Goal: Task Accomplishment & Management: Manage account settings

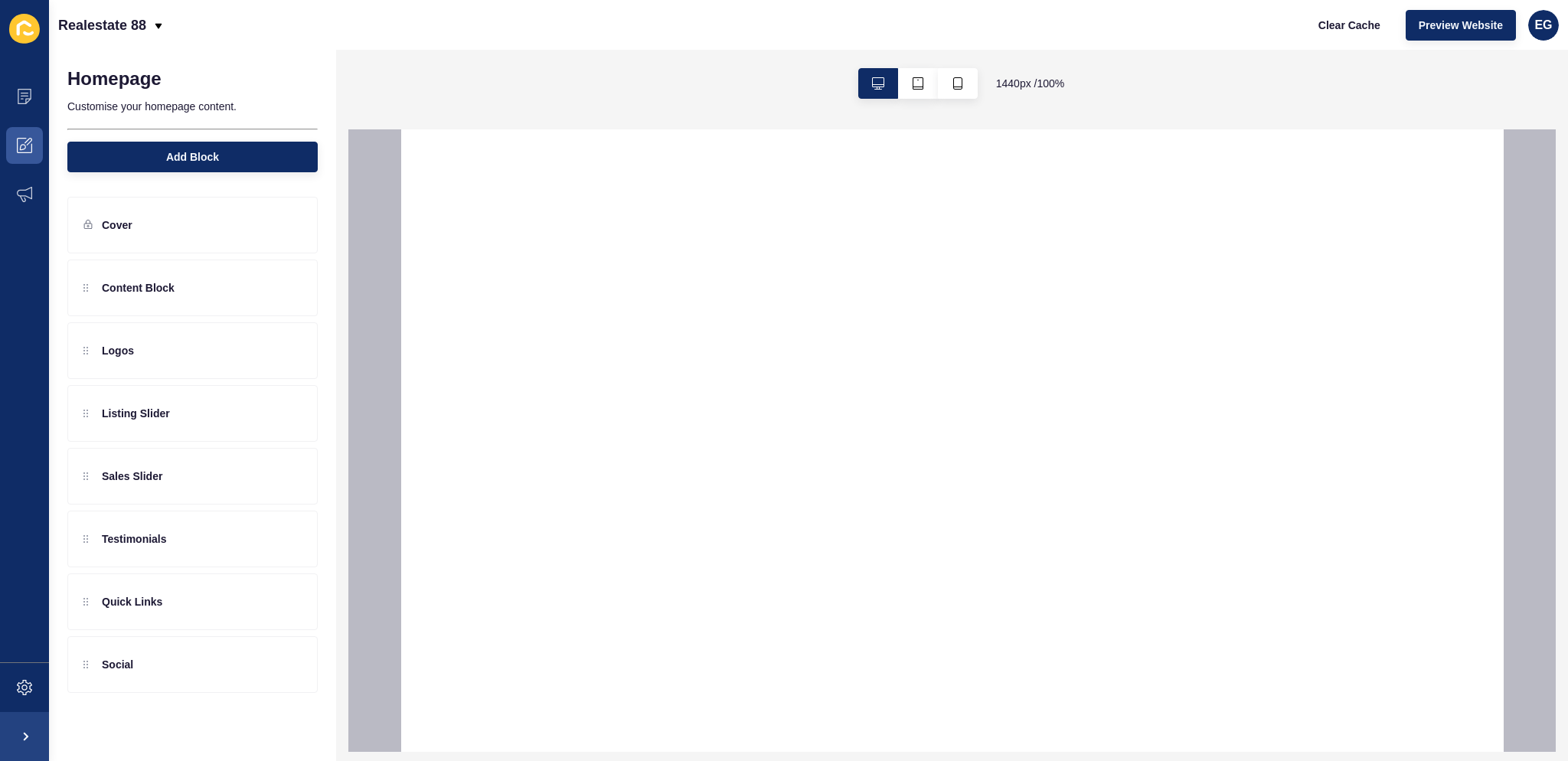
select select
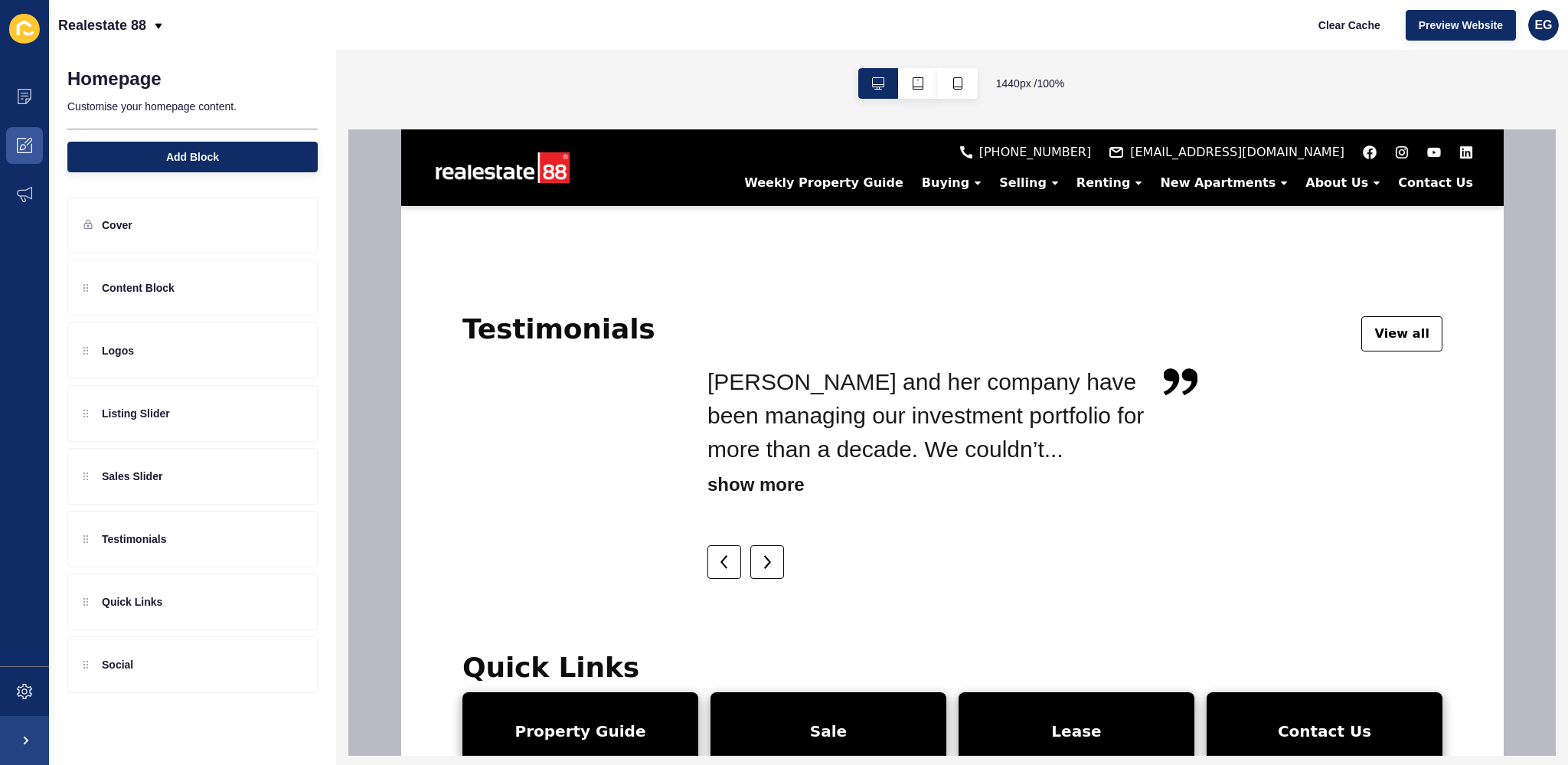
scroll to position [2301, 0]
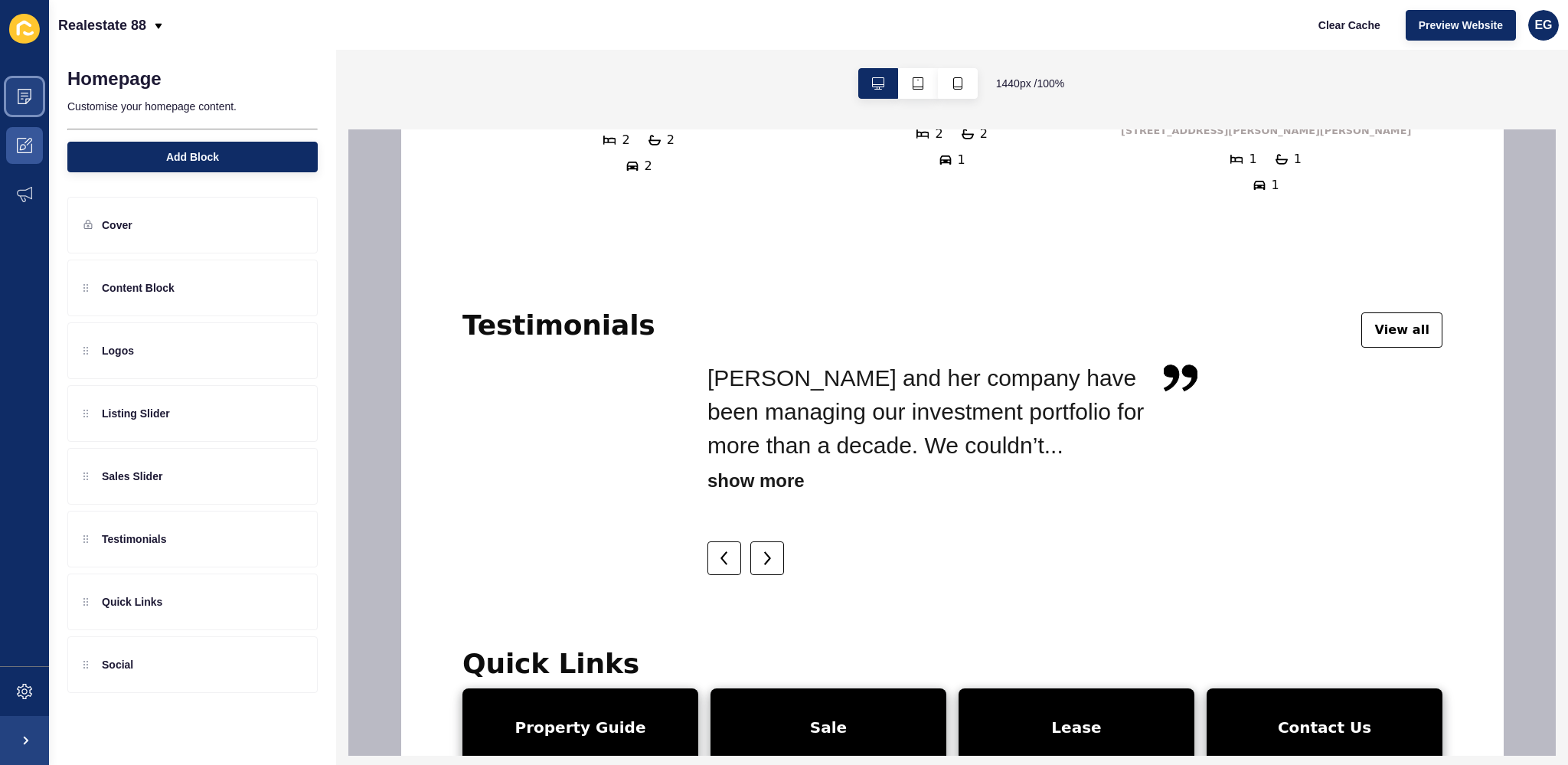
click at [24, 105] on span at bounding box center [24, 96] width 49 height 49
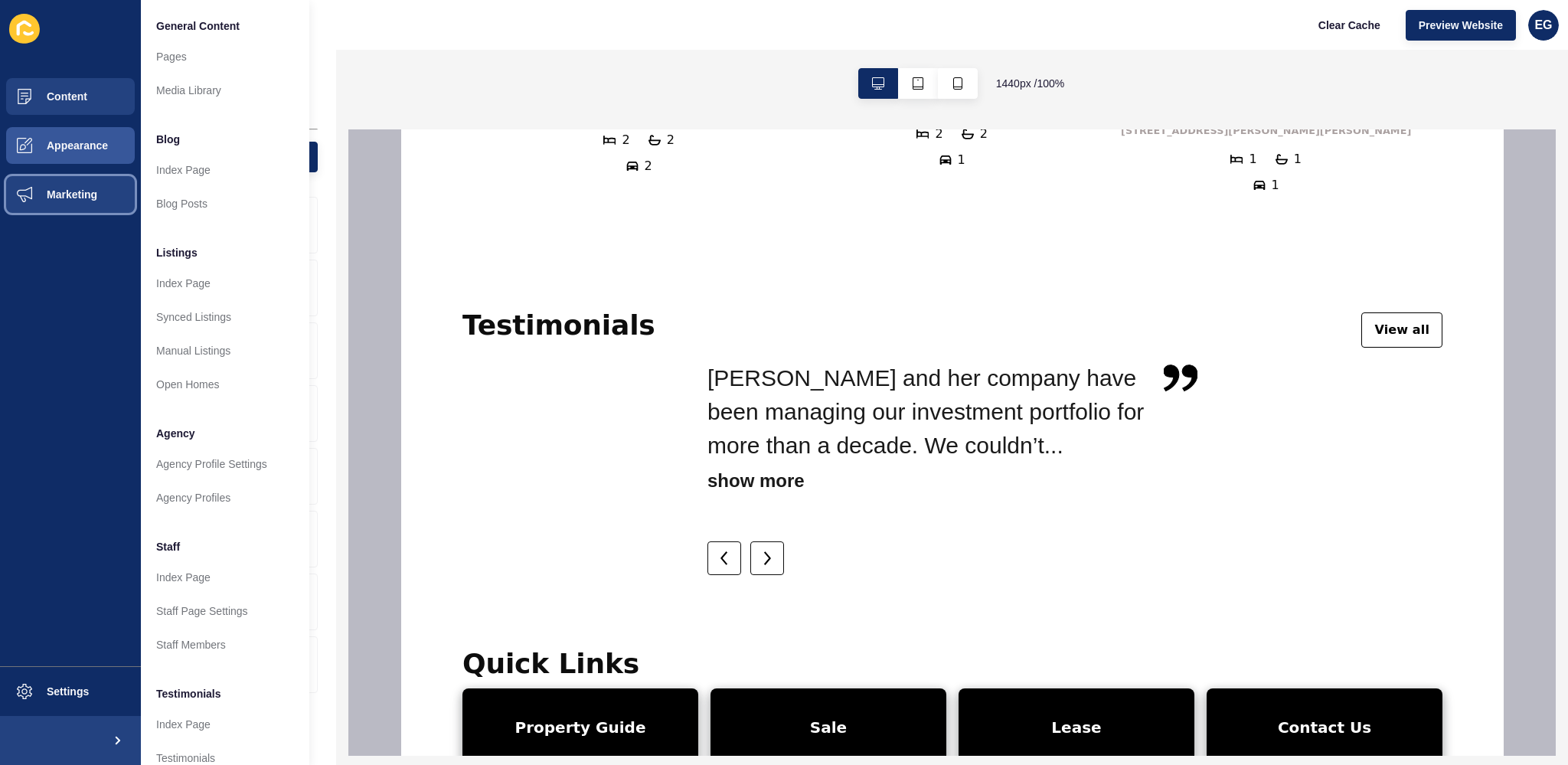
click at [69, 189] on span "Marketing" at bounding box center [47, 195] width 99 height 13
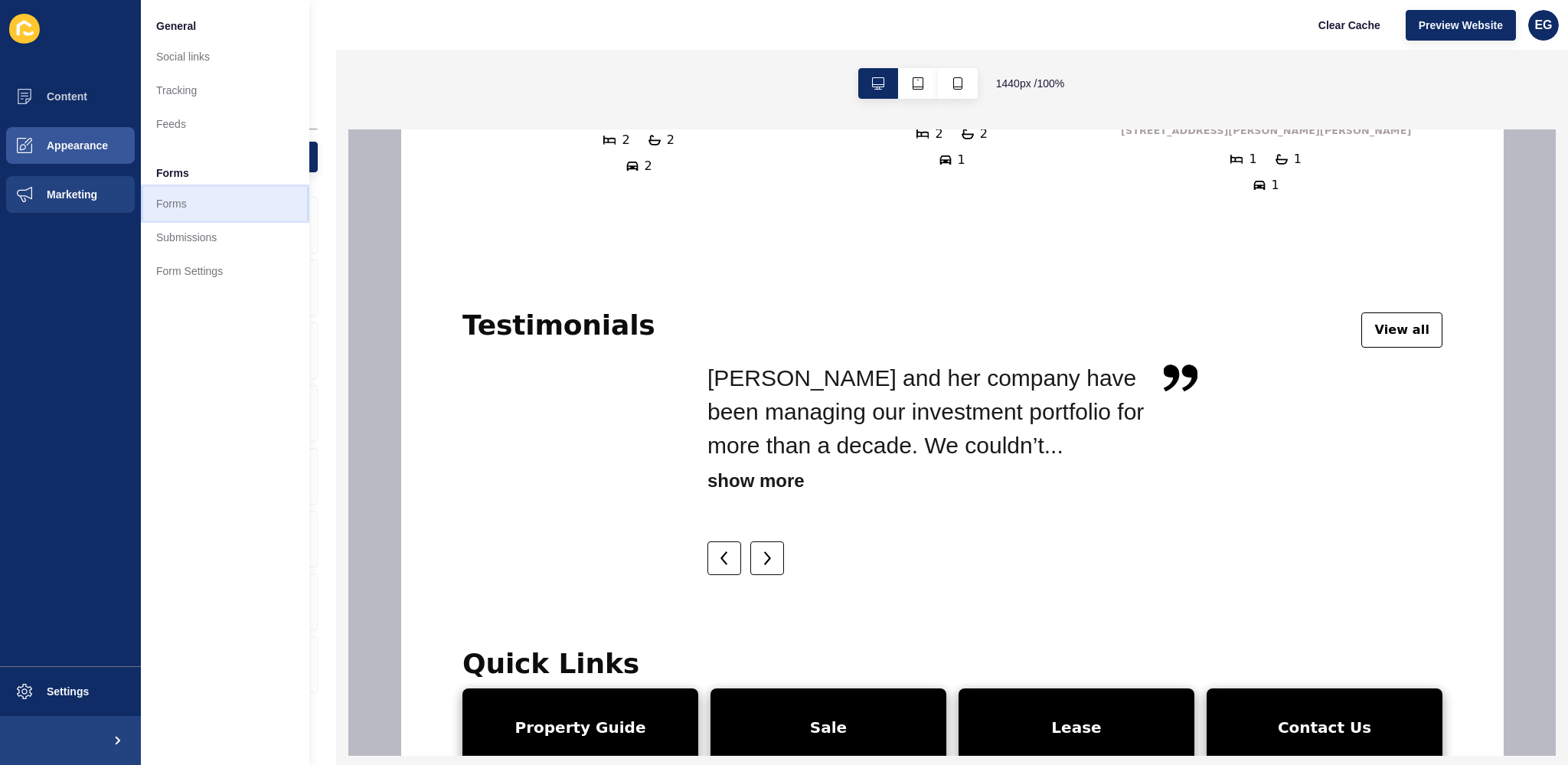
click at [200, 198] on link "Forms" at bounding box center [224, 204] width 168 height 34
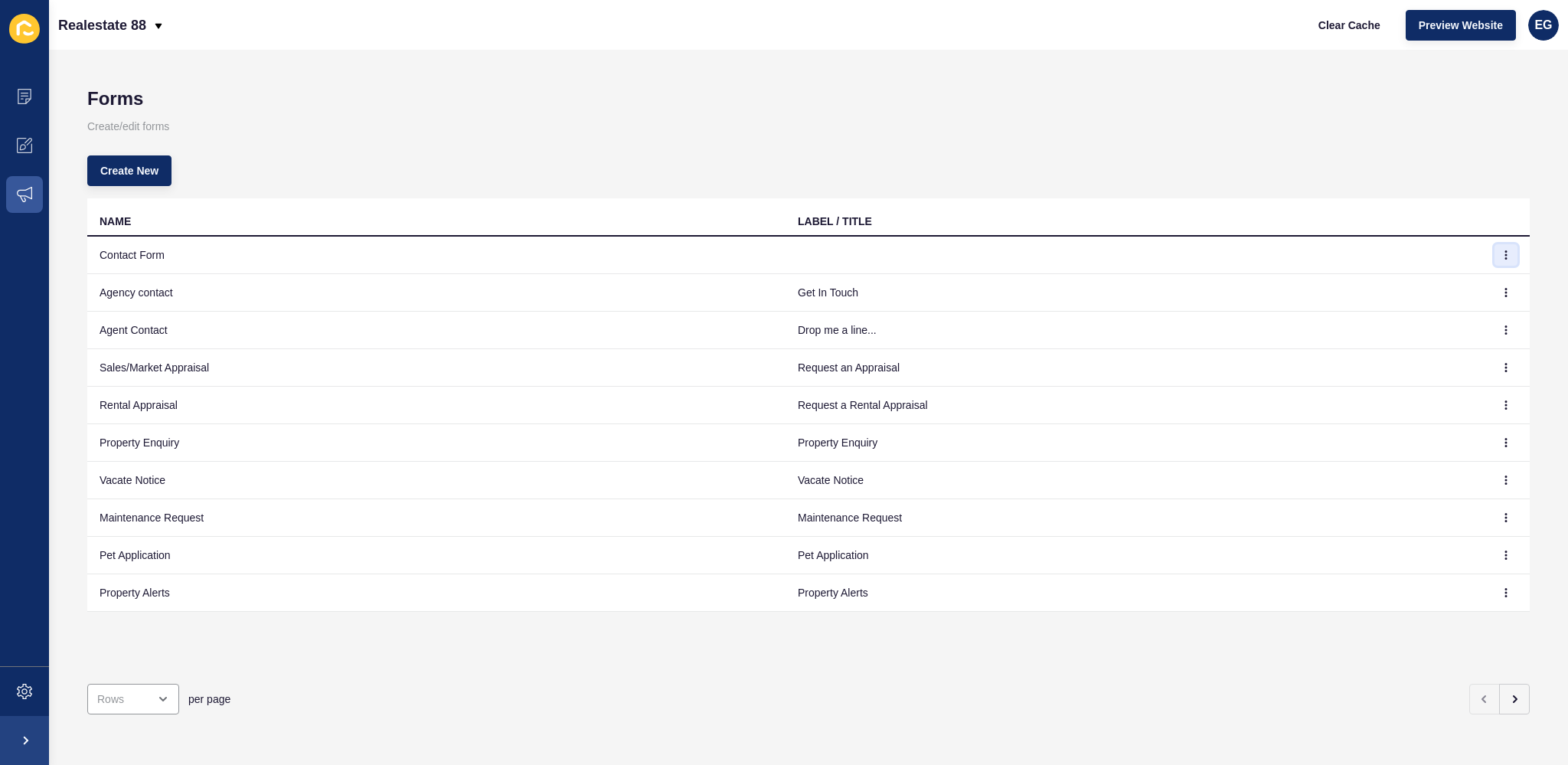
click at [1501, 257] on icon "button" at bounding box center [1506, 255] width 9 height 9
click at [1454, 286] on link "Edit" at bounding box center [1452, 285] width 107 height 34
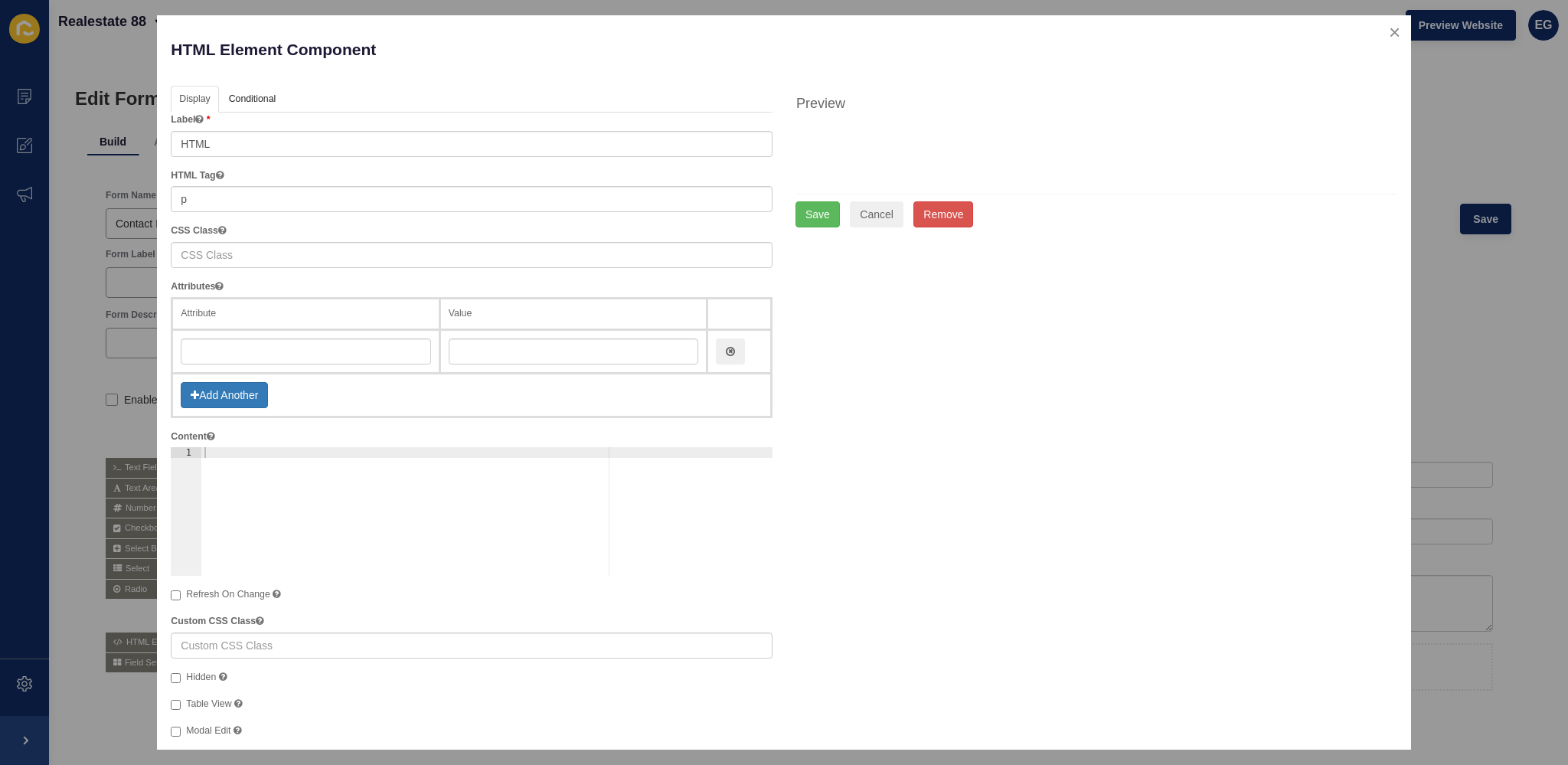
click at [215, 451] on div at bounding box center [487, 523] width 571 height 150
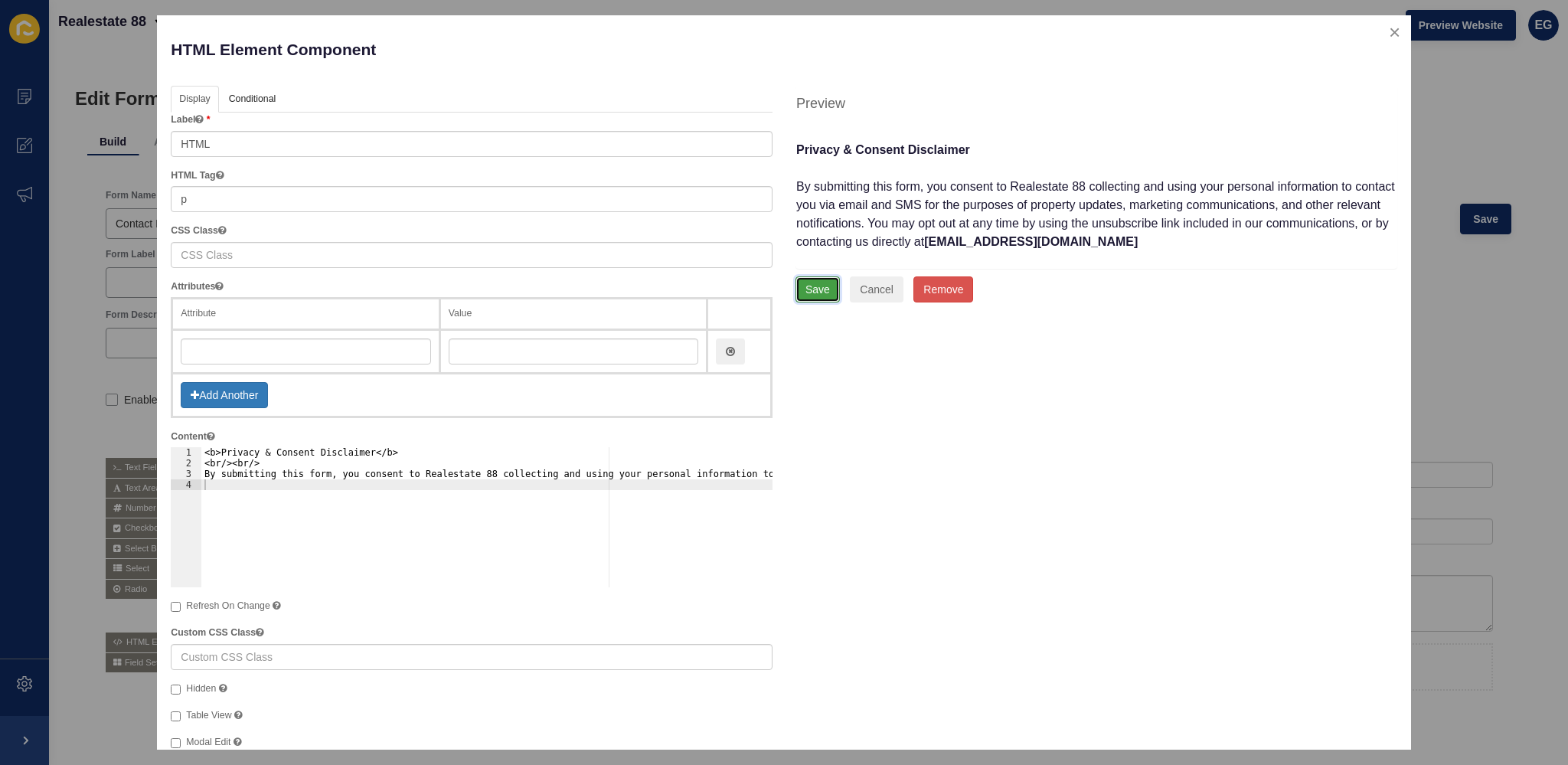
click at [799, 294] on button "Save" at bounding box center [818, 289] width 44 height 26
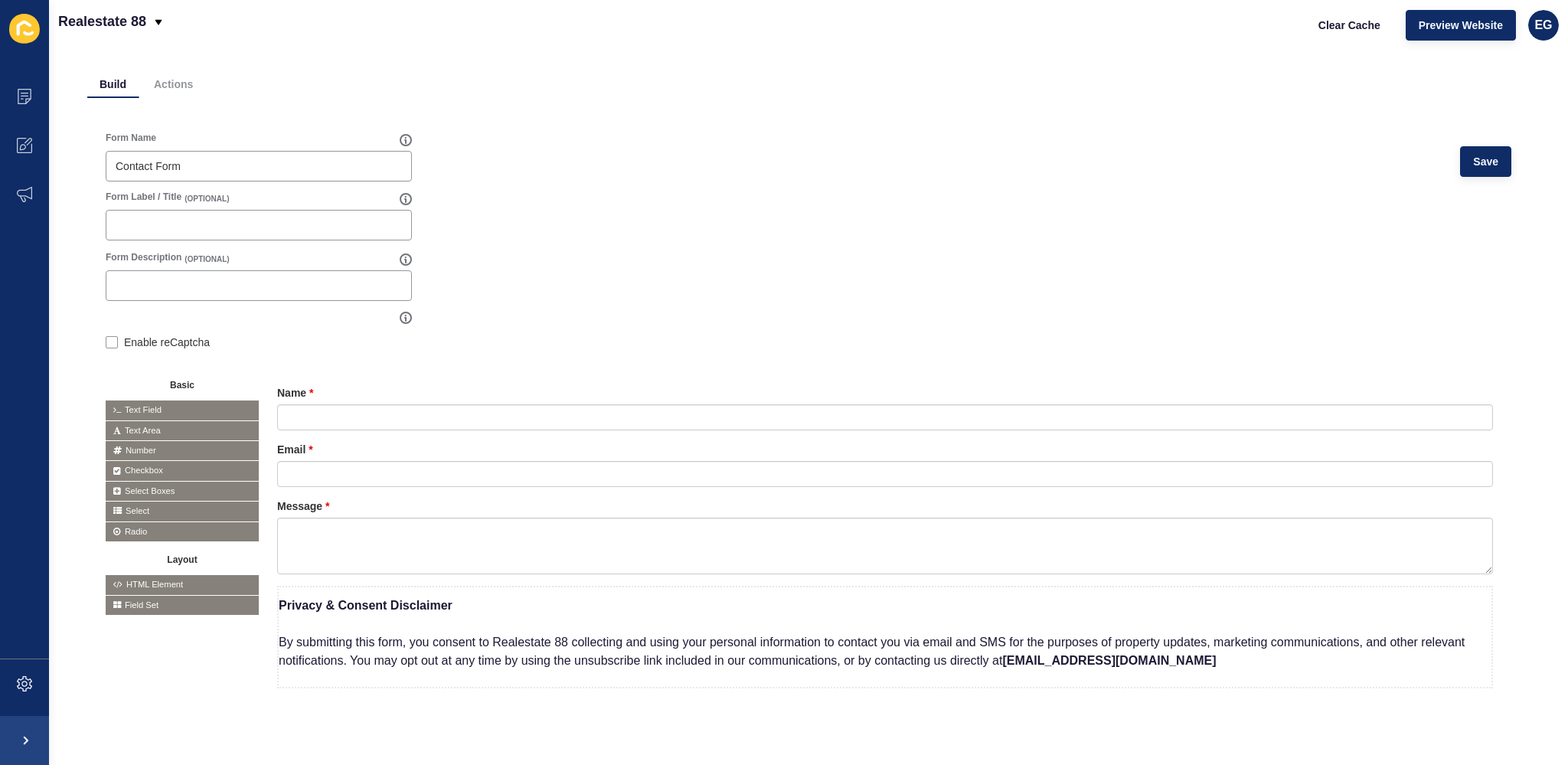
scroll to position [85, 0]
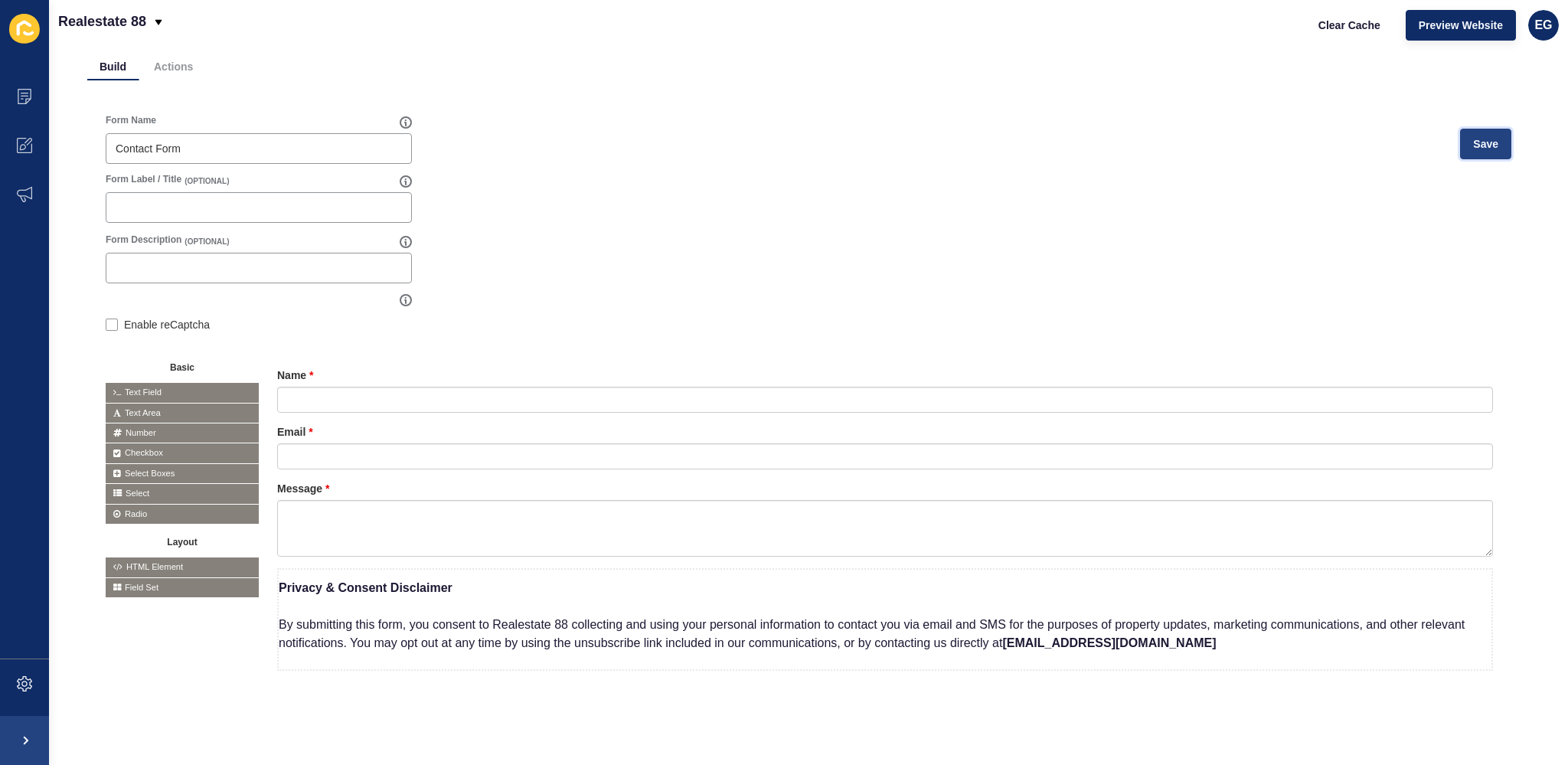
click at [1476, 137] on span "Save" at bounding box center [1485, 144] width 25 height 15
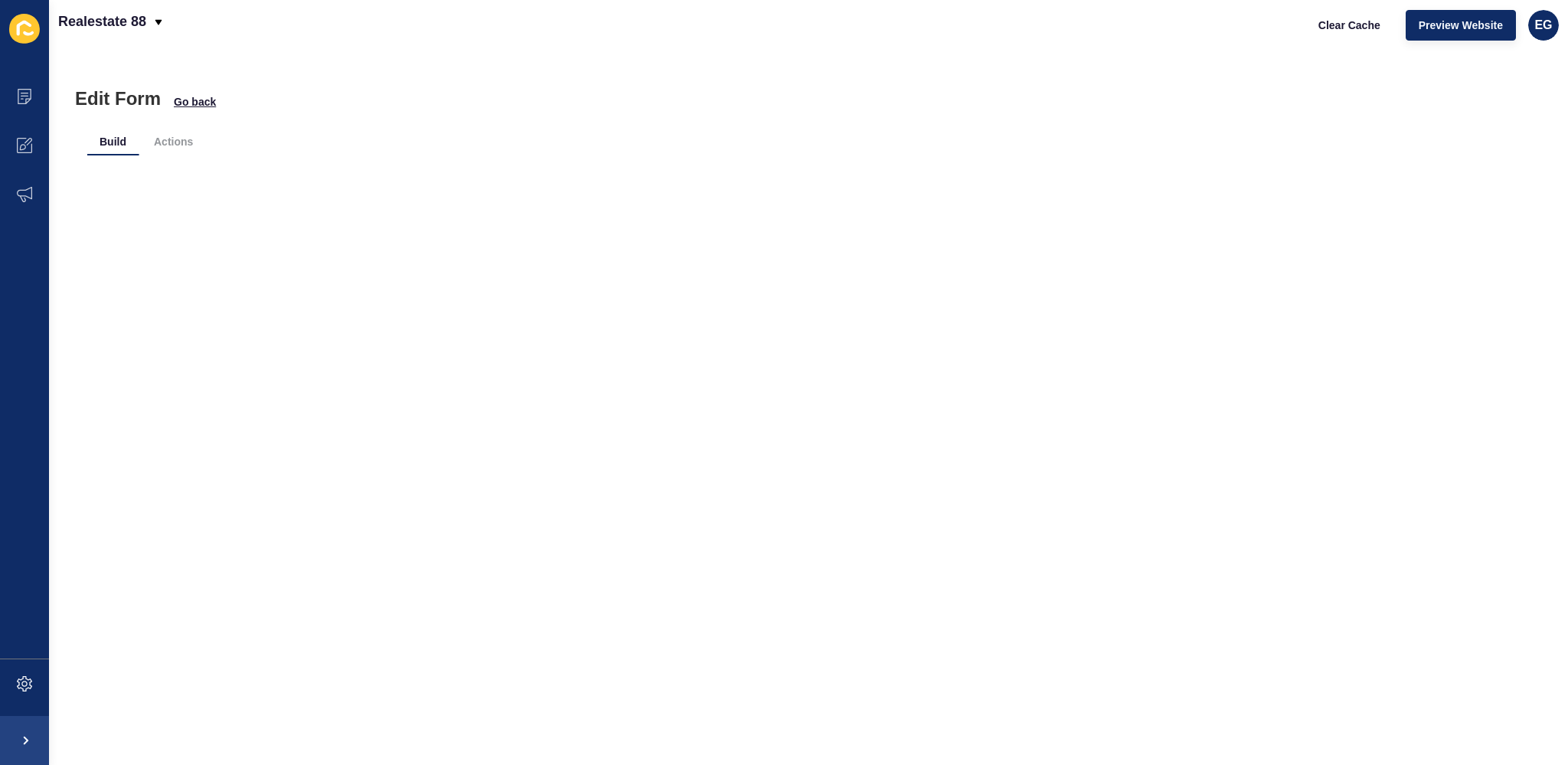
scroll to position [0, 0]
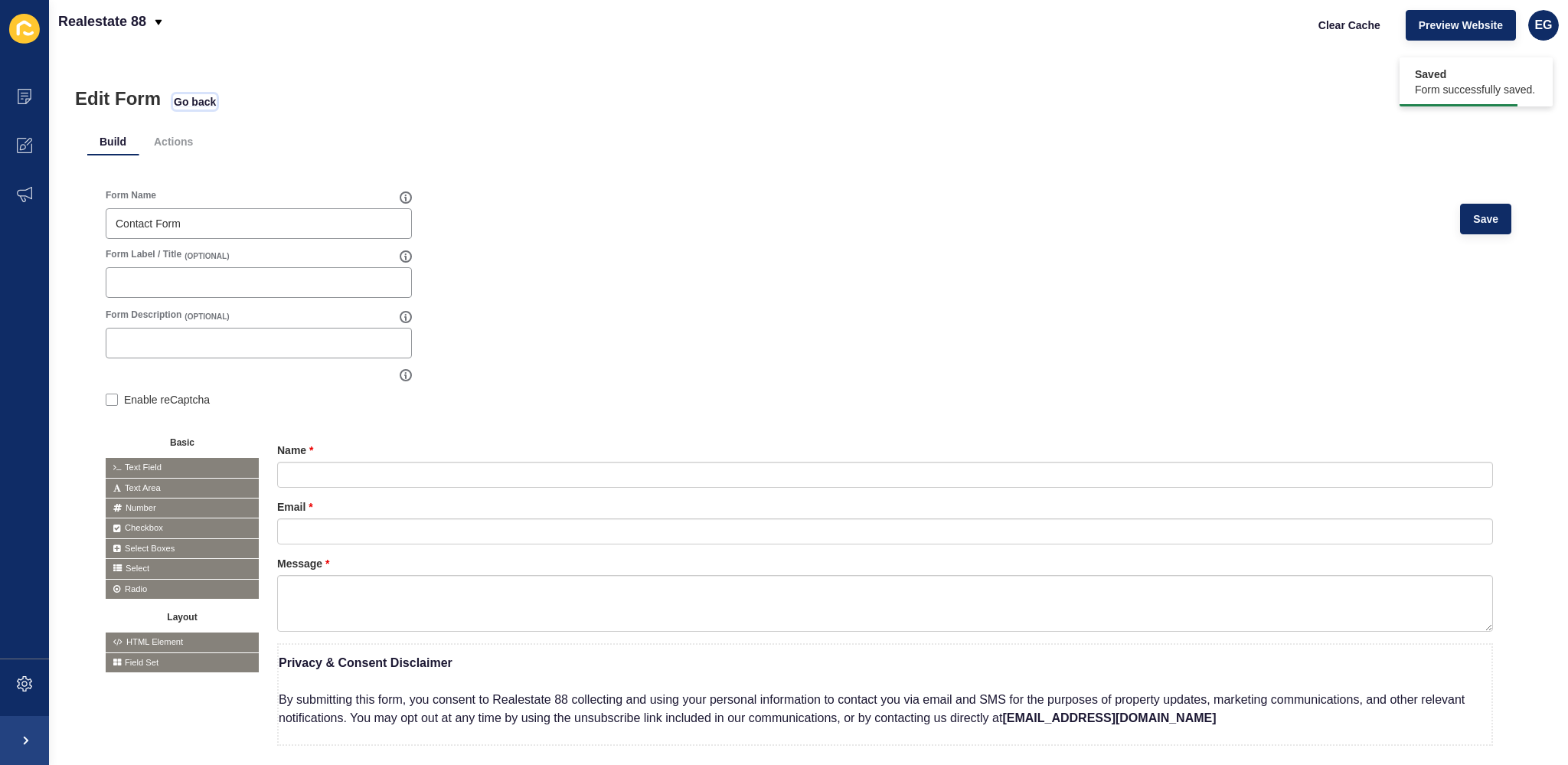
click at [200, 101] on span "Go back" at bounding box center [194, 101] width 42 height 15
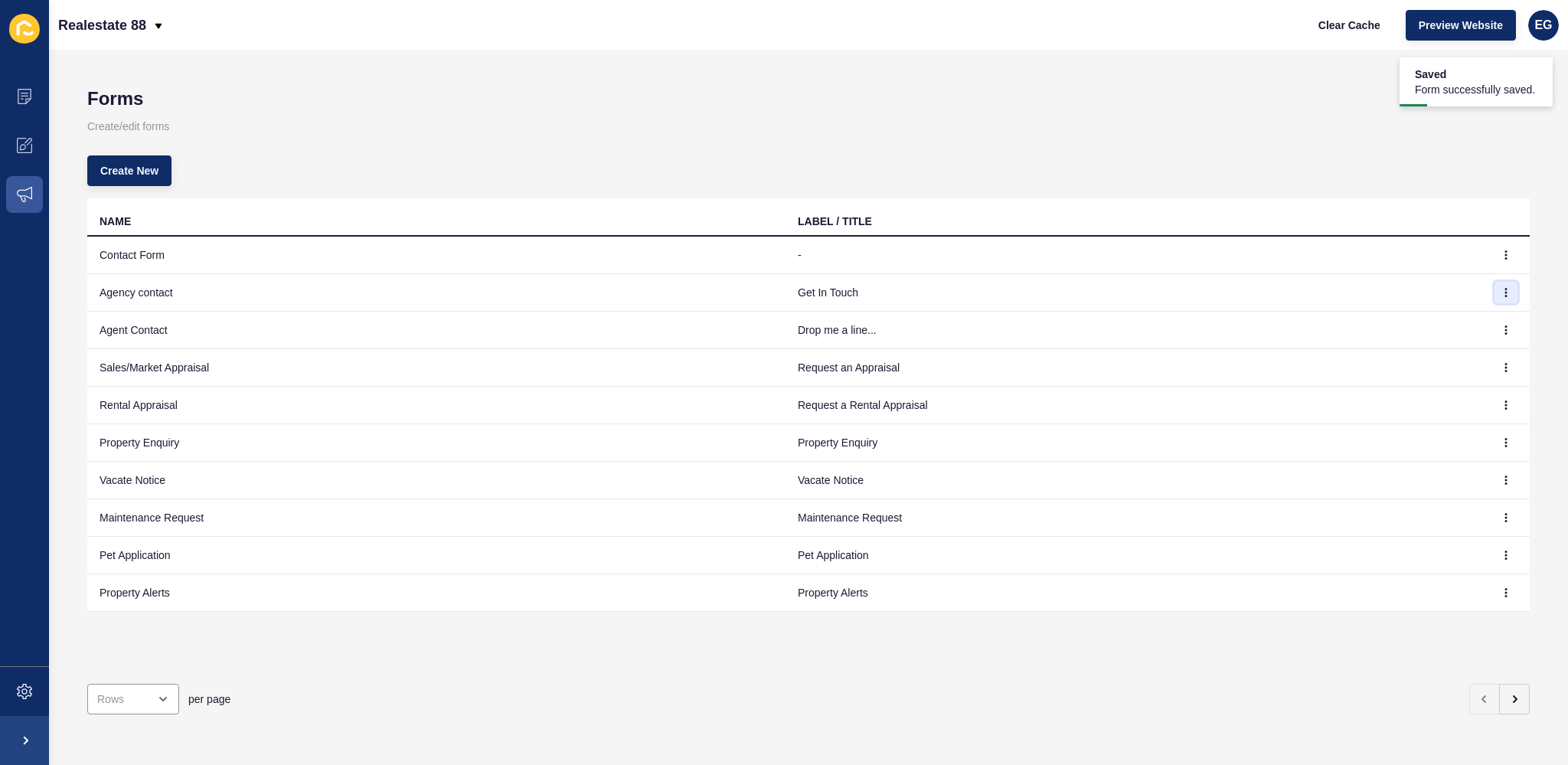
click at [1500, 287] on button "button" at bounding box center [1506, 292] width 23 height 21
click at [1458, 314] on link "Edit" at bounding box center [1452, 322] width 107 height 34
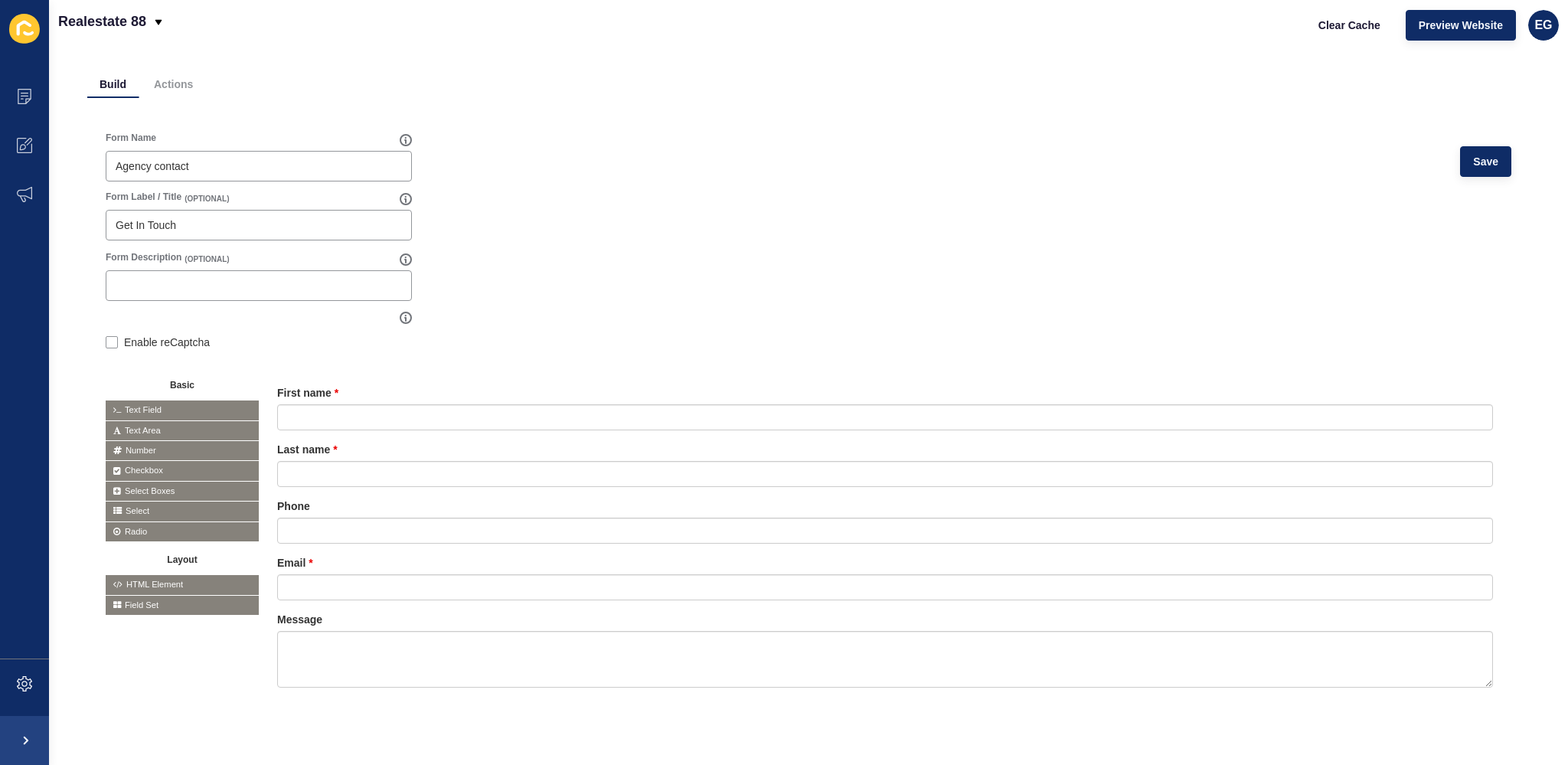
scroll to position [85, 0]
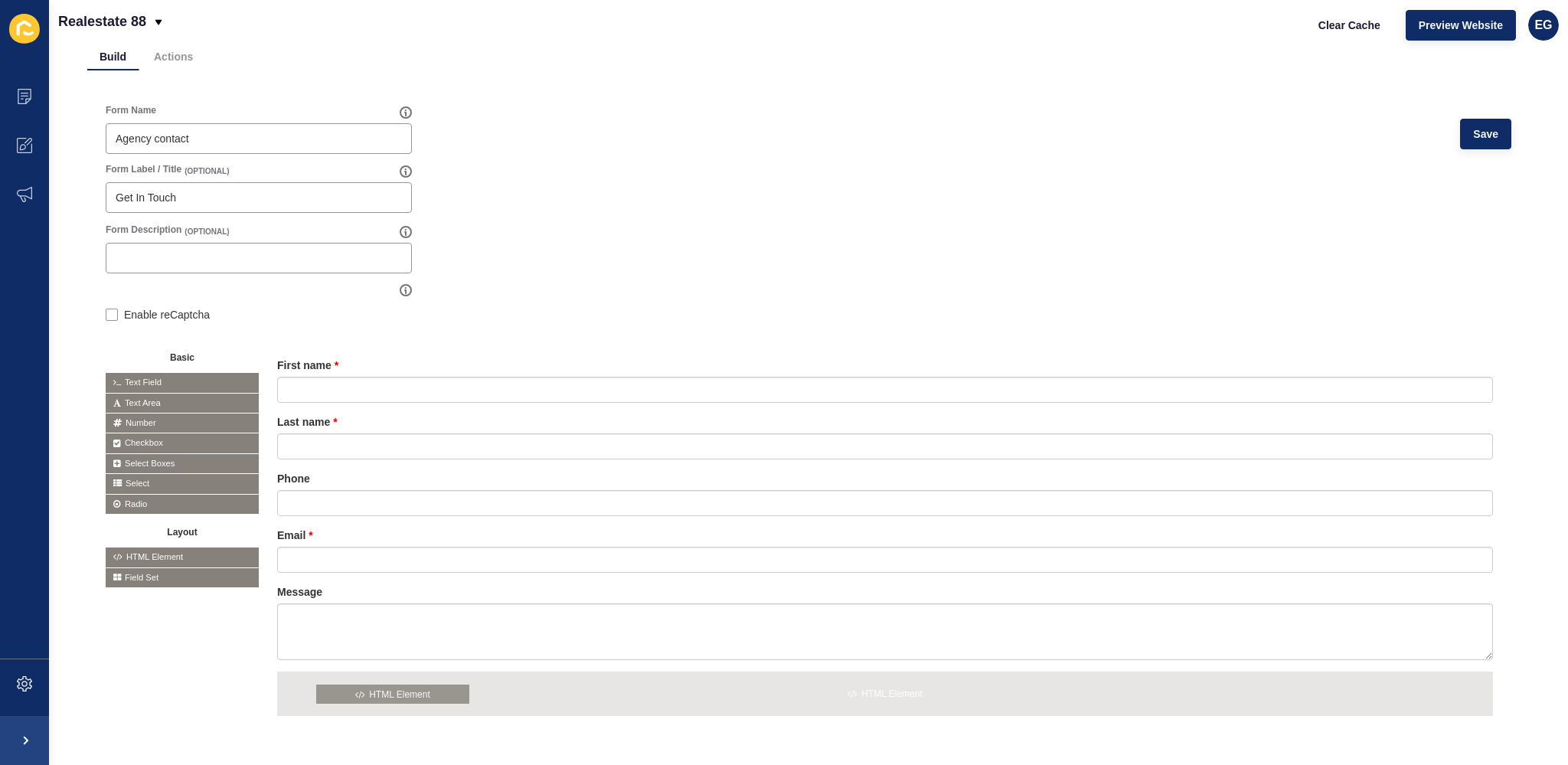
drag, startPoint x: 163, startPoint y: 557, endPoint x: 373, endPoint y: 694, distance: 250.7
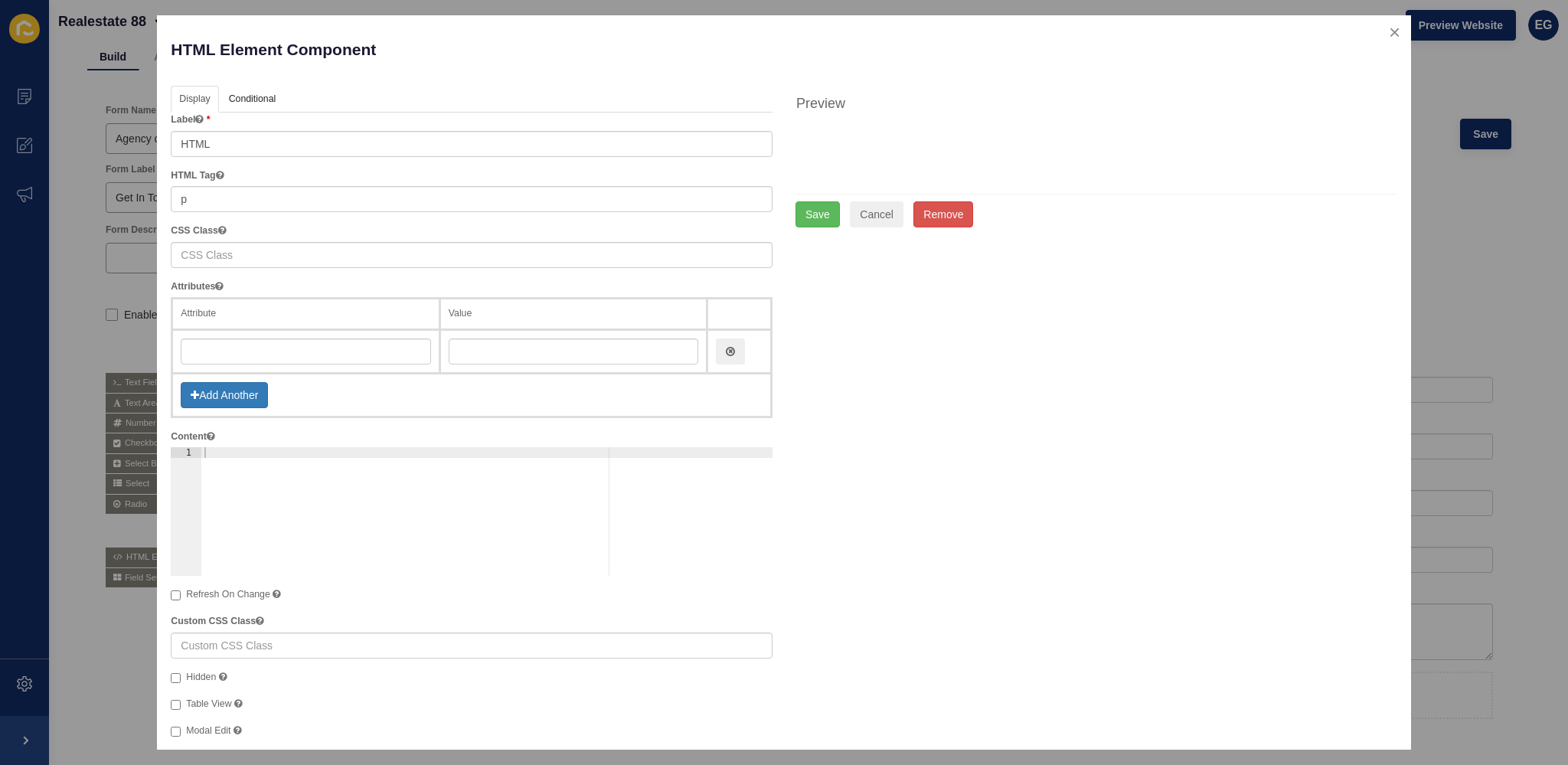
click at [230, 454] on div at bounding box center [487, 523] width 571 height 150
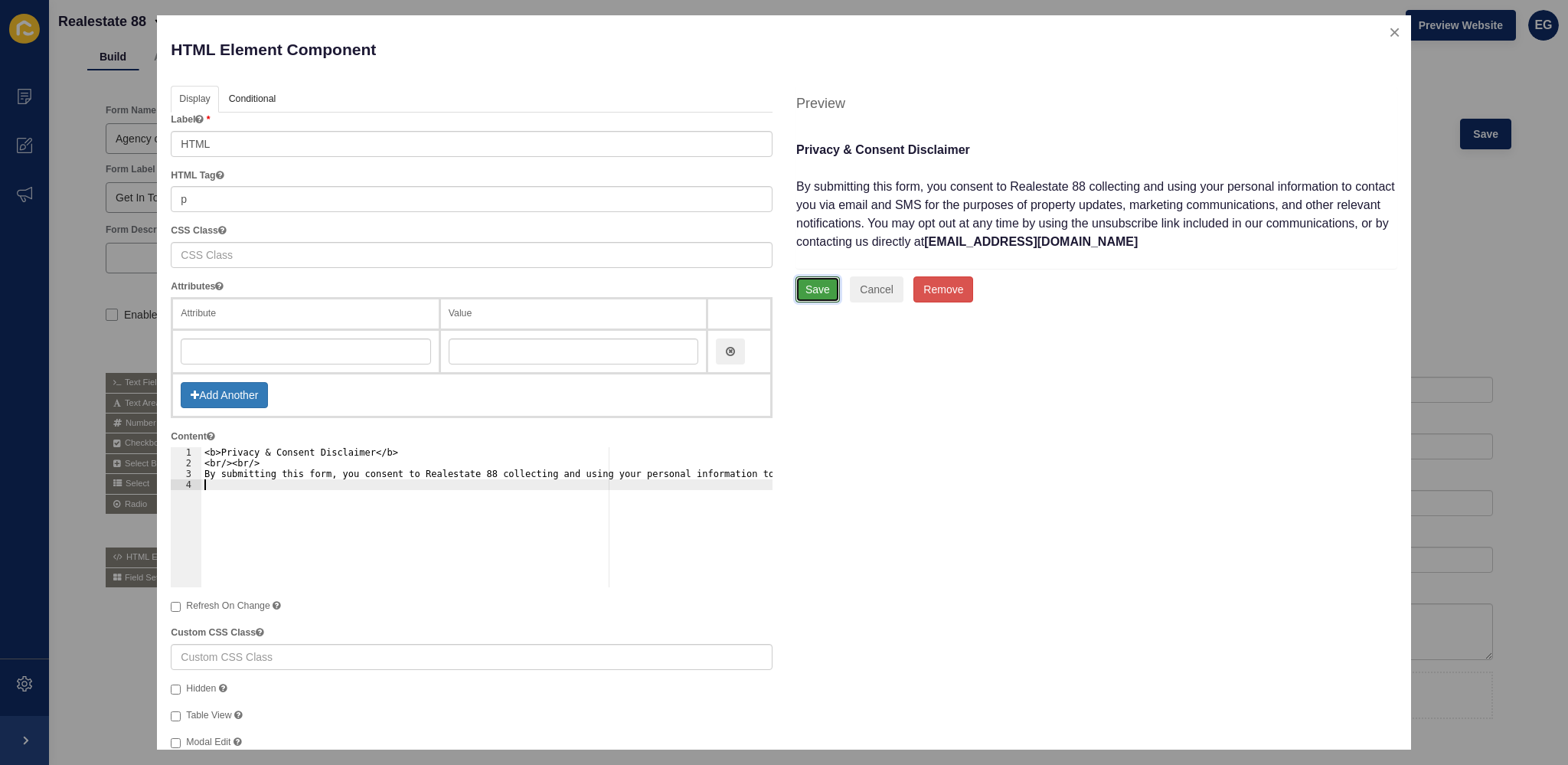
click at [813, 285] on button "Save" at bounding box center [818, 289] width 44 height 26
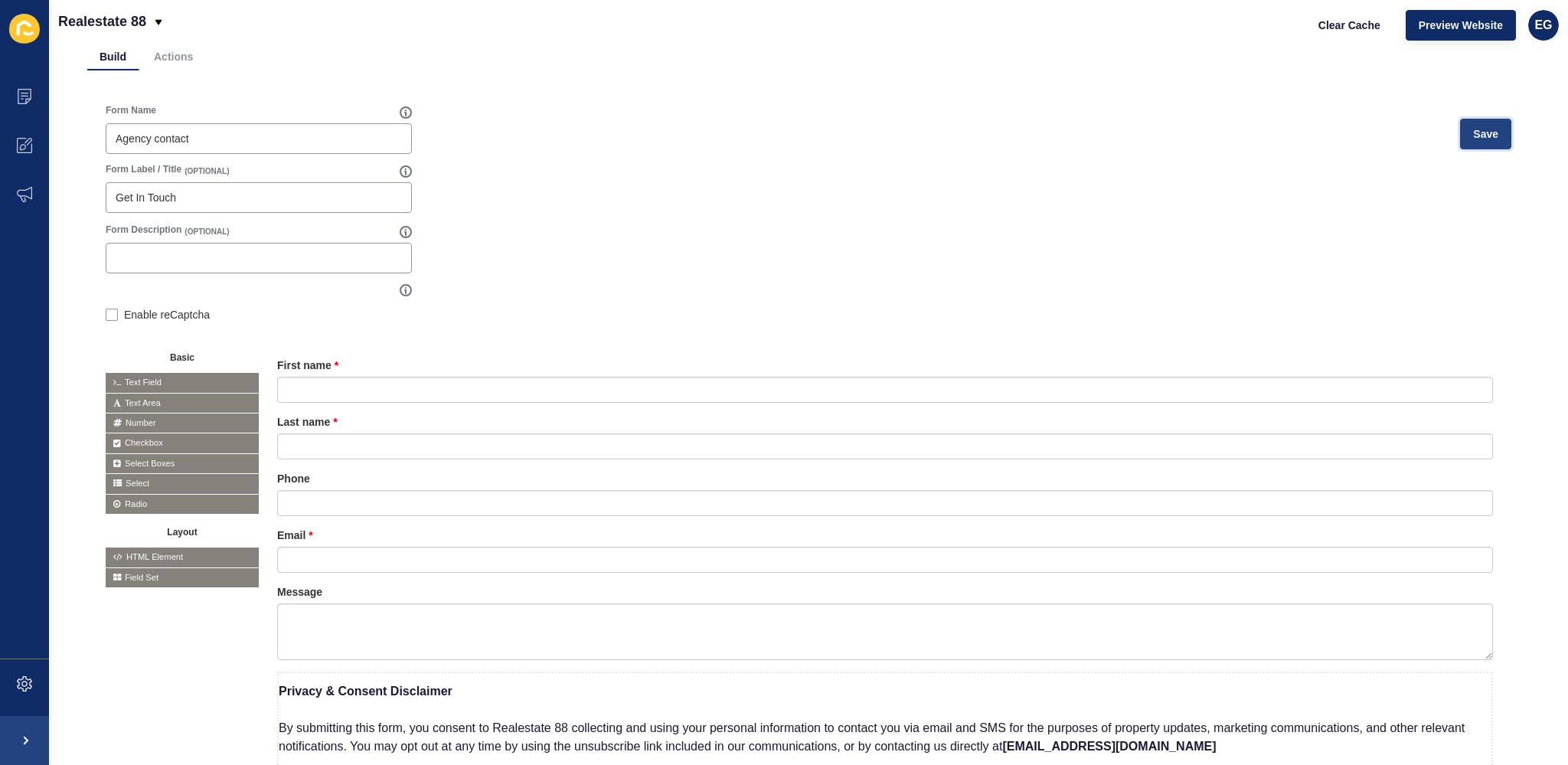
click at [1476, 134] on span "Save" at bounding box center [1485, 133] width 25 height 15
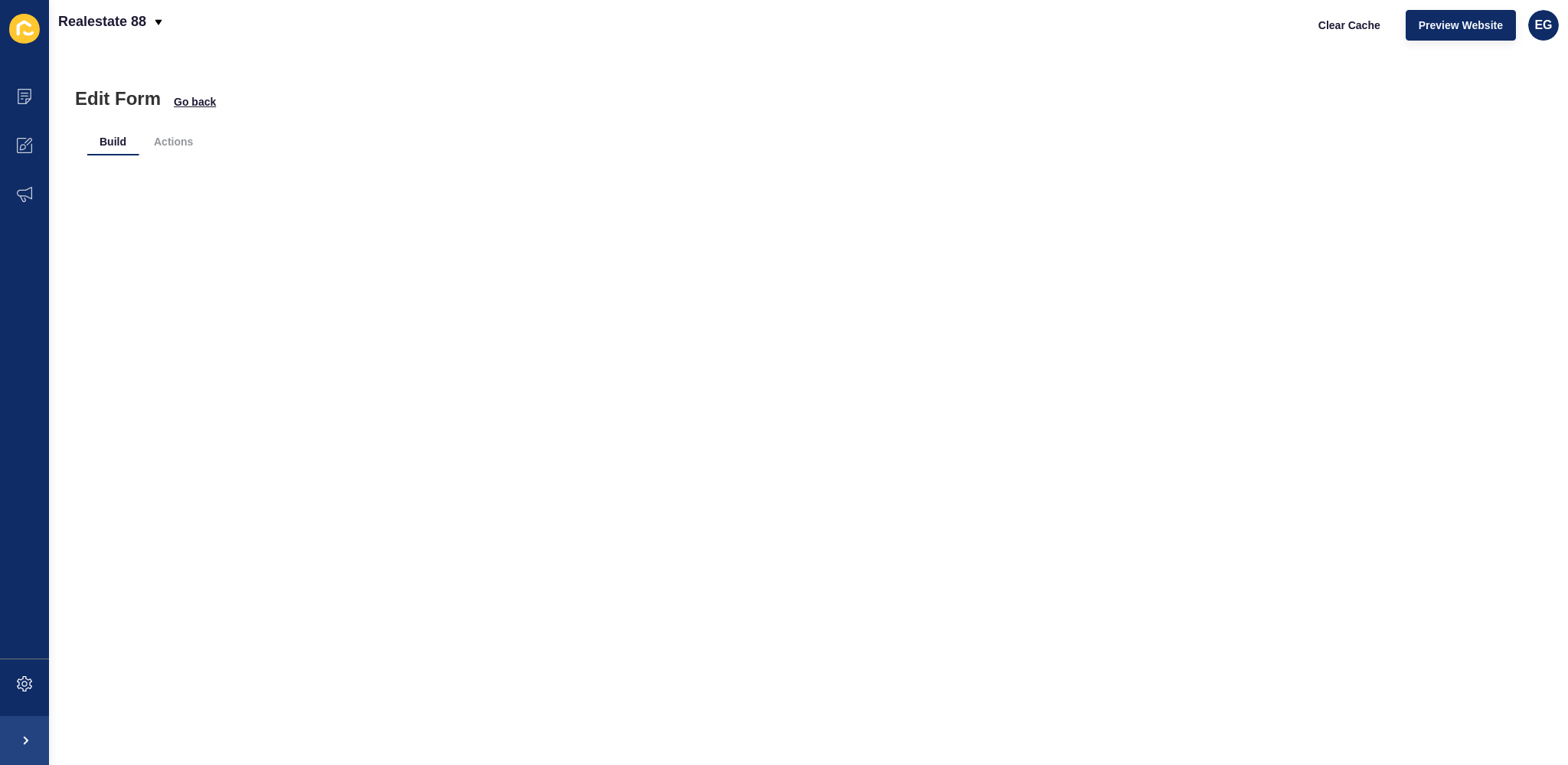
scroll to position [0, 0]
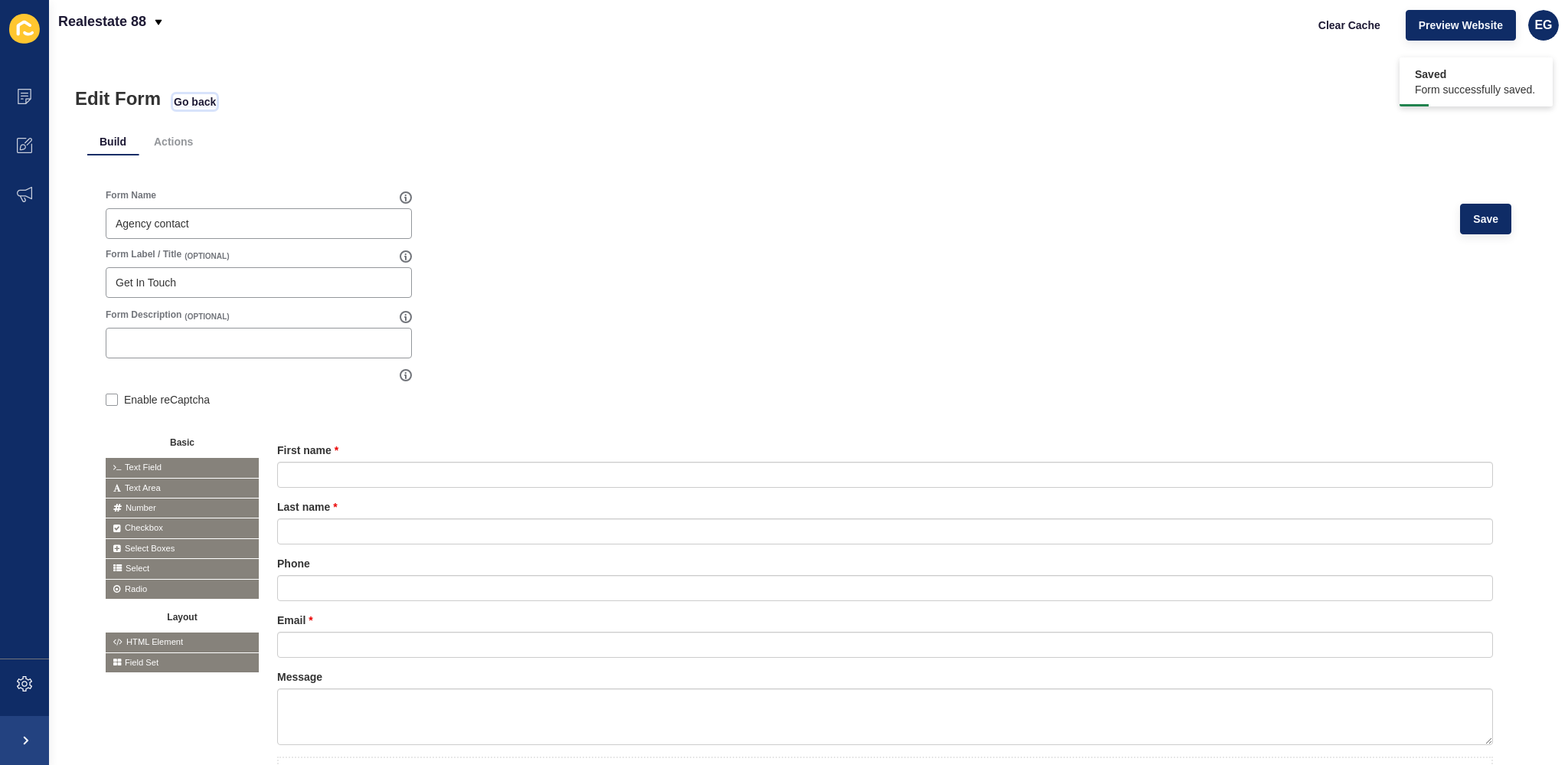
click at [200, 100] on span "Go back" at bounding box center [194, 101] width 42 height 15
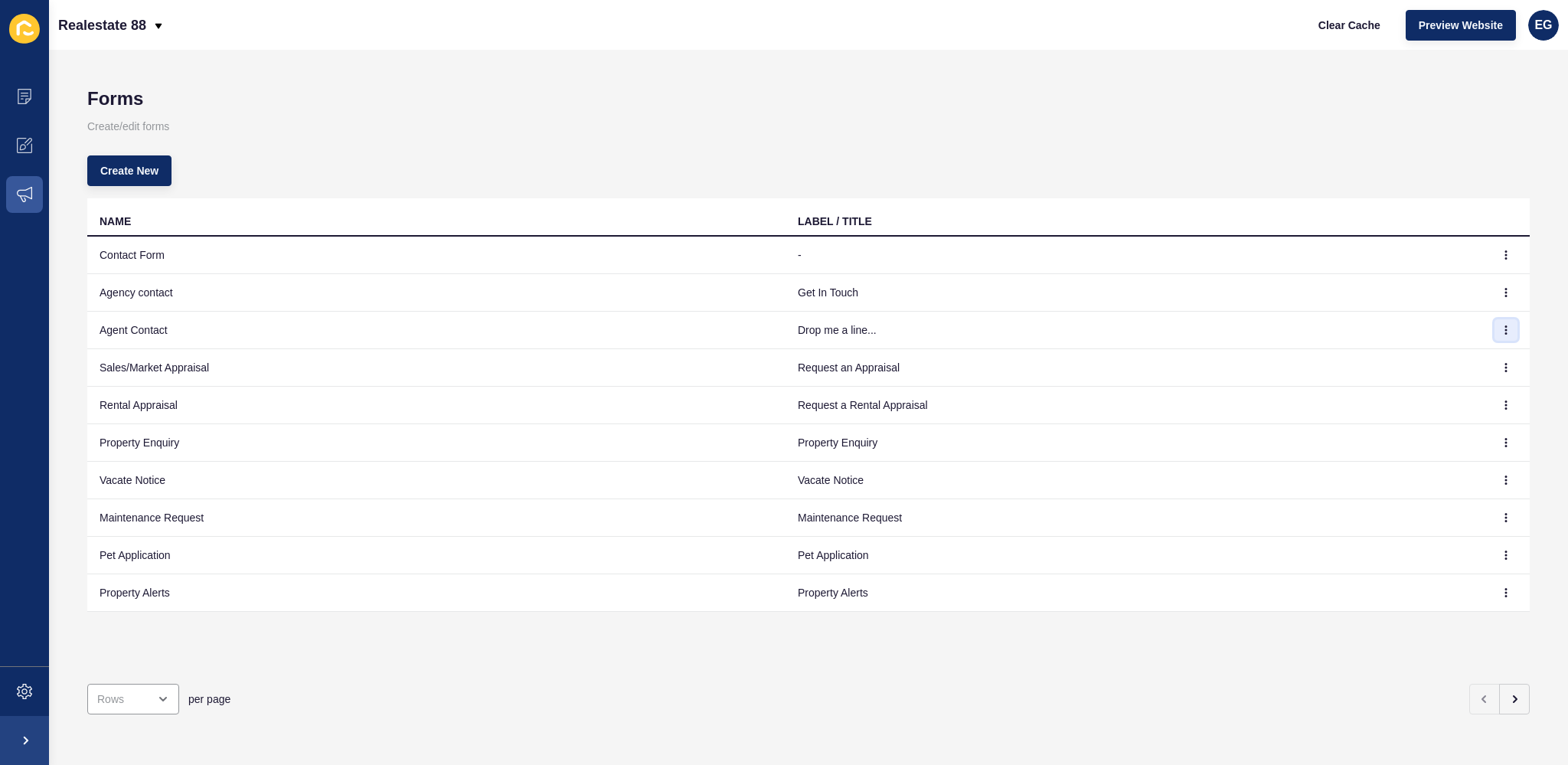
click at [1506, 330] on icon "button" at bounding box center [1506, 330] width 1 height 8
click at [1434, 352] on link "Edit" at bounding box center [1452, 360] width 107 height 34
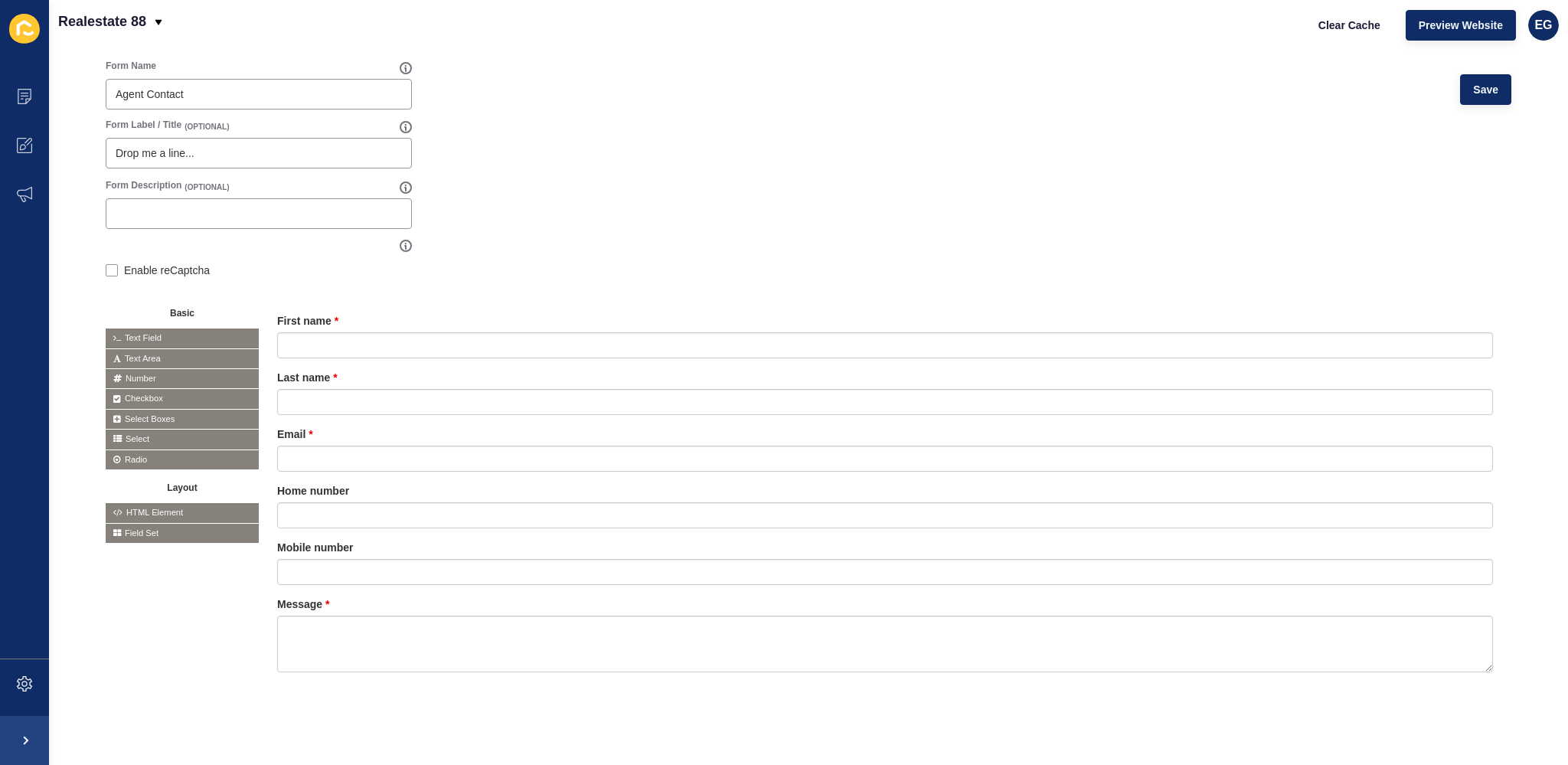
scroll to position [141, 0]
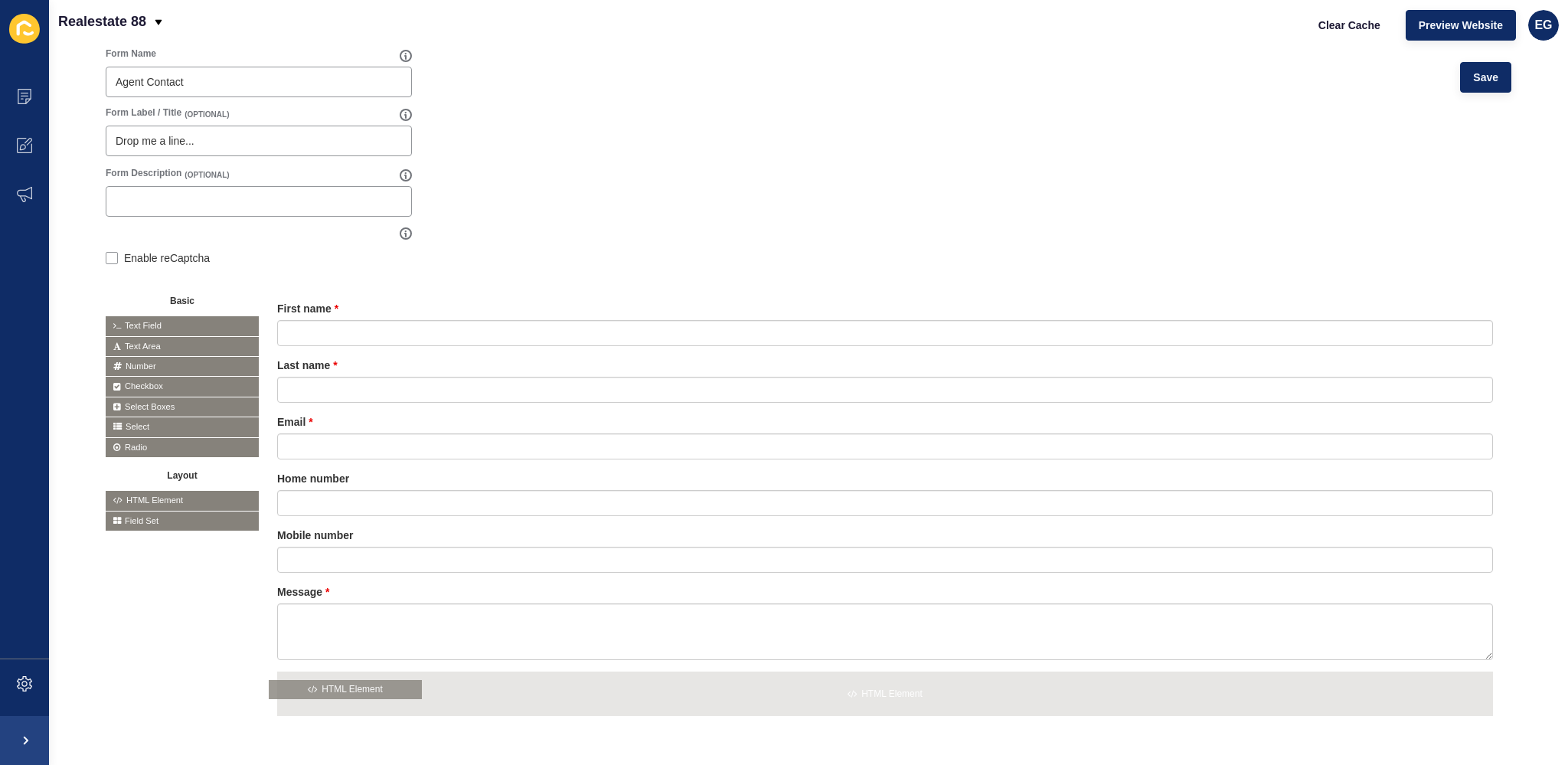
drag, startPoint x: 167, startPoint y: 500, endPoint x: 346, endPoint y: 692, distance: 262.5
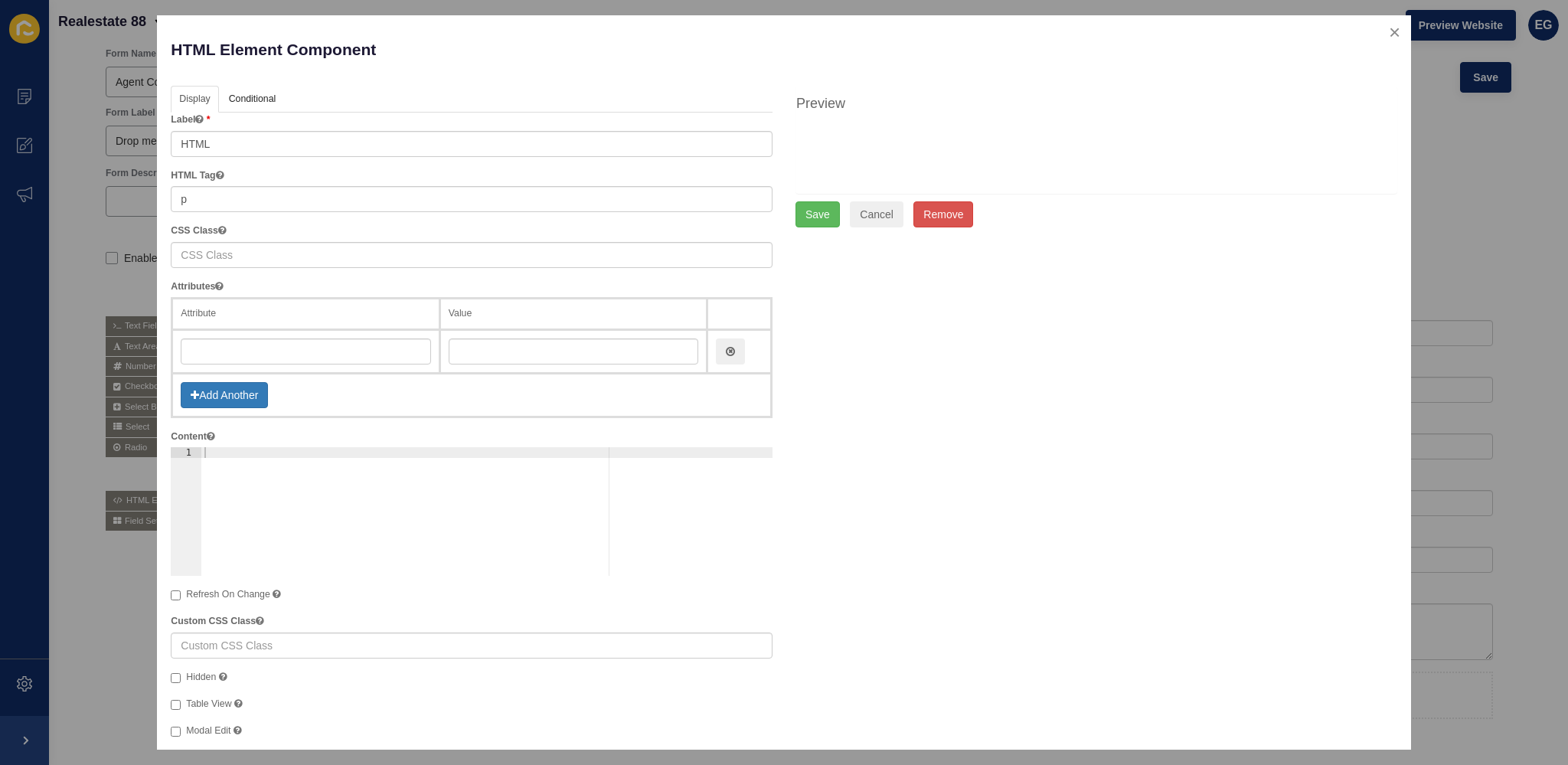
click at [224, 453] on div at bounding box center [487, 523] width 571 height 150
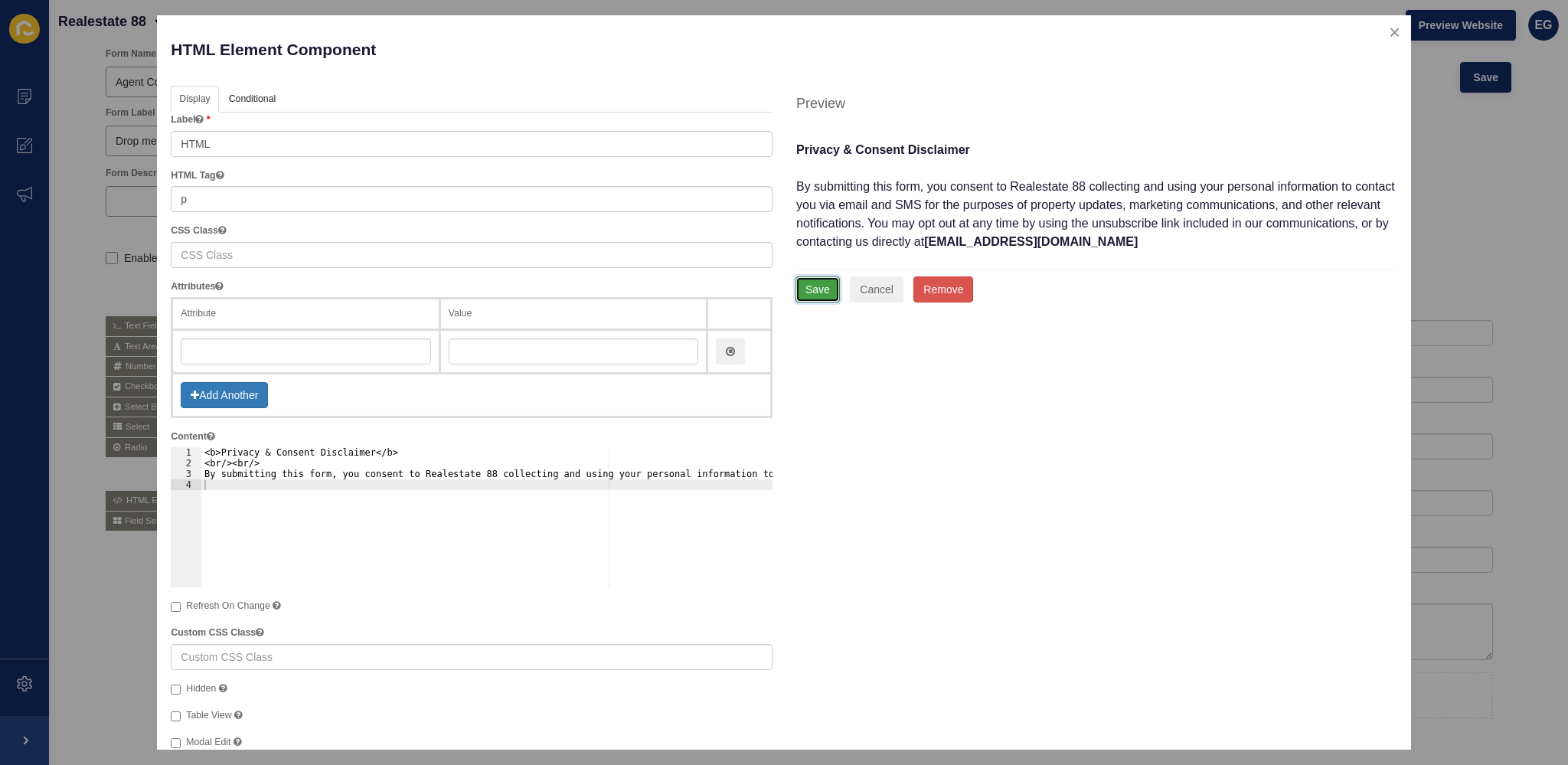
click at [814, 287] on button "Save" at bounding box center [818, 289] width 44 height 26
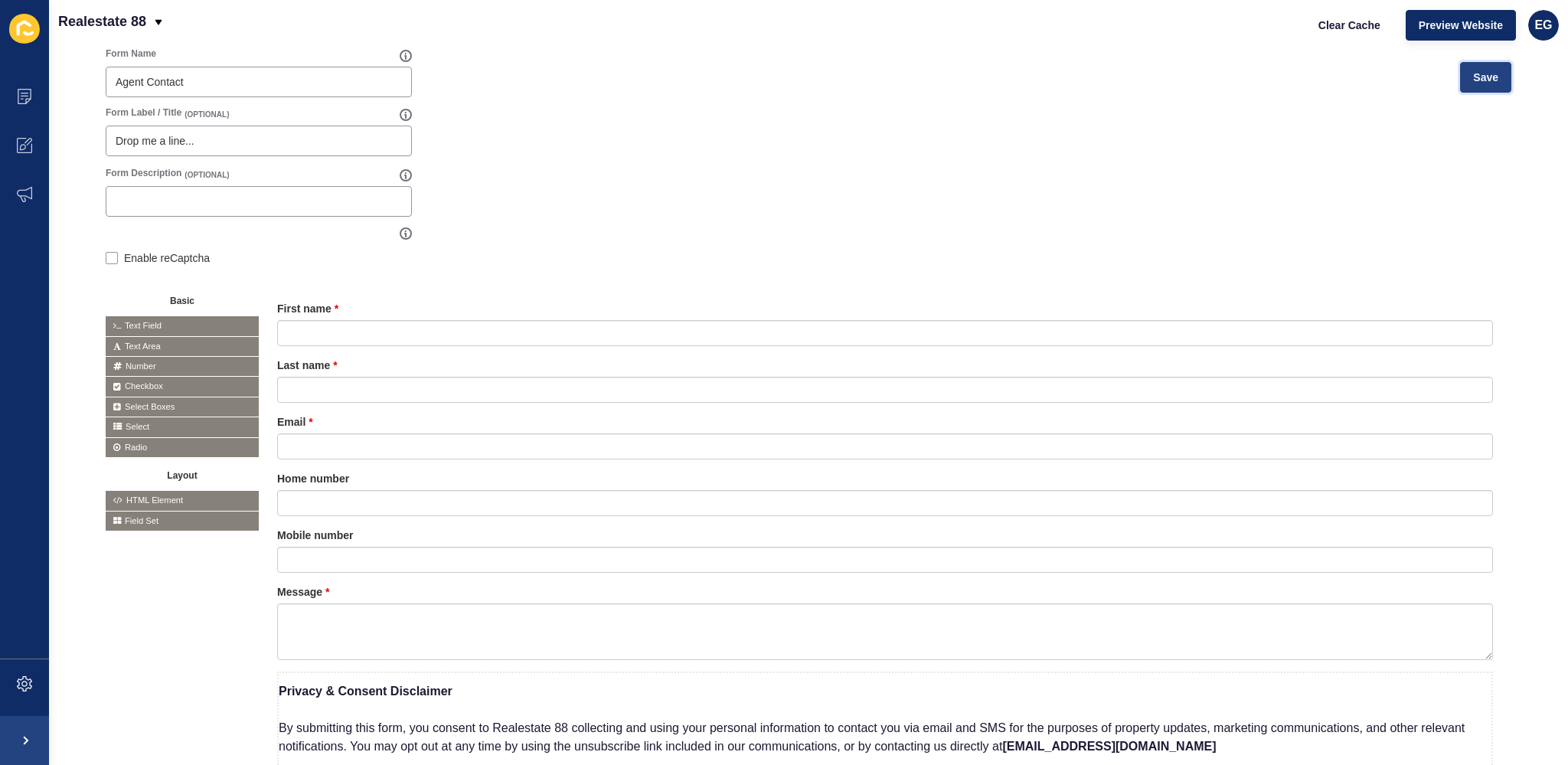
click at [1473, 81] on span "Save" at bounding box center [1485, 77] width 25 height 15
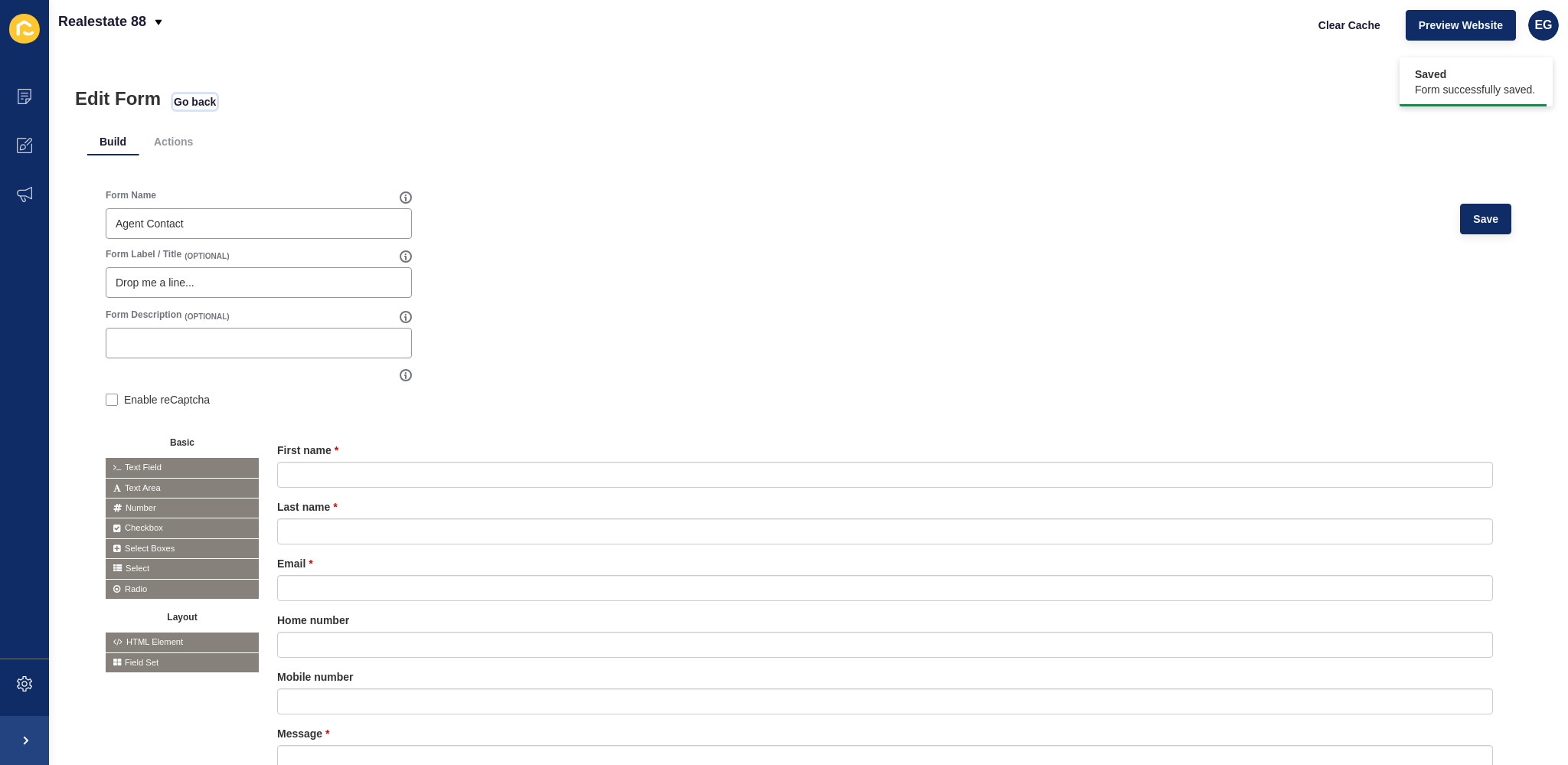
click at [193, 103] on span "Go back" at bounding box center [194, 101] width 42 height 15
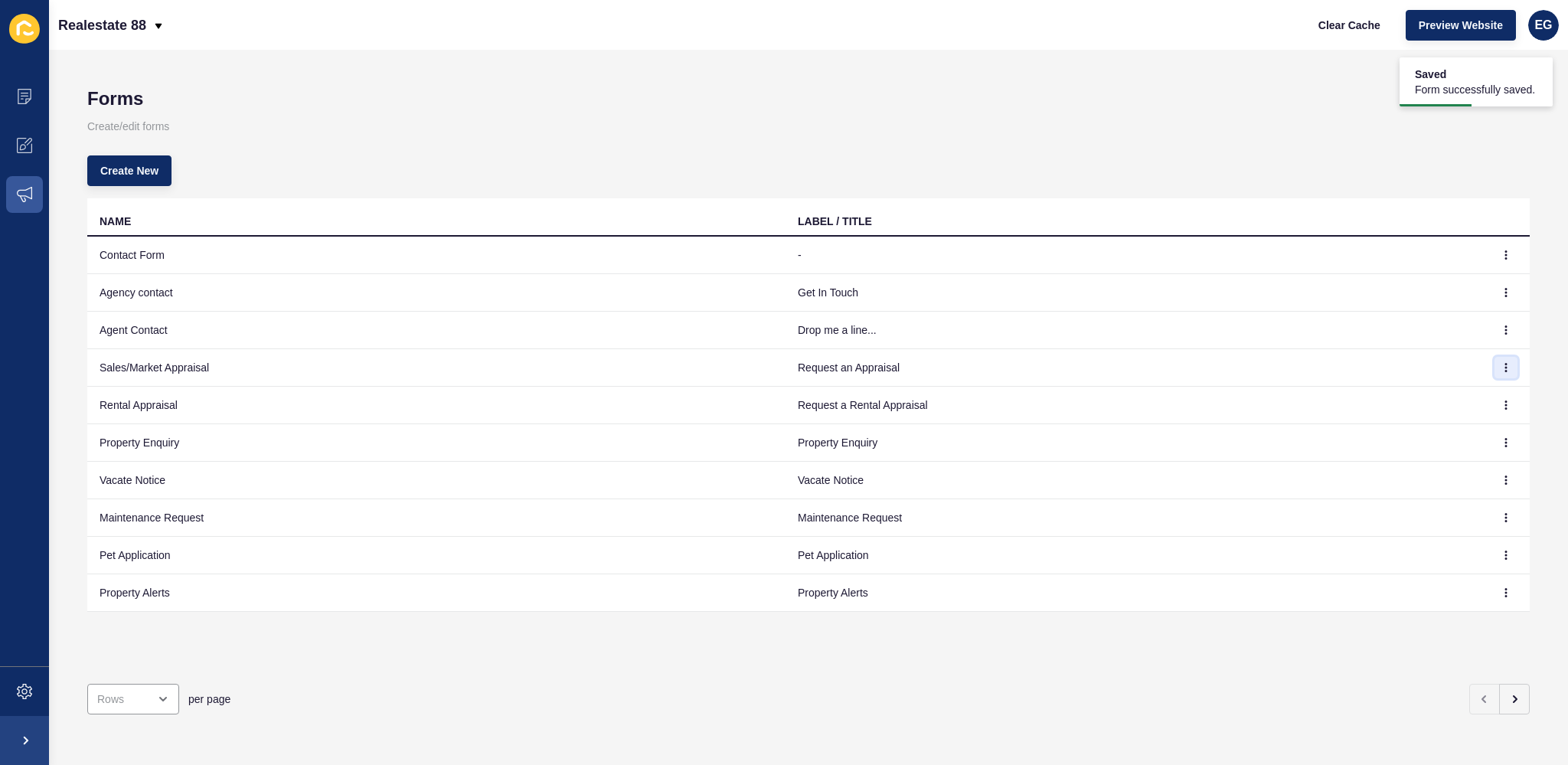
click at [1500, 364] on button "button" at bounding box center [1506, 367] width 23 height 21
click at [1446, 397] on link "Edit" at bounding box center [1452, 397] width 107 height 34
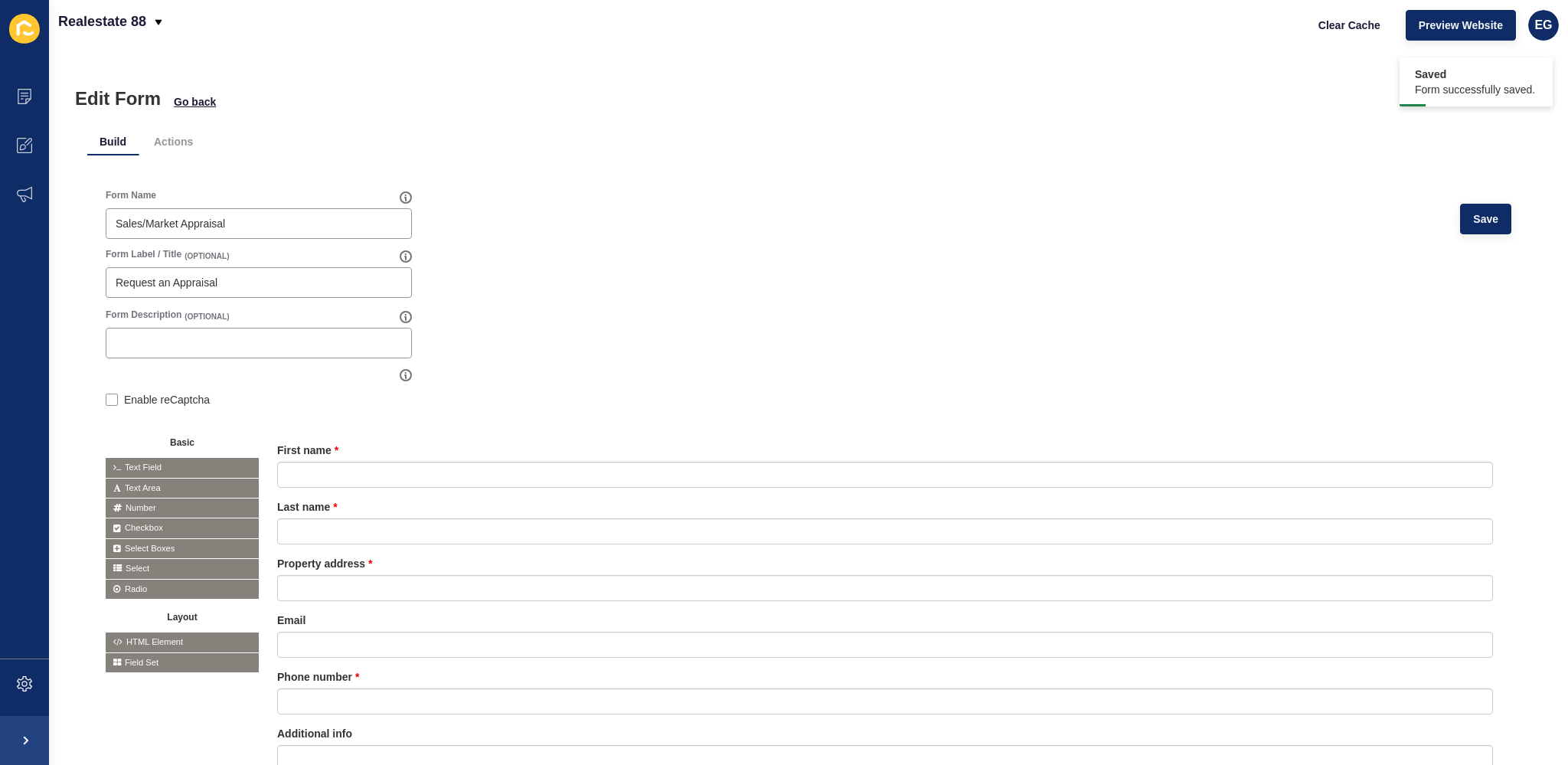
scroll to position [141, 0]
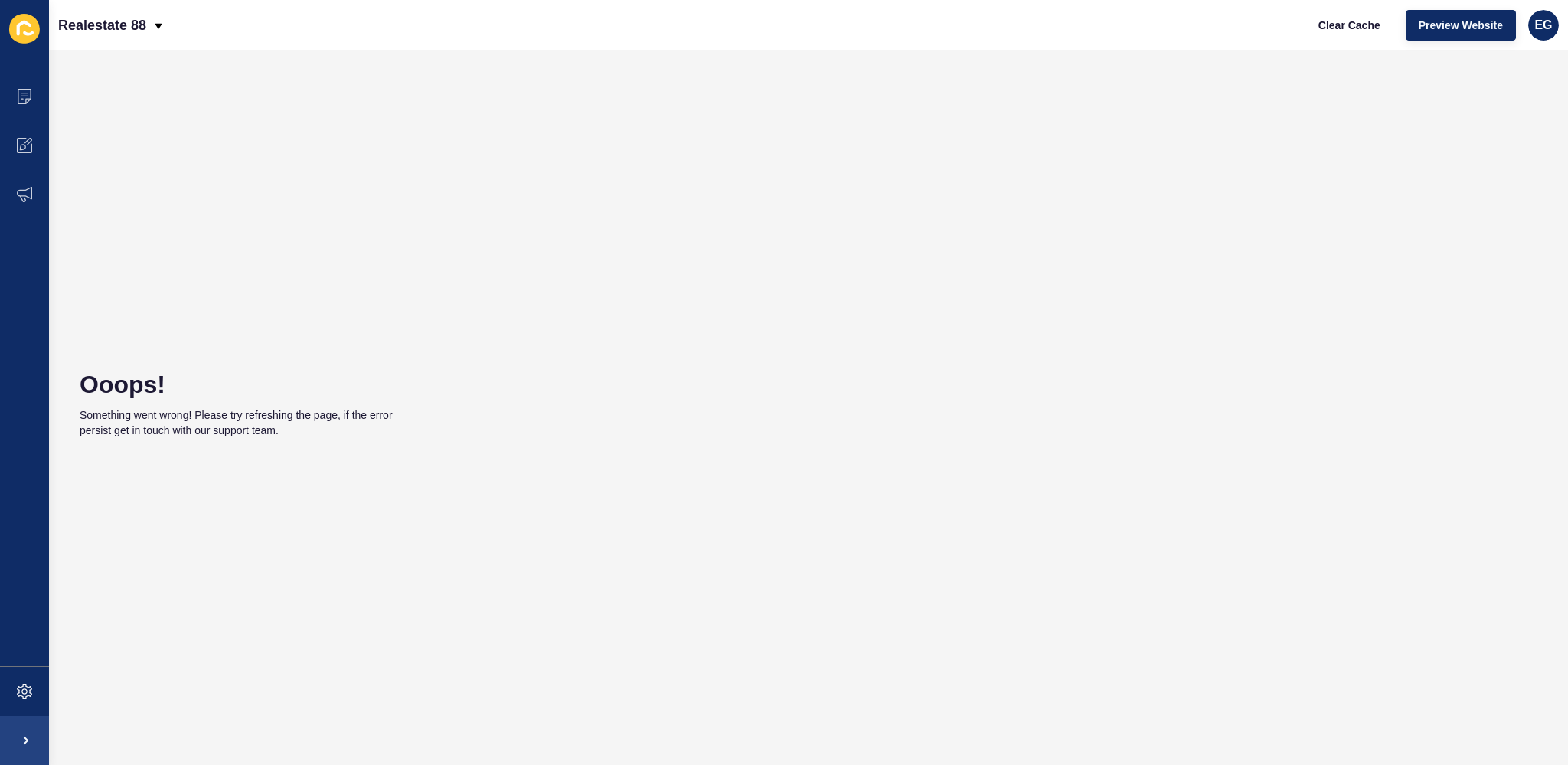
drag, startPoint x: 169, startPoint y: 499, endPoint x: 349, endPoint y: 678, distance: 253.9
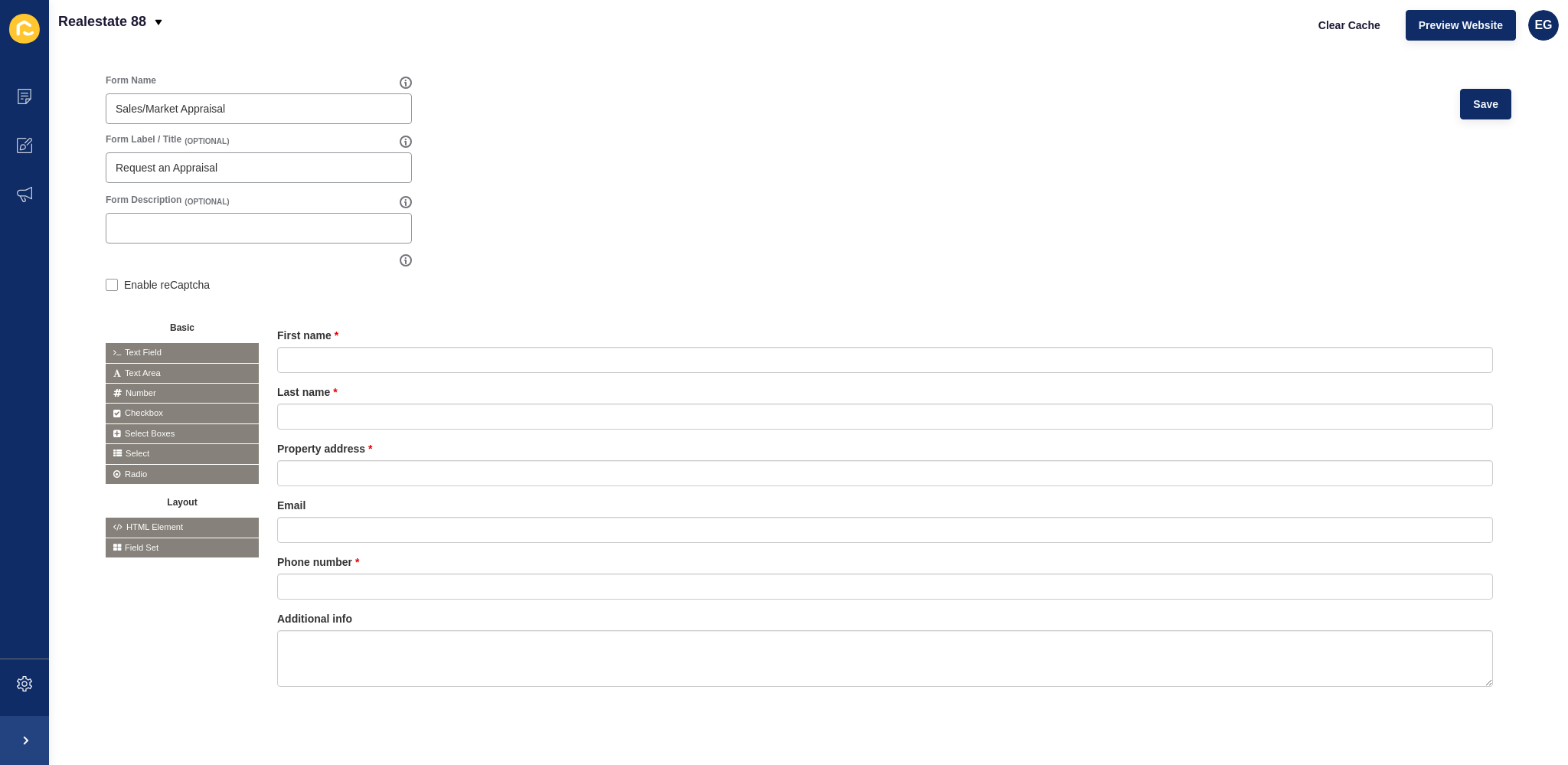
scroll to position [141, 0]
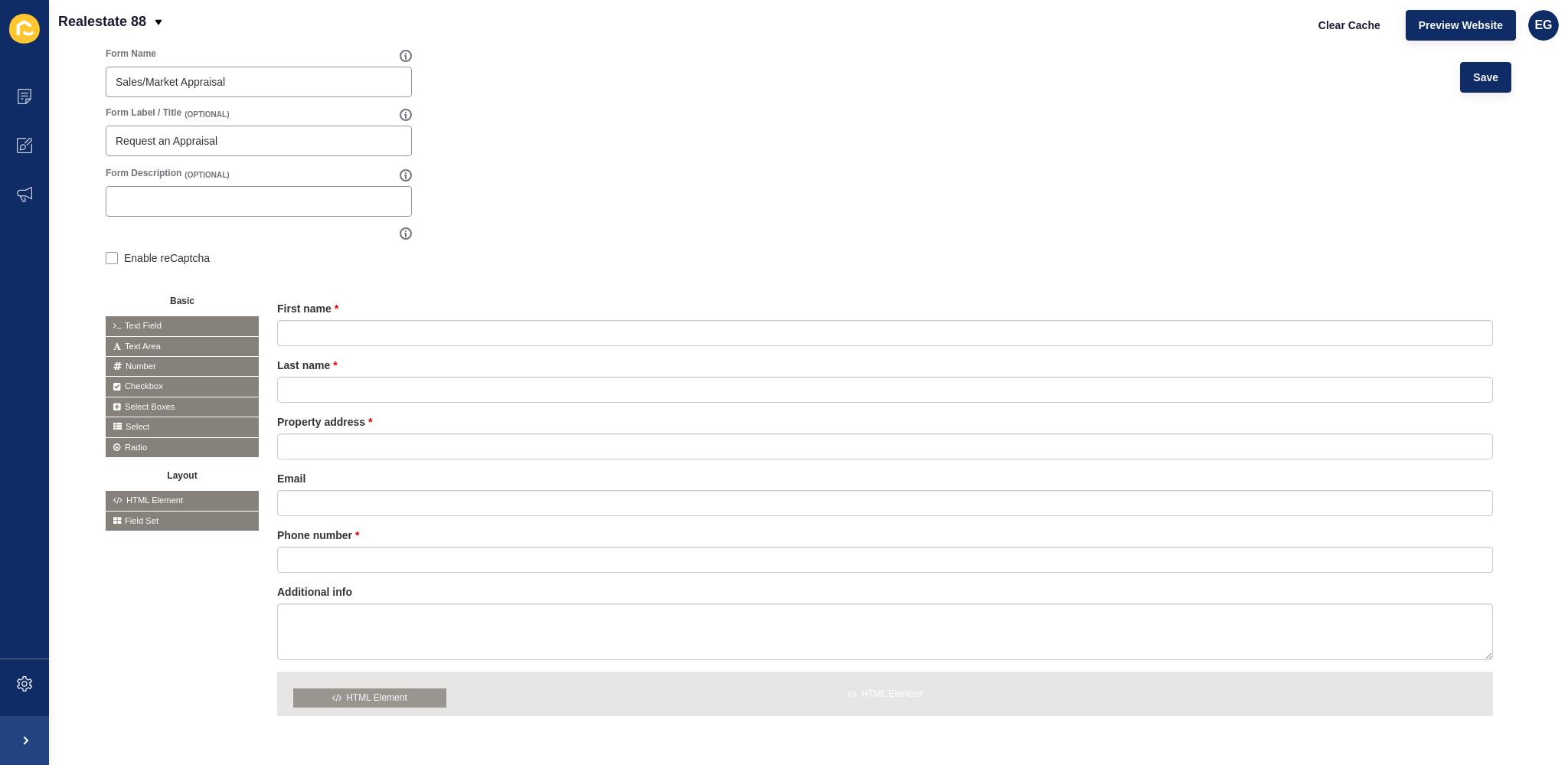
drag, startPoint x: 181, startPoint y: 498, endPoint x: 371, endPoint y: 697, distance: 275.1
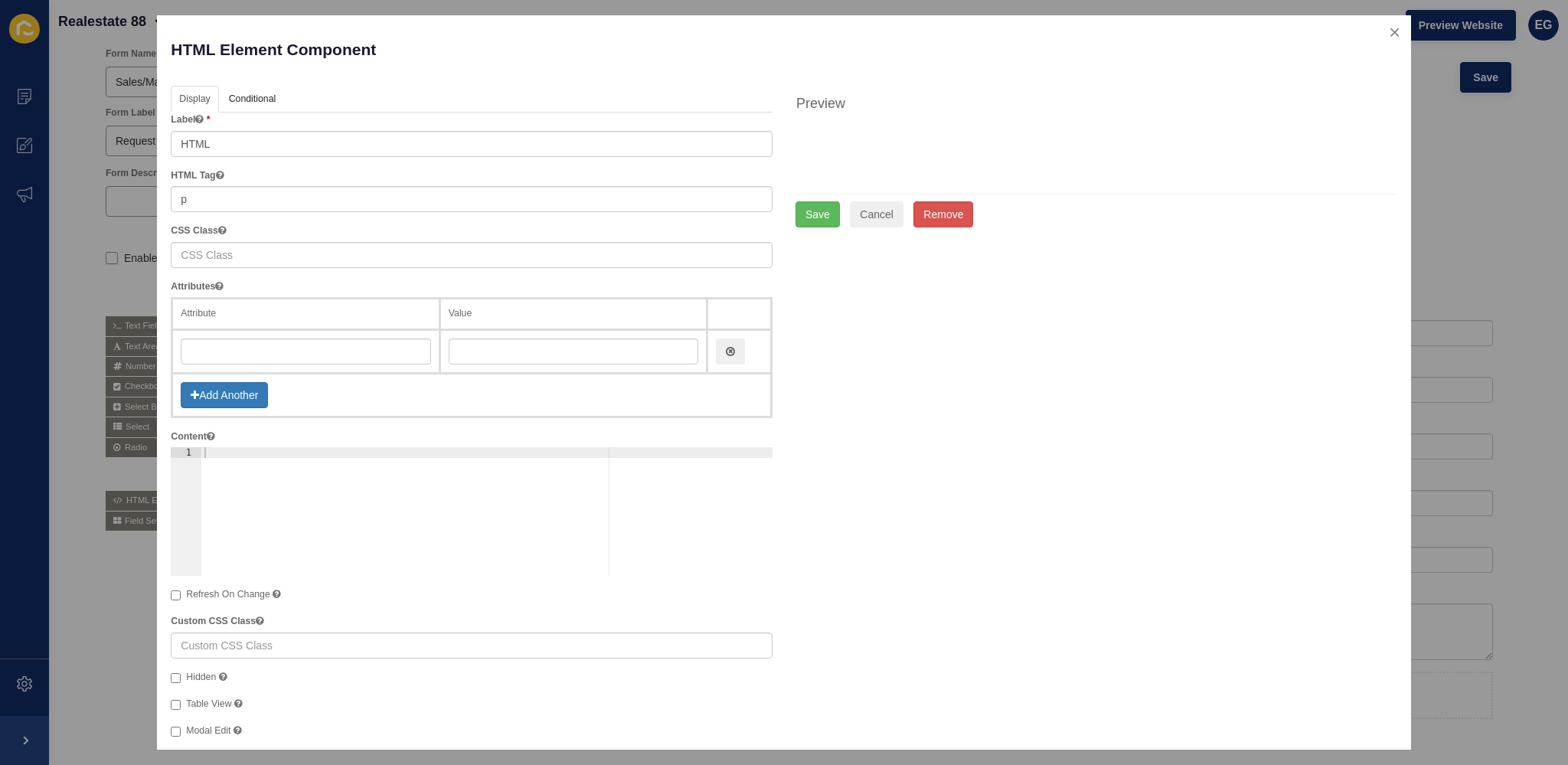
click at [224, 448] on div at bounding box center [487, 523] width 571 height 150
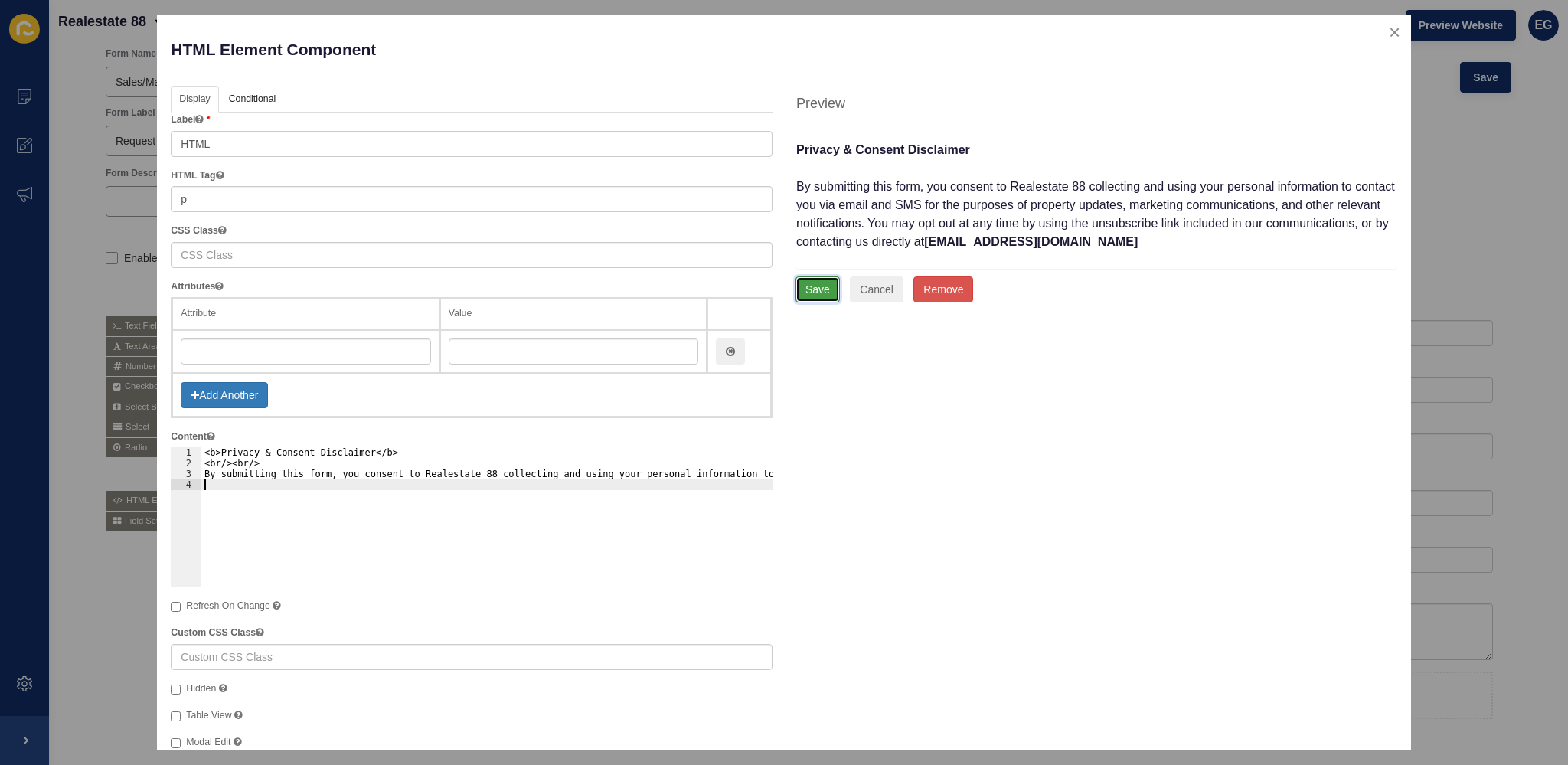
click at [814, 291] on button "Save" at bounding box center [818, 289] width 44 height 26
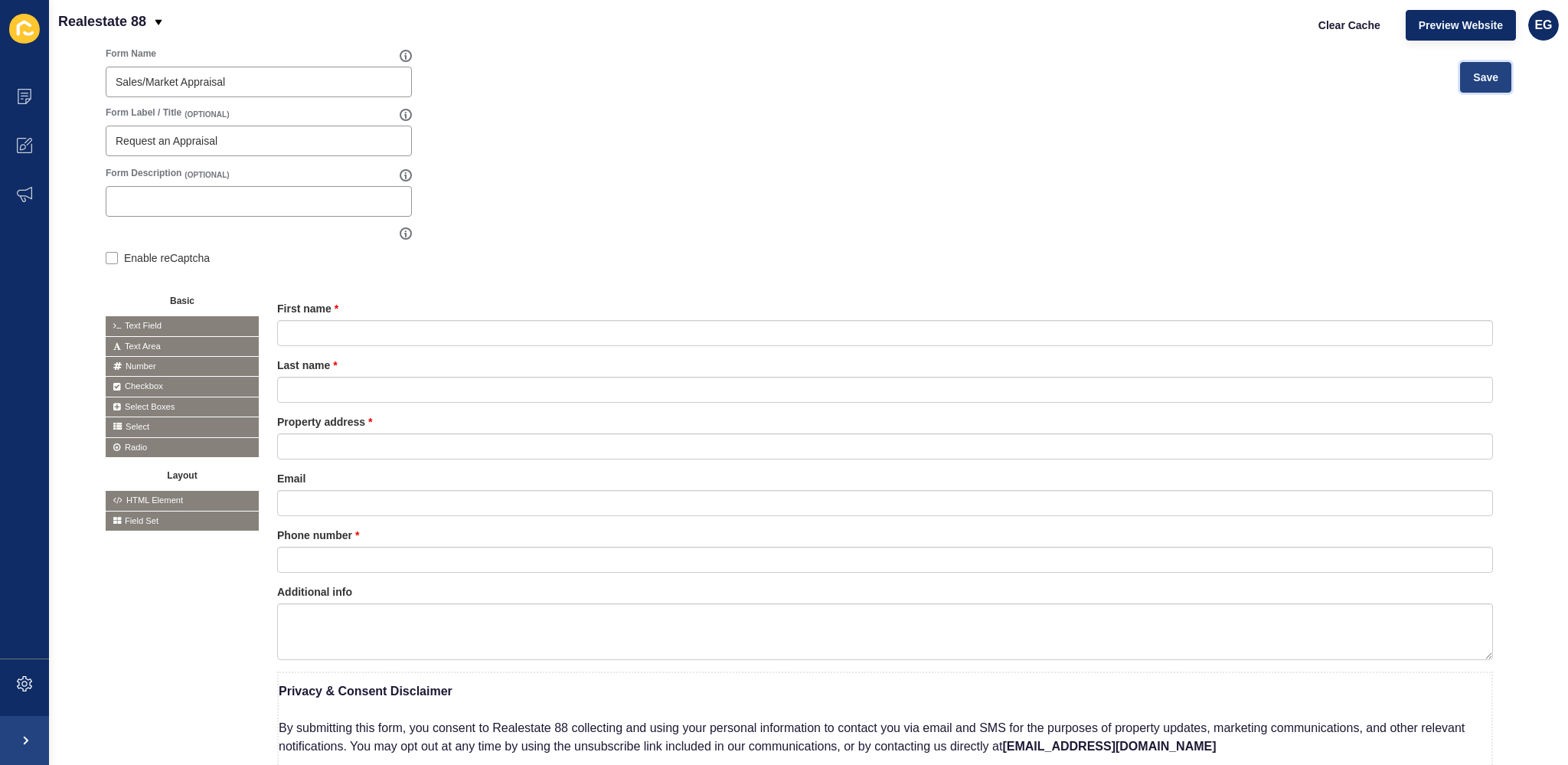
click at [1475, 72] on span "Save" at bounding box center [1485, 77] width 25 height 15
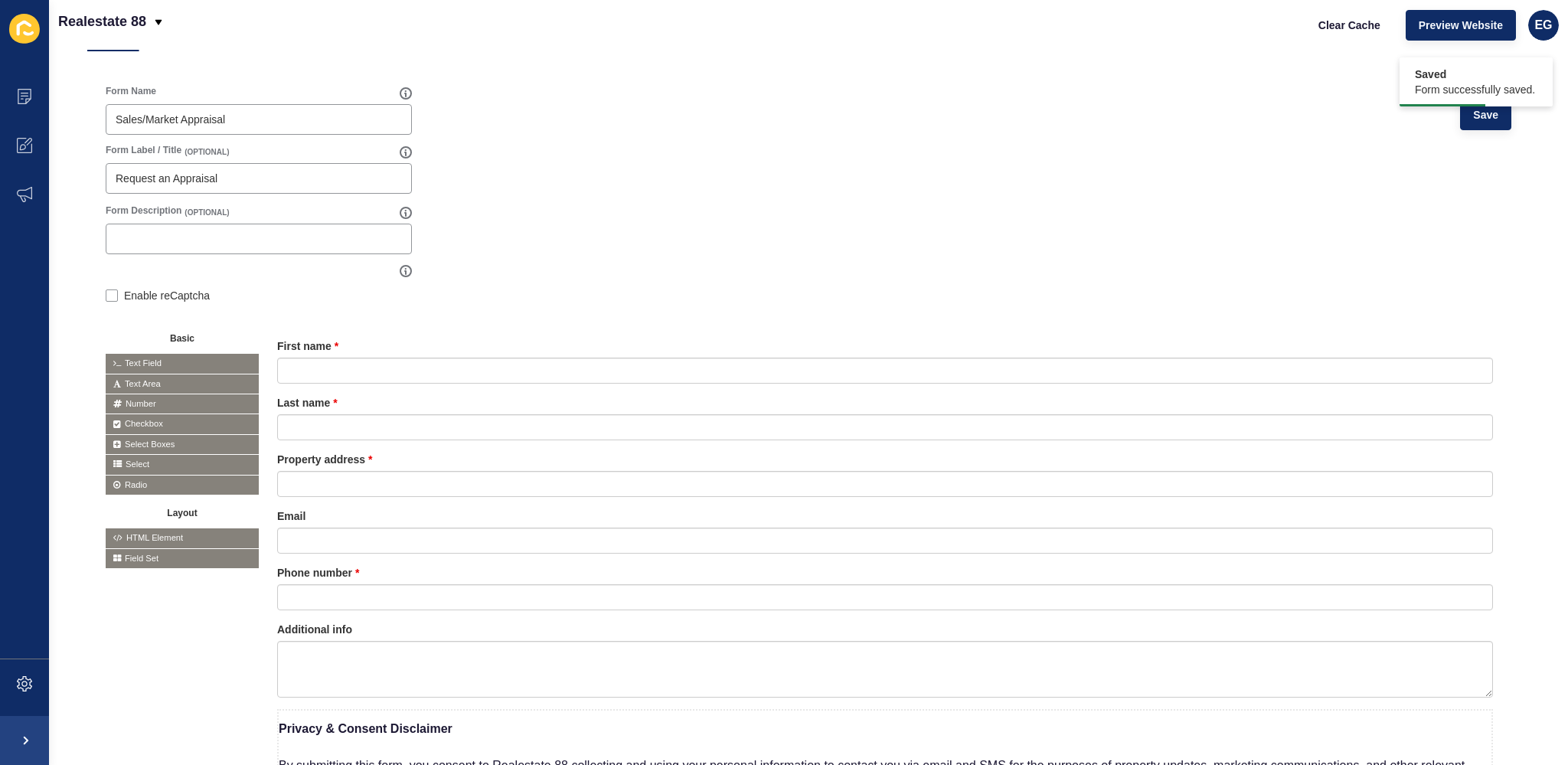
scroll to position [0, 0]
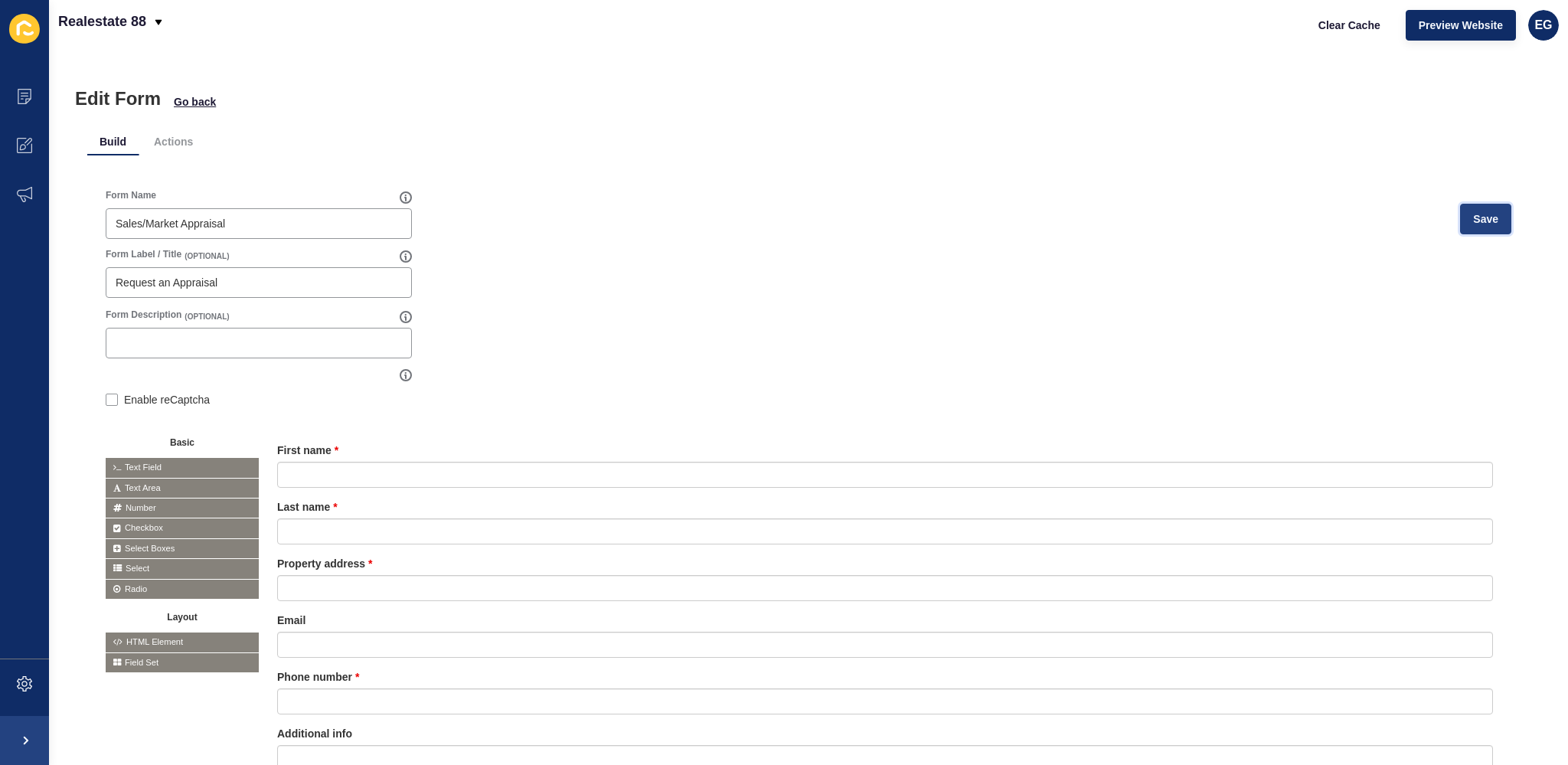
click at [1490, 217] on button "Save" at bounding box center [1485, 219] width 51 height 31
click at [210, 97] on span "Go back" at bounding box center [194, 101] width 42 height 15
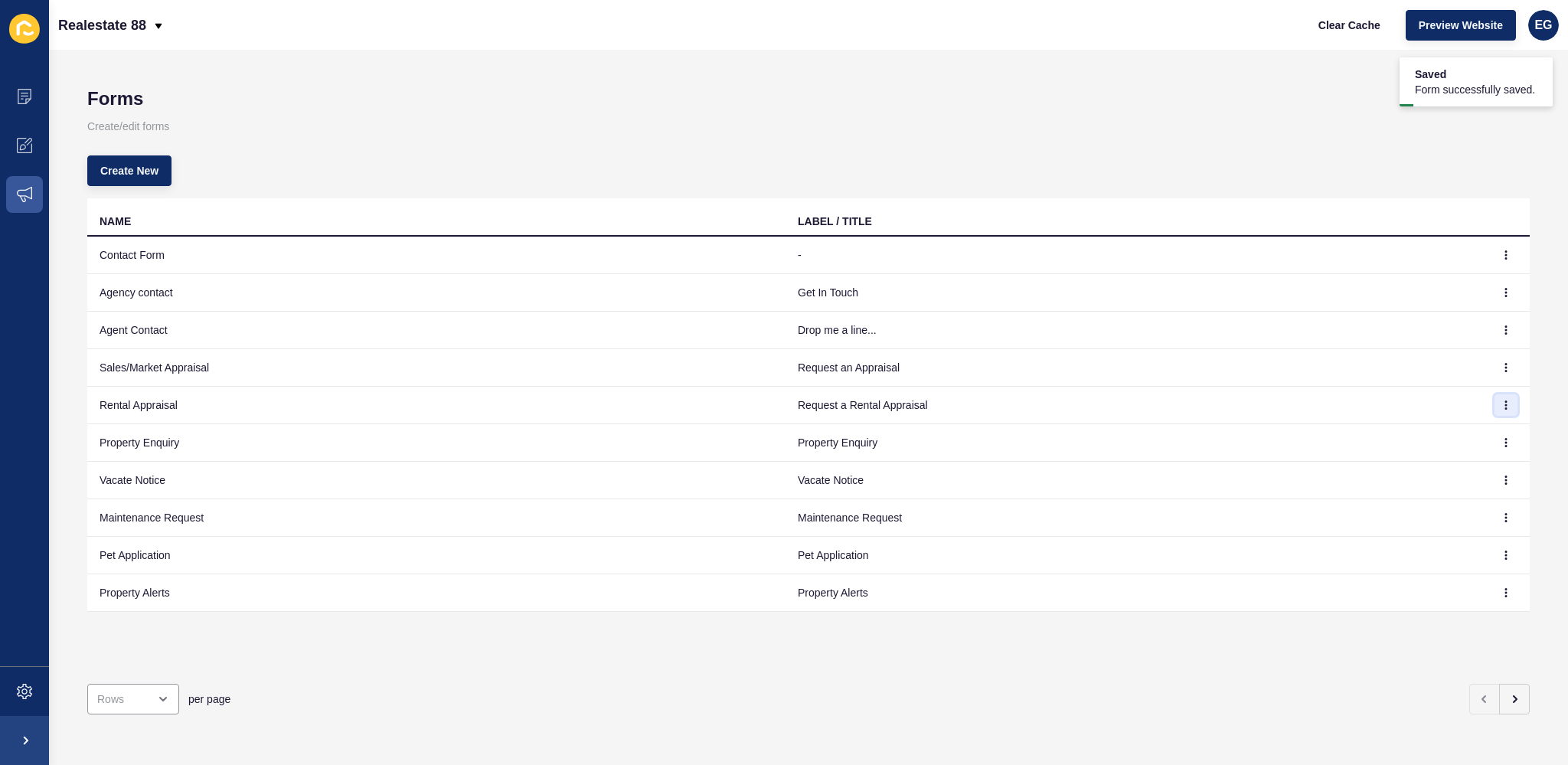
click at [1501, 402] on icon "button" at bounding box center [1506, 405] width 9 height 9
click at [1454, 426] on link "Edit" at bounding box center [1452, 435] width 107 height 34
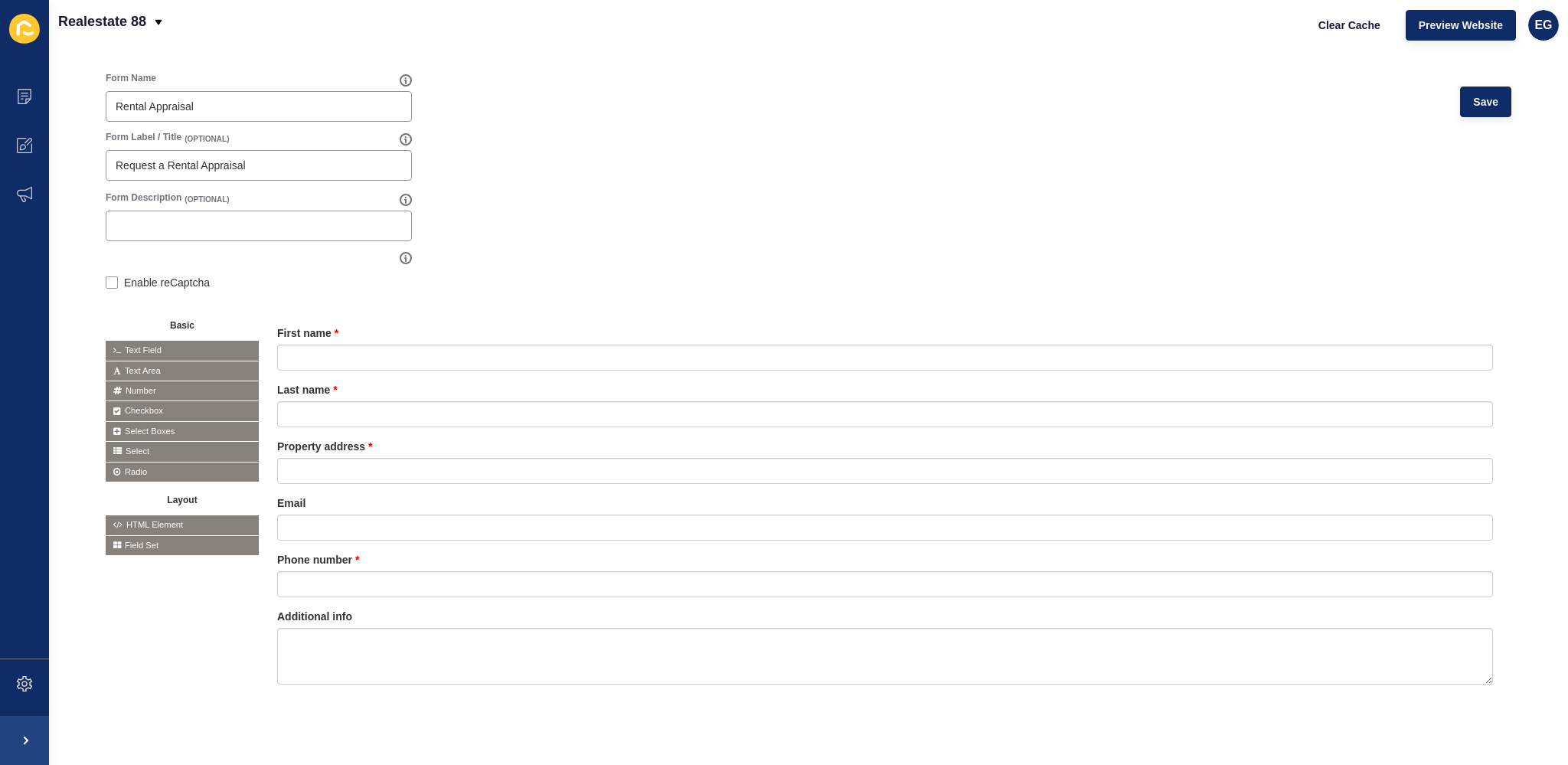
scroll to position [141, 0]
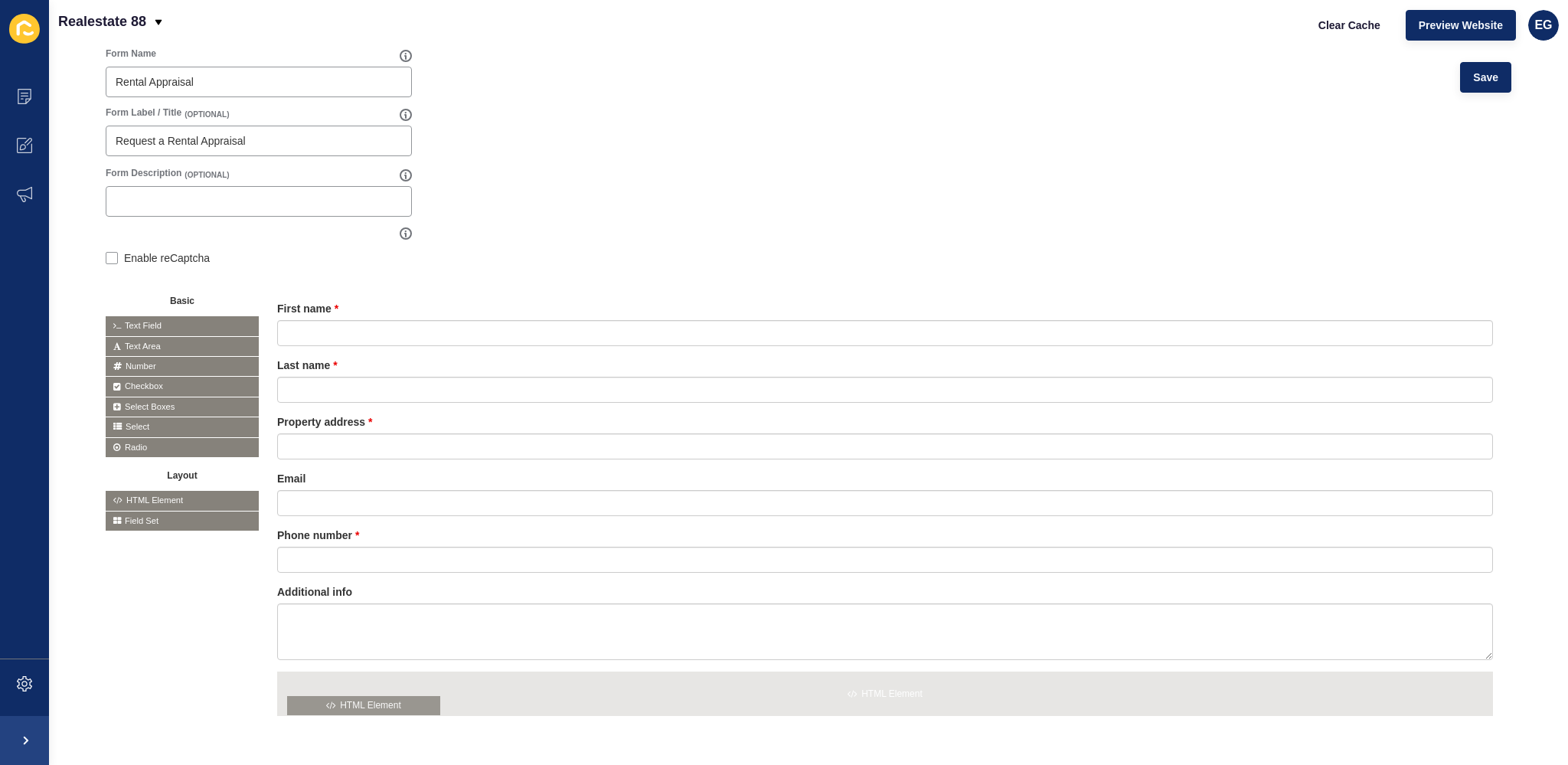
drag, startPoint x: 154, startPoint y: 497, endPoint x: 338, endPoint y: 704, distance: 277.0
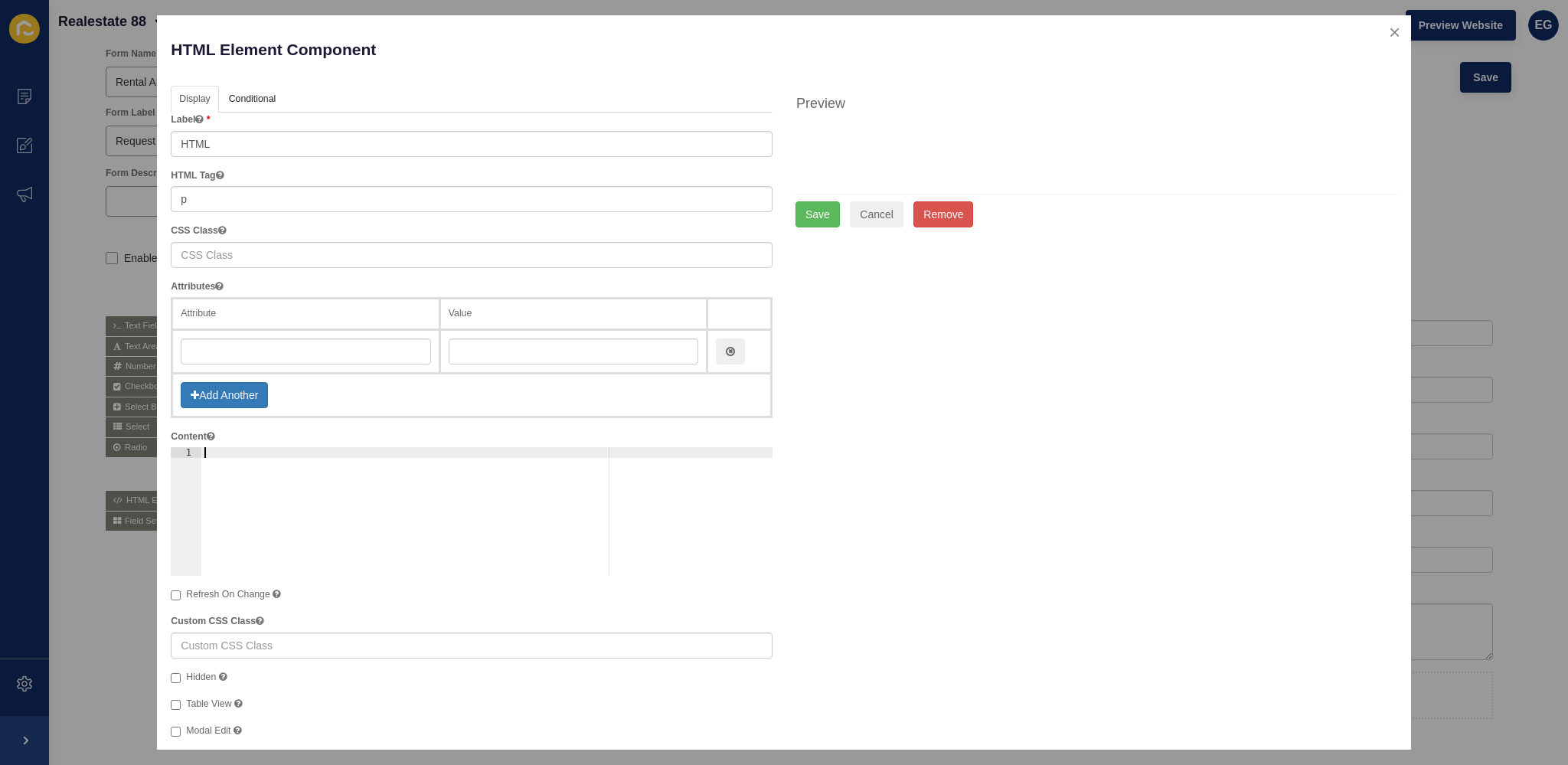
click at [228, 455] on div at bounding box center [487, 523] width 571 height 150
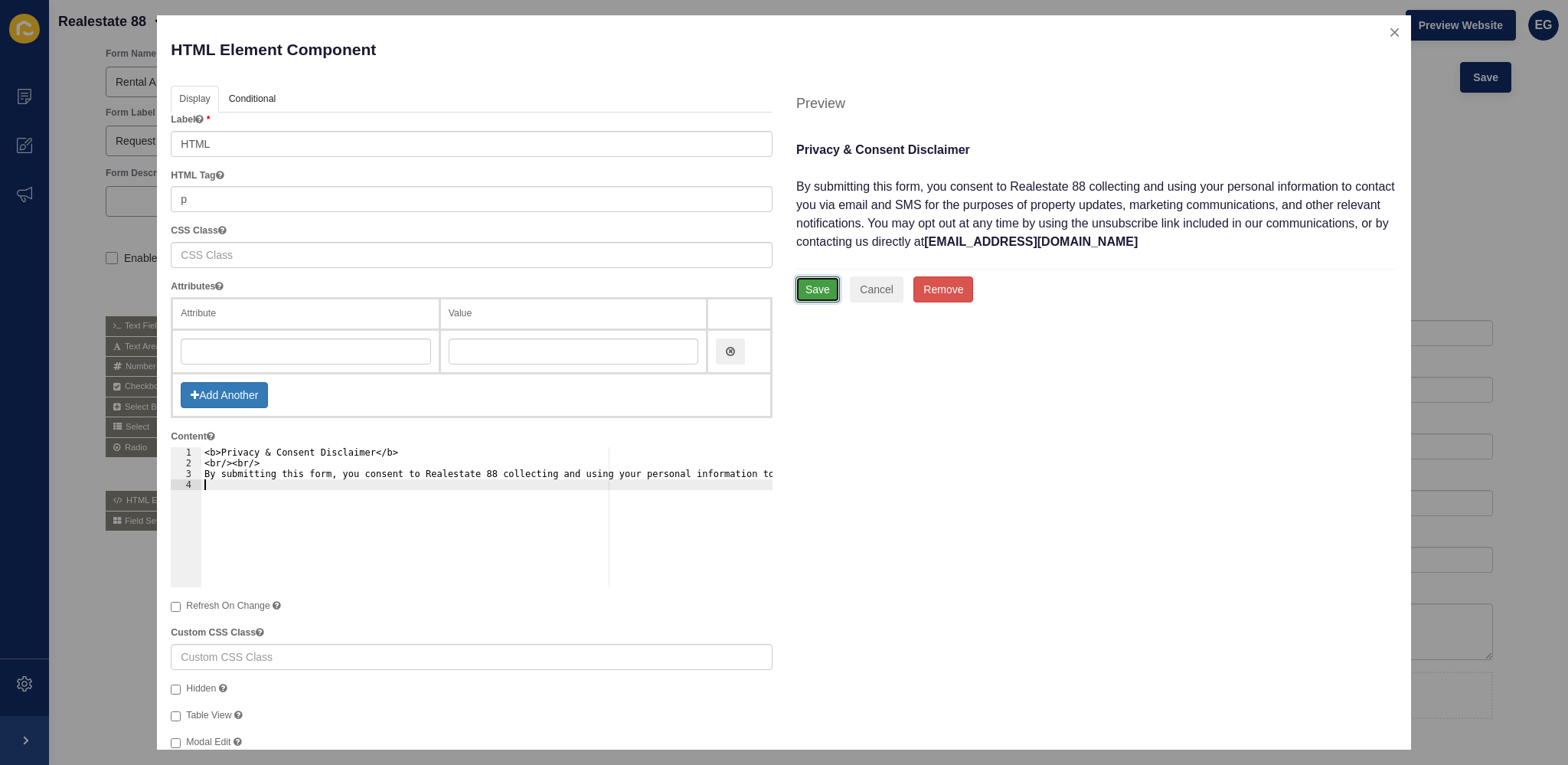
click at [824, 291] on button "Save" at bounding box center [818, 289] width 44 height 26
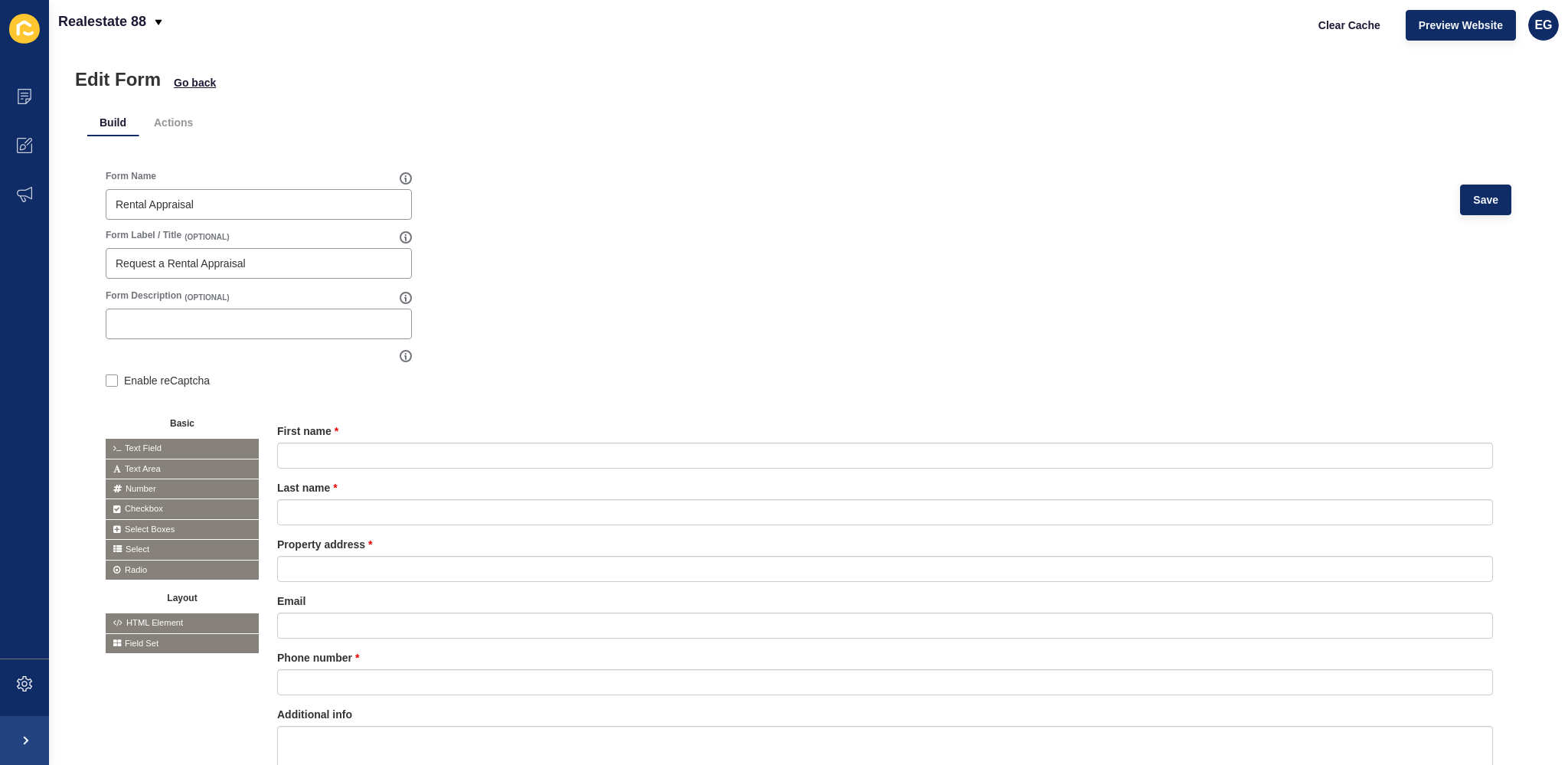
scroll to position [0, 0]
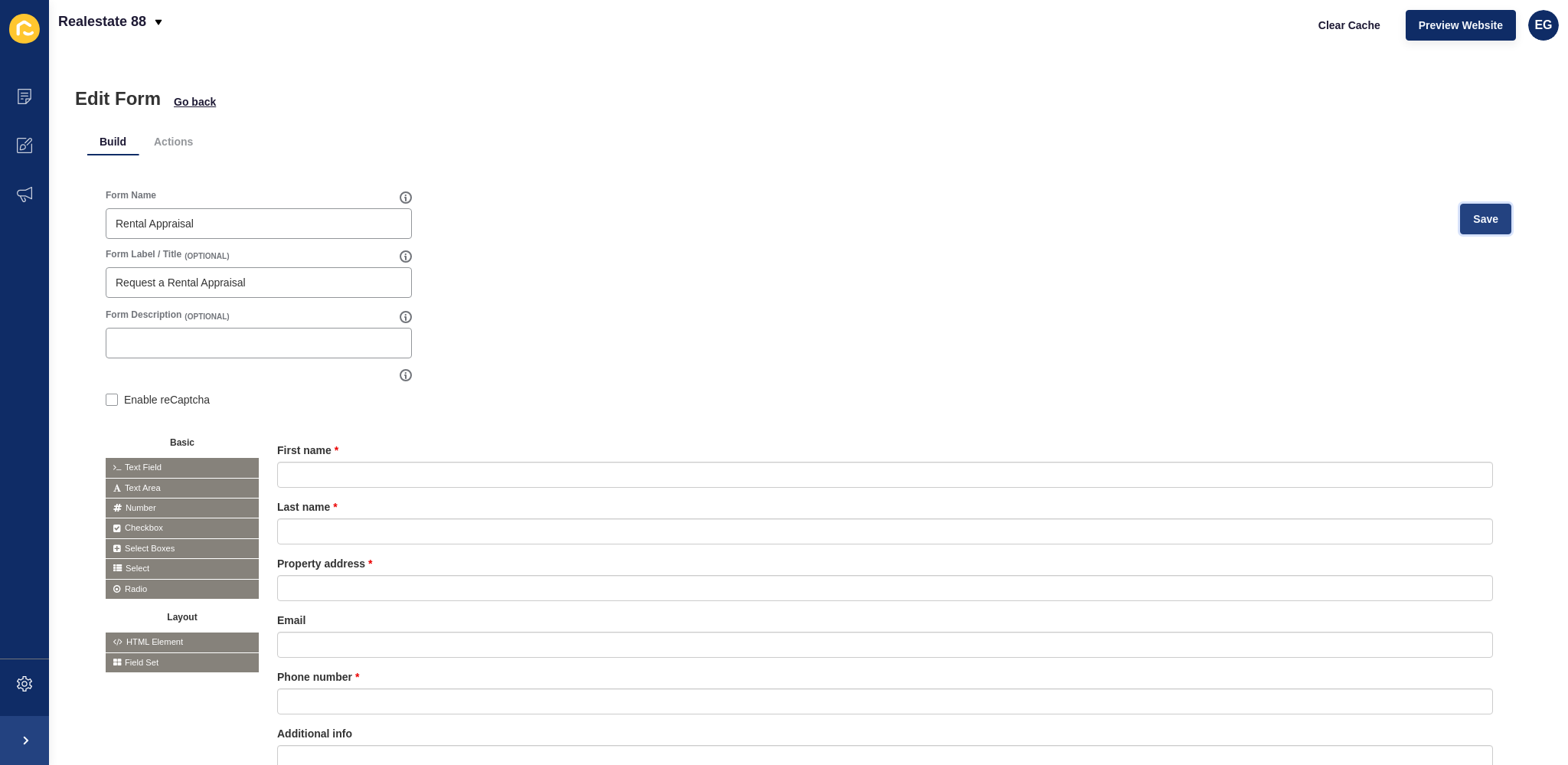
click at [1483, 214] on span "Save" at bounding box center [1485, 219] width 25 height 15
click at [184, 96] on span "Go back" at bounding box center [194, 101] width 42 height 15
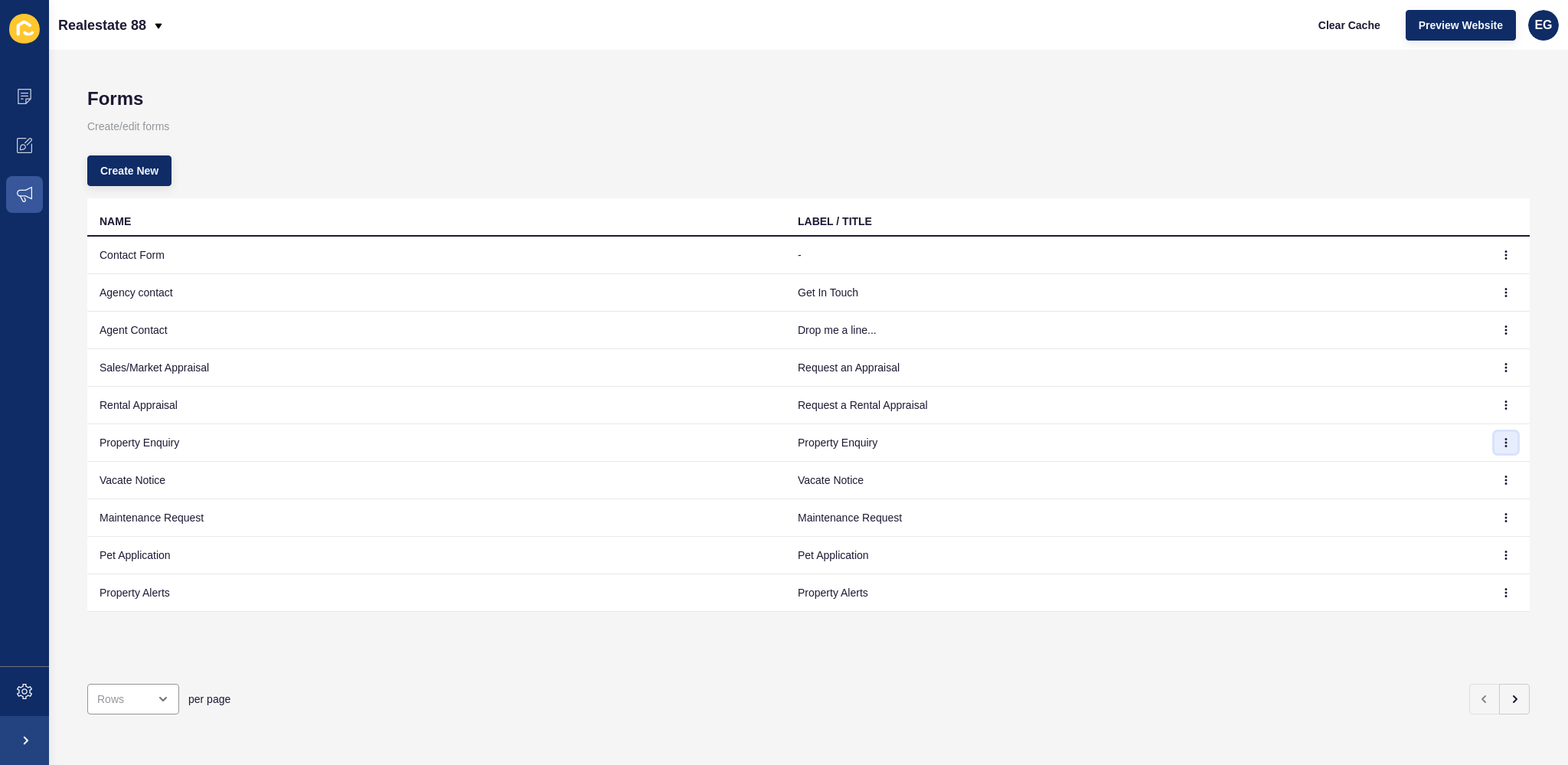
click at [1500, 449] on button "button" at bounding box center [1506, 442] width 23 height 21
click at [1477, 461] on link "Edit" at bounding box center [1452, 471] width 107 height 34
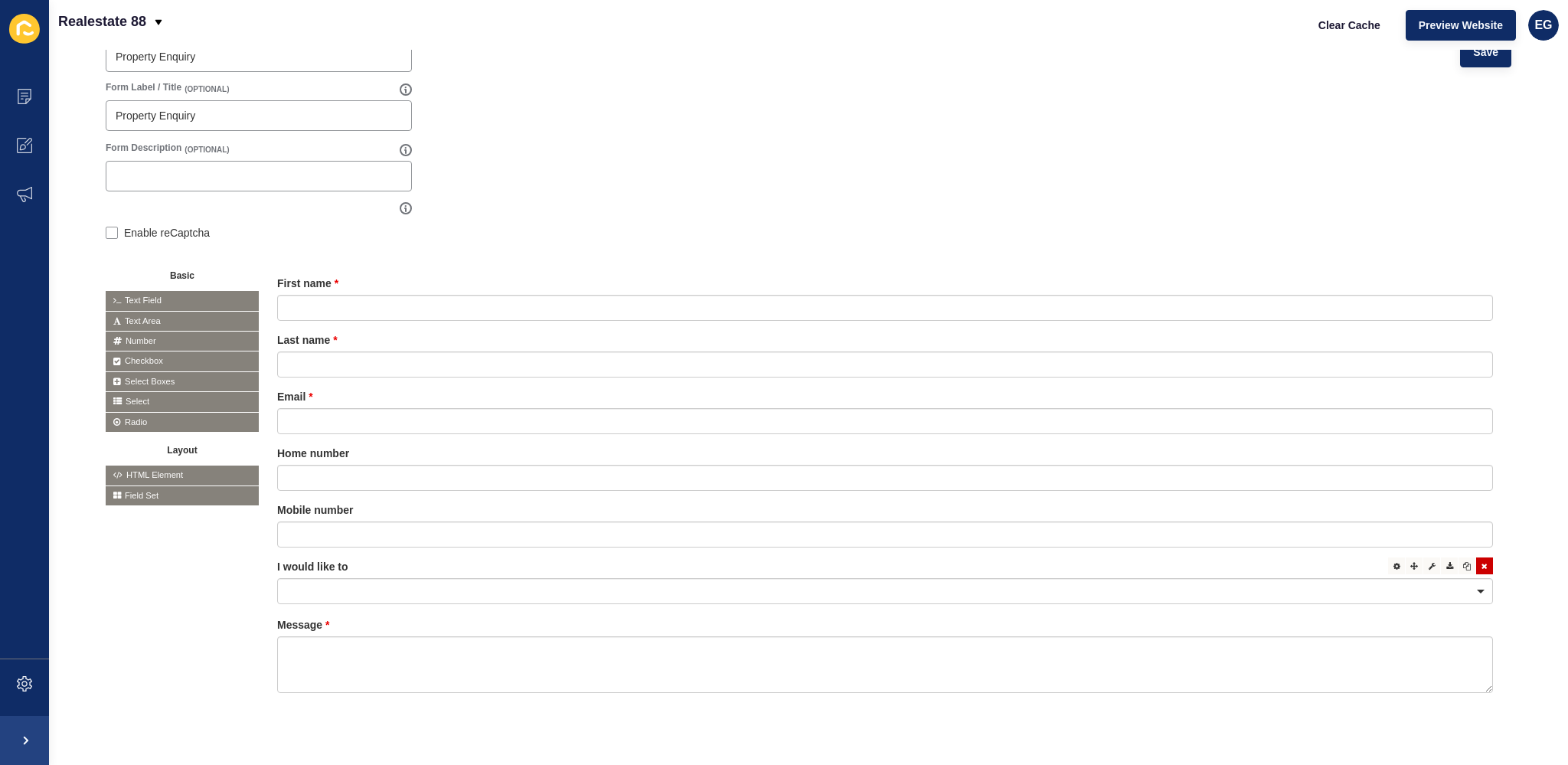
scroll to position [200, 0]
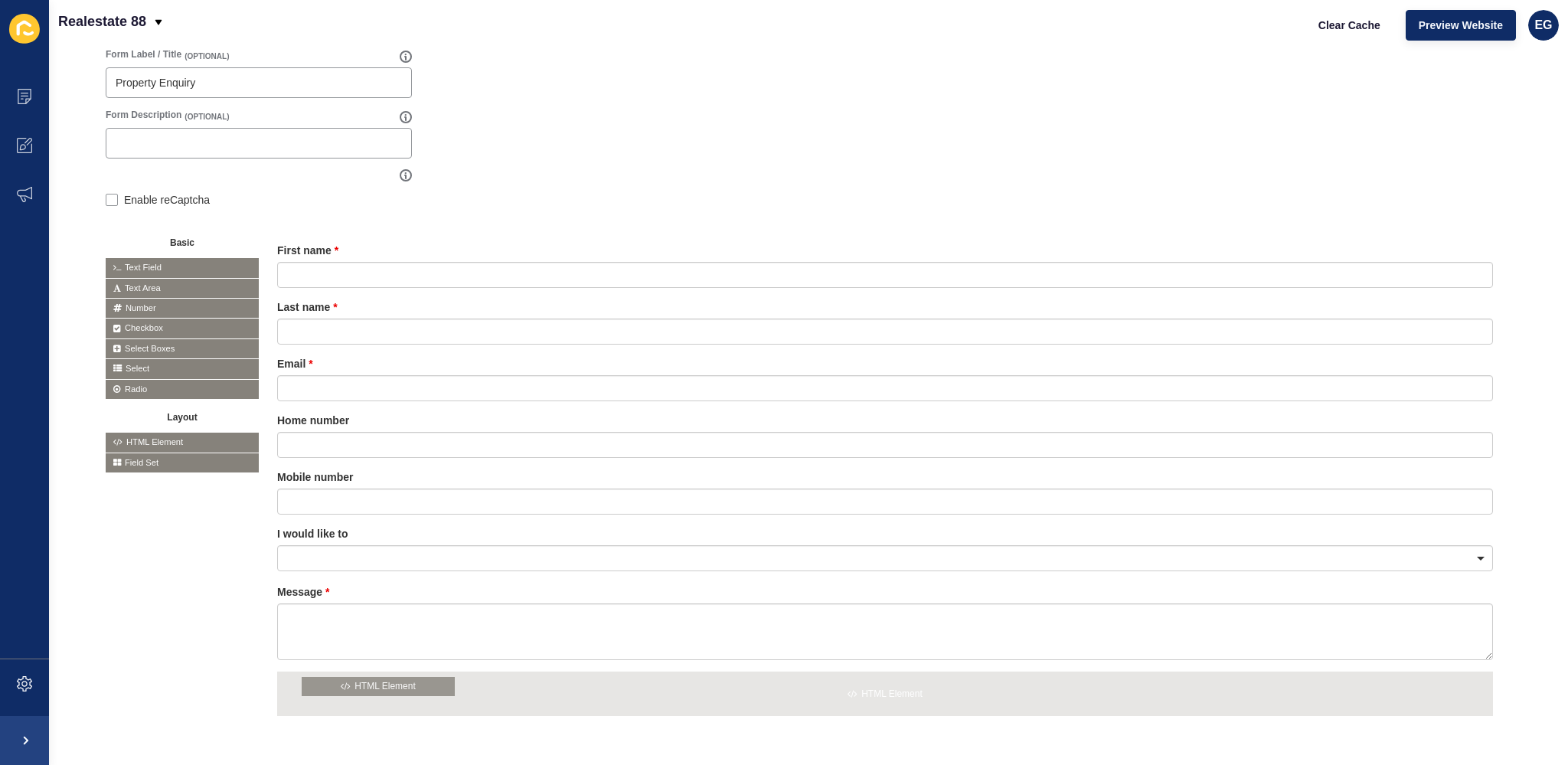
drag, startPoint x: 148, startPoint y: 438, endPoint x: 346, endPoint y: 683, distance: 315.0
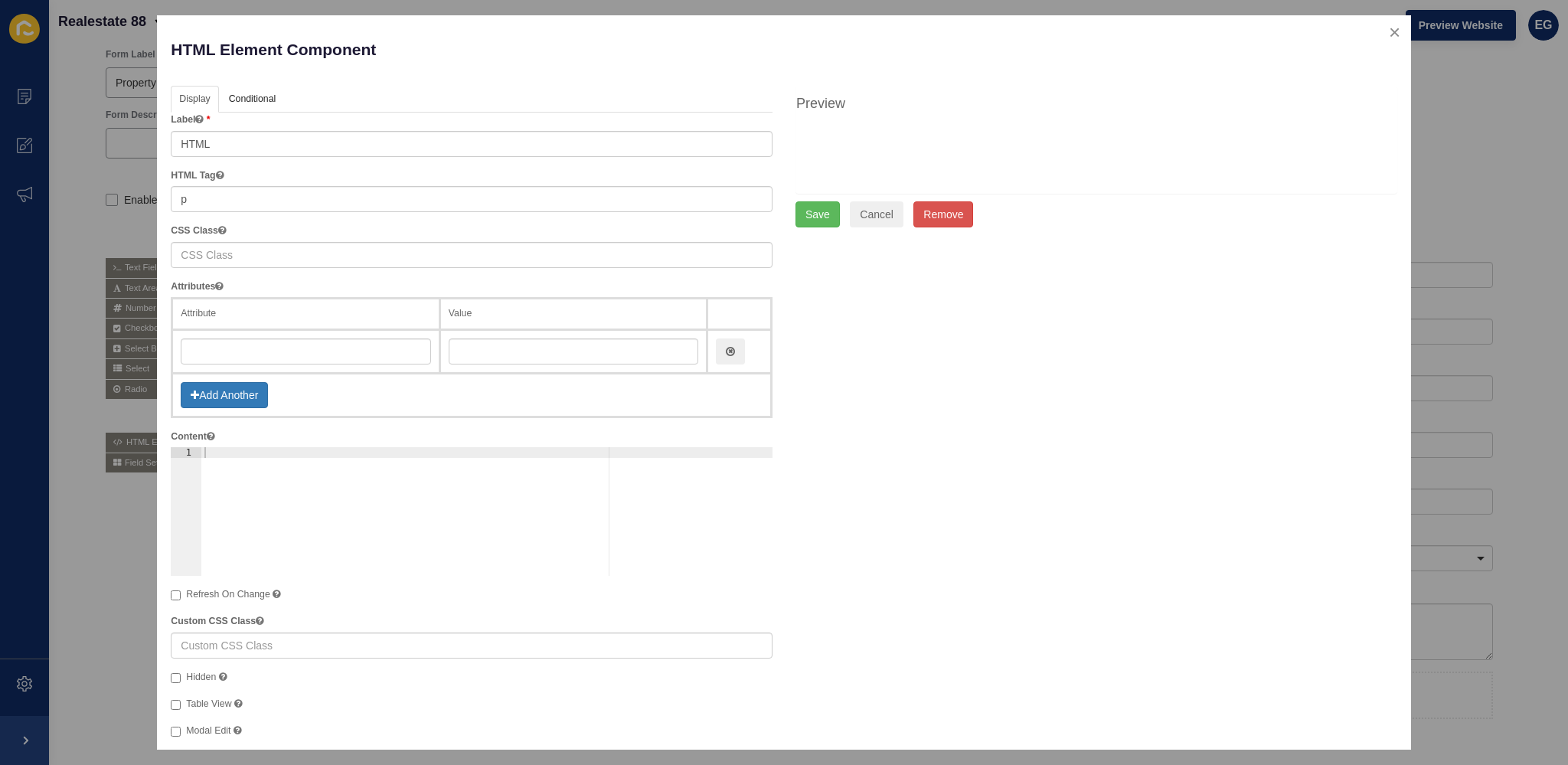
click at [256, 452] on div at bounding box center [487, 523] width 571 height 150
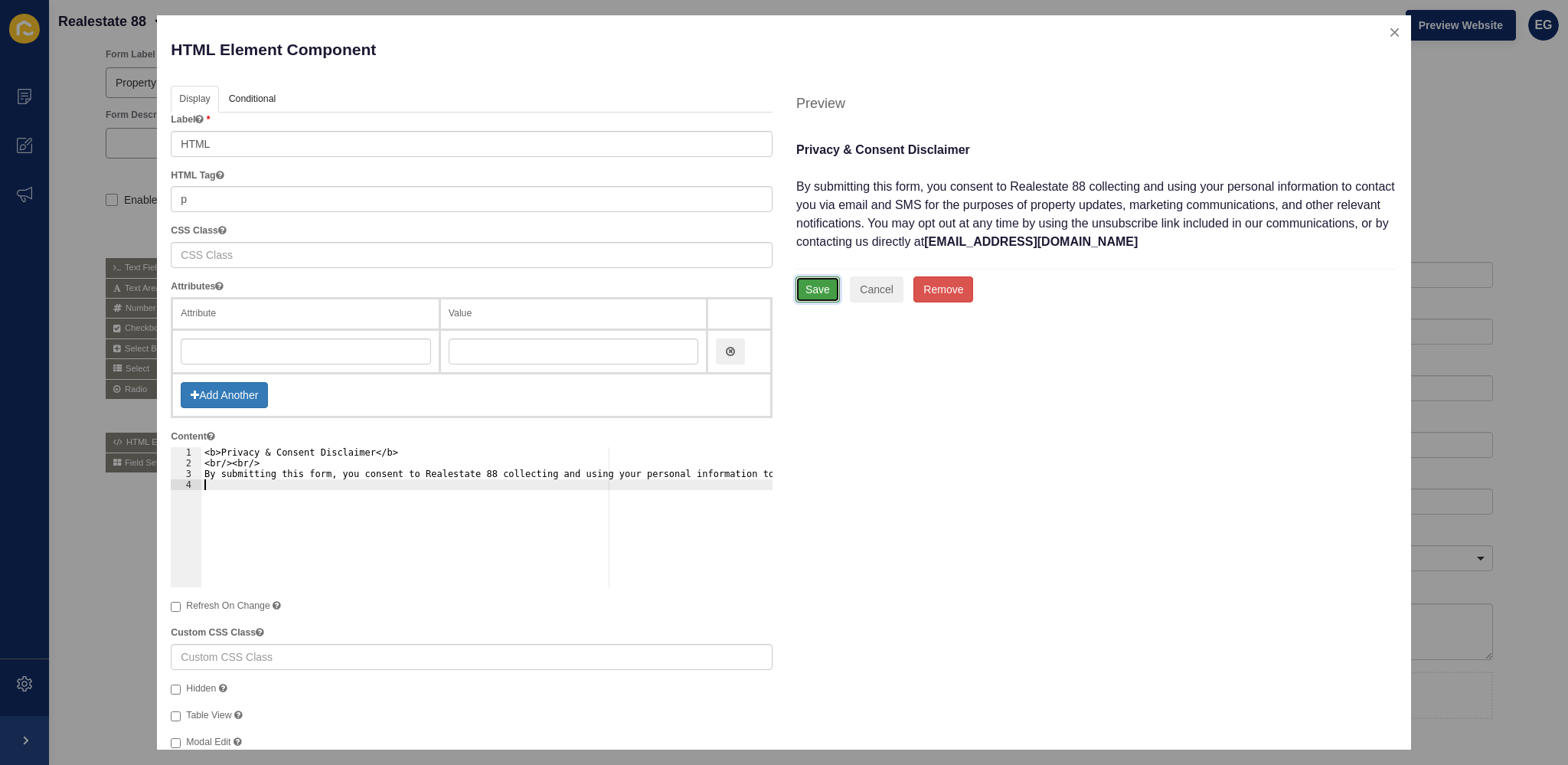
click at [803, 284] on button "Save" at bounding box center [818, 289] width 44 height 26
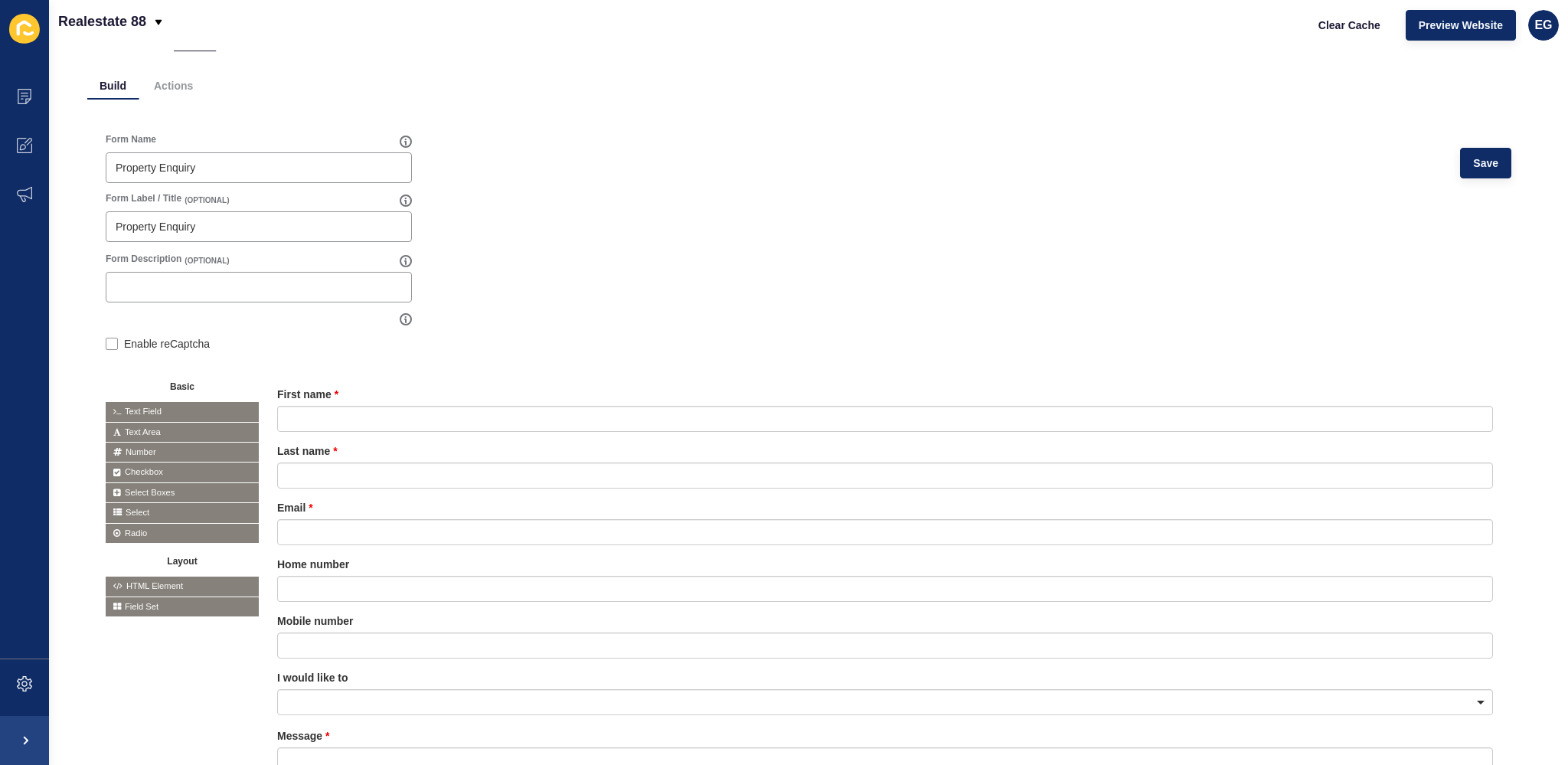
scroll to position [0, 0]
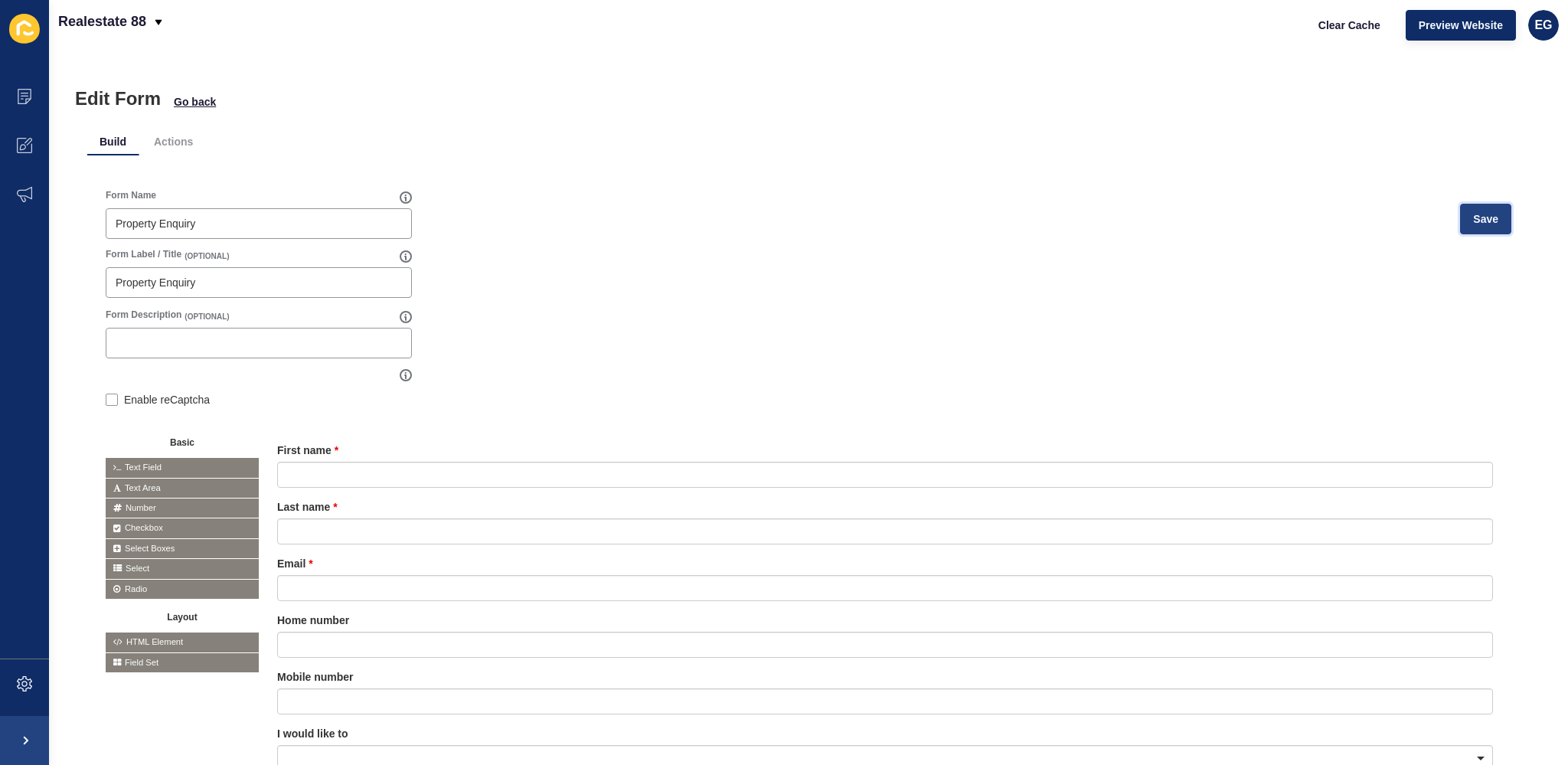
click at [1473, 208] on button "Save" at bounding box center [1485, 219] width 51 height 31
click at [201, 108] on span "Go back" at bounding box center [194, 101] width 42 height 15
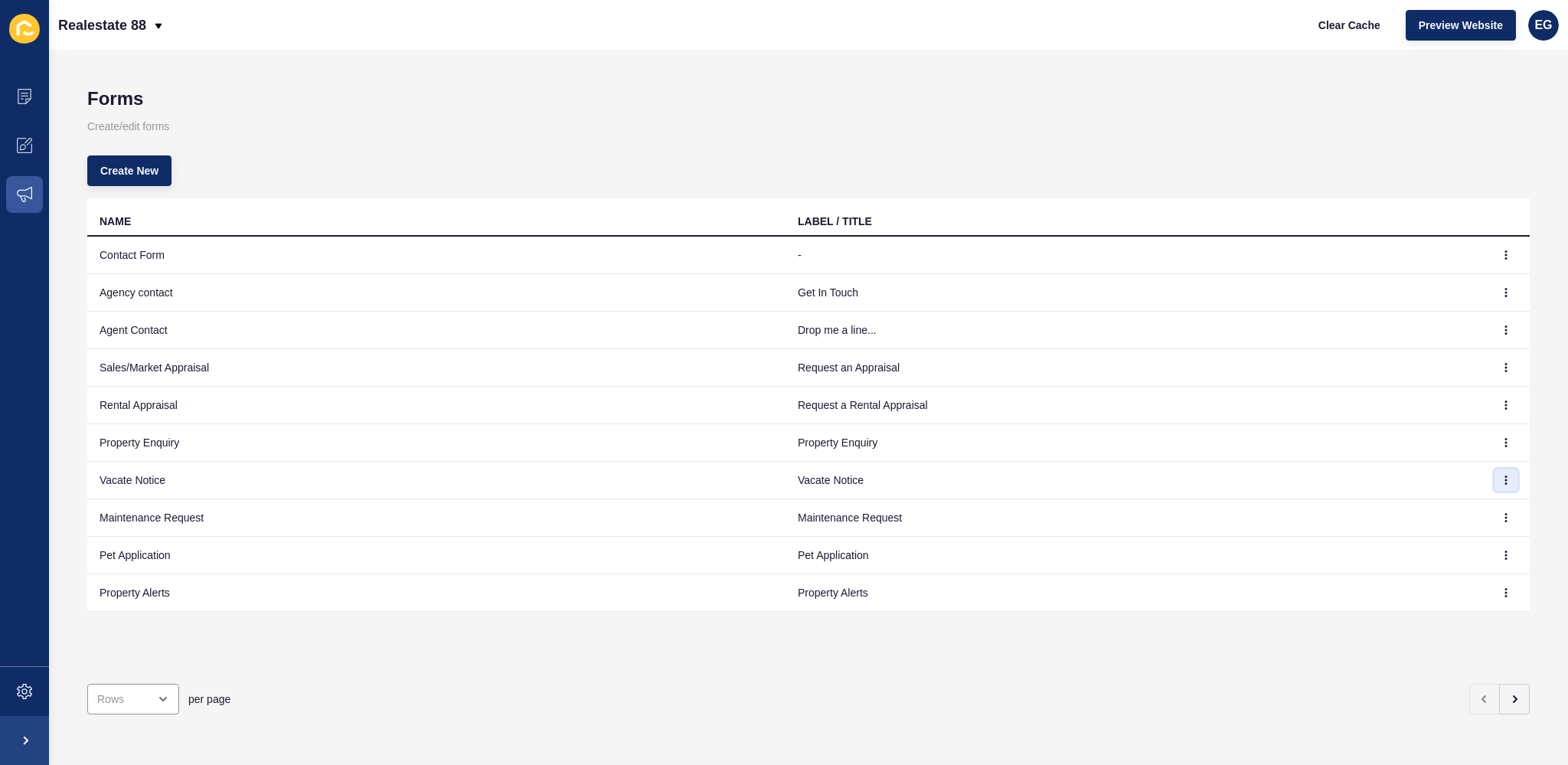
click at [1506, 482] on icon "button" at bounding box center [1506, 480] width 1 height 8
click at [1431, 500] on link "Edit" at bounding box center [1452, 509] width 107 height 34
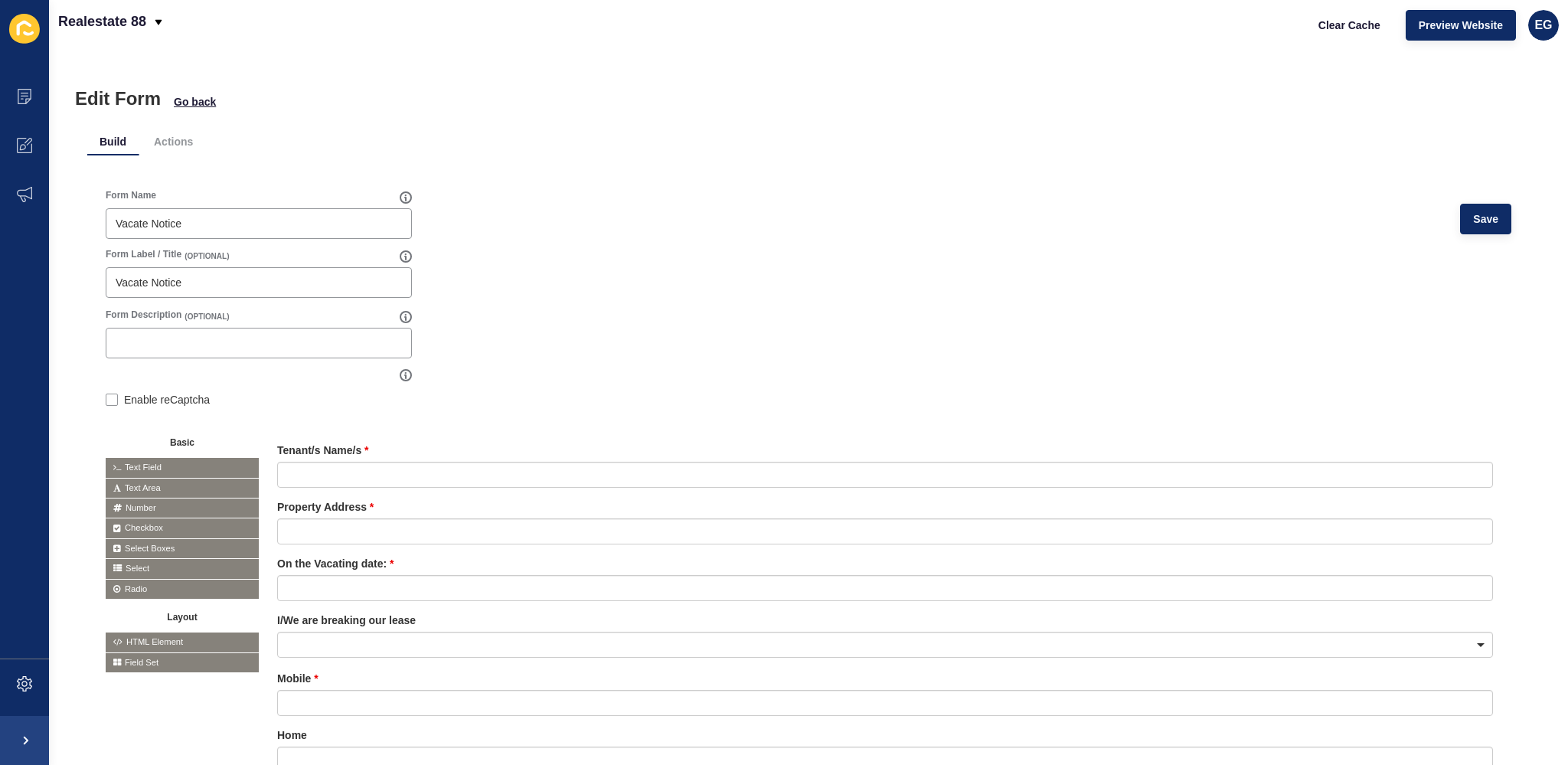
click at [171, 103] on div "Edit Form Go back" at bounding box center [808, 99] width 1467 height 21
click at [183, 100] on span "Go back" at bounding box center [194, 101] width 42 height 15
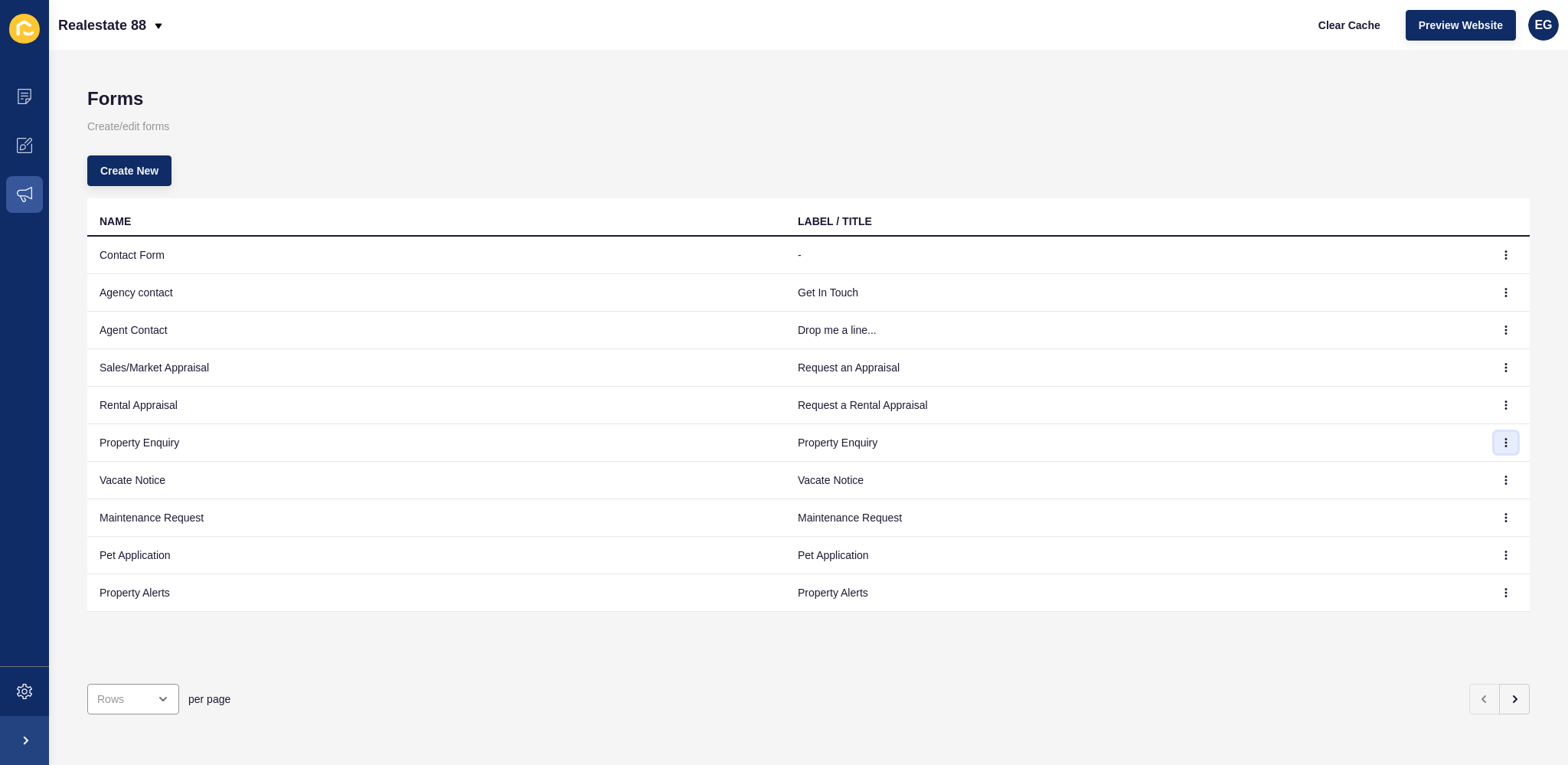
click at [1501, 438] on icon "button" at bounding box center [1506, 443] width 9 height 9
click at [357, 567] on td "Pet Application" at bounding box center [436, 556] width 698 height 38
click at [152, 660] on div "100 Rows" at bounding box center [137, 649] width 99 height 34
type input "100 Rows"
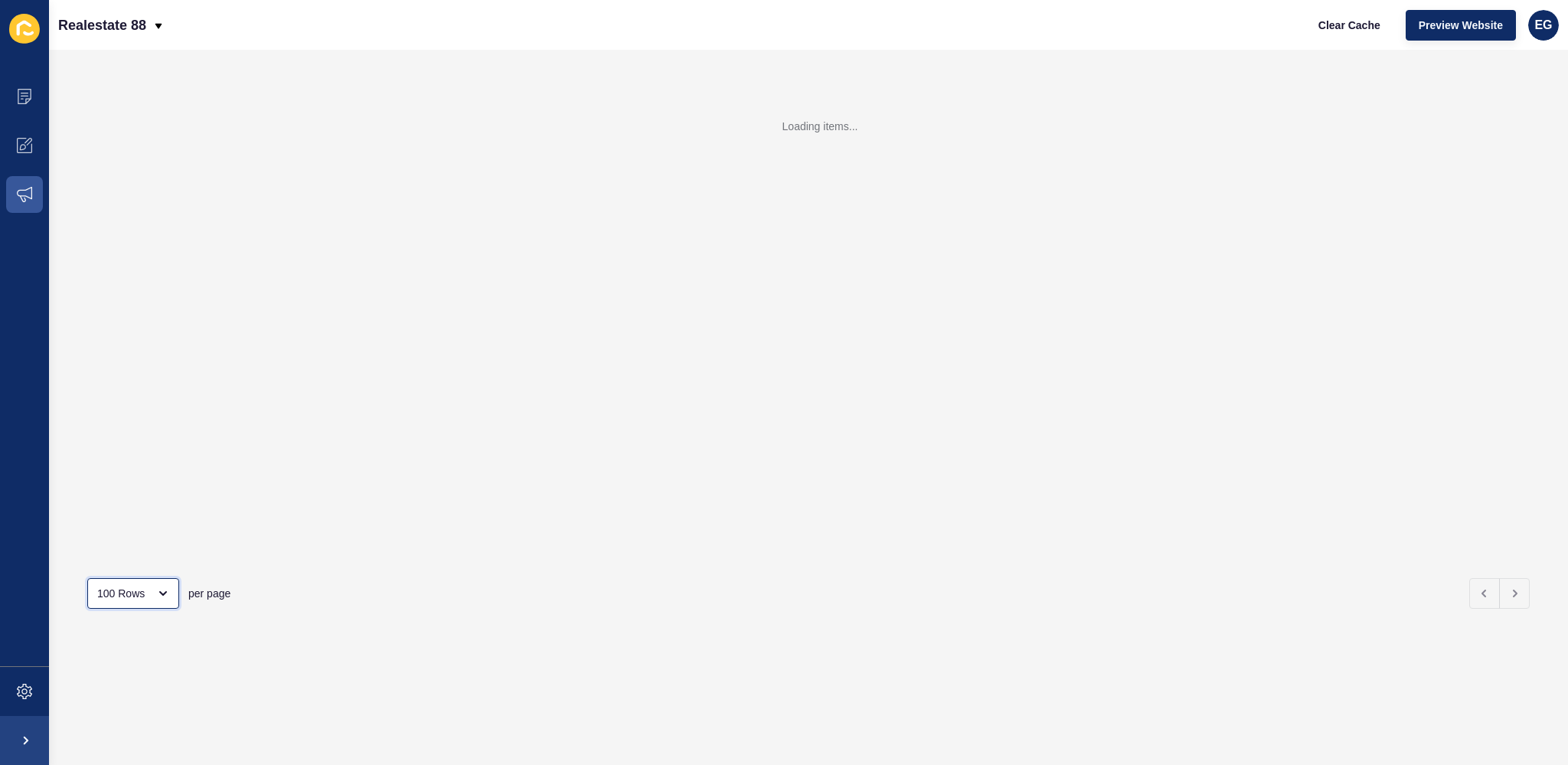
scroll to position [306, 0]
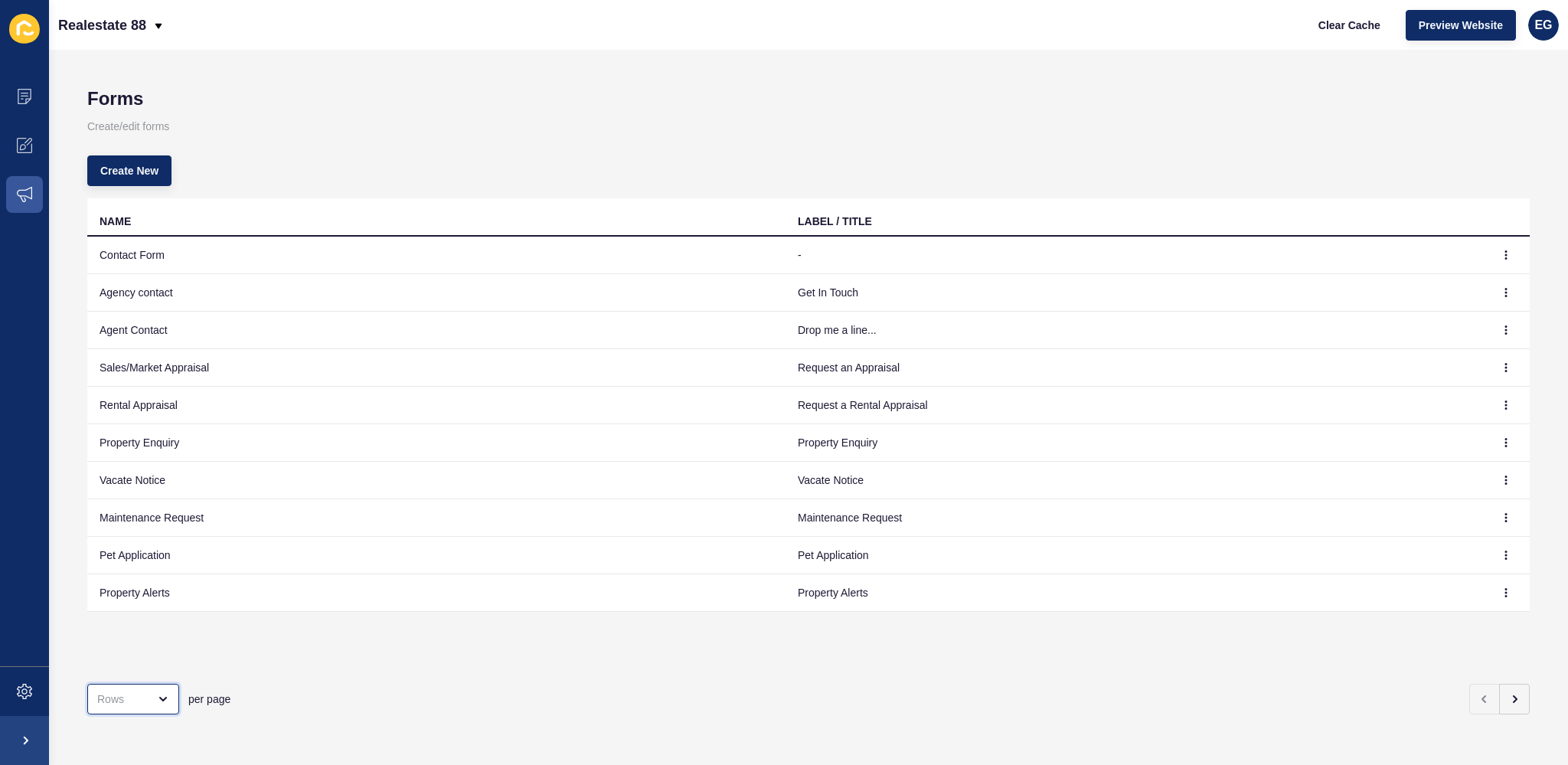
click at [151, 693] on div "open menu" at bounding box center [158, 699] width 21 height 13
click at [138, 654] on div "100 Rows" at bounding box center [137, 649] width 75 height 15
type input "100 Rows"
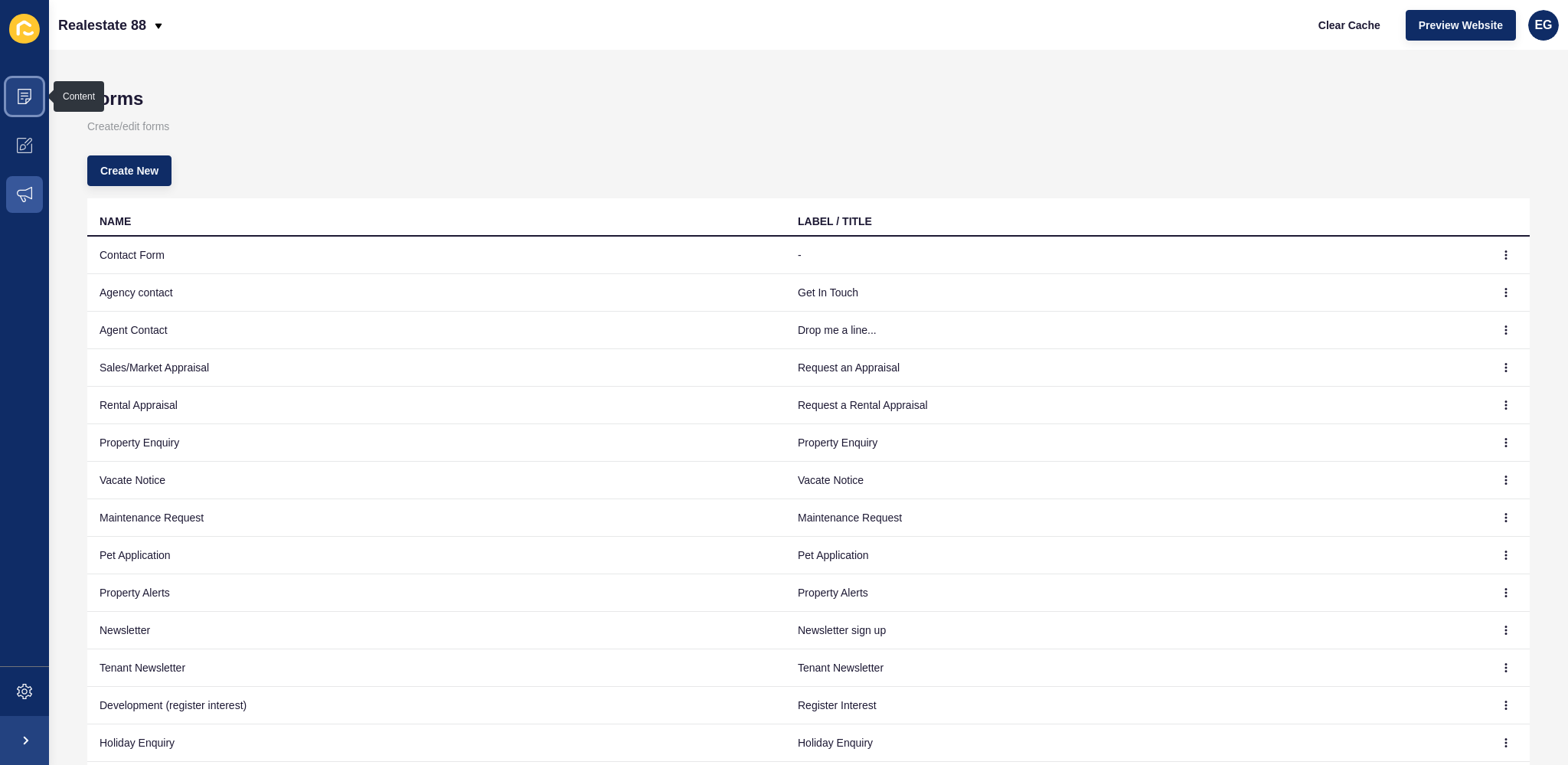
click at [29, 112] on span at bounding box center [24, 96] width 49 height 49
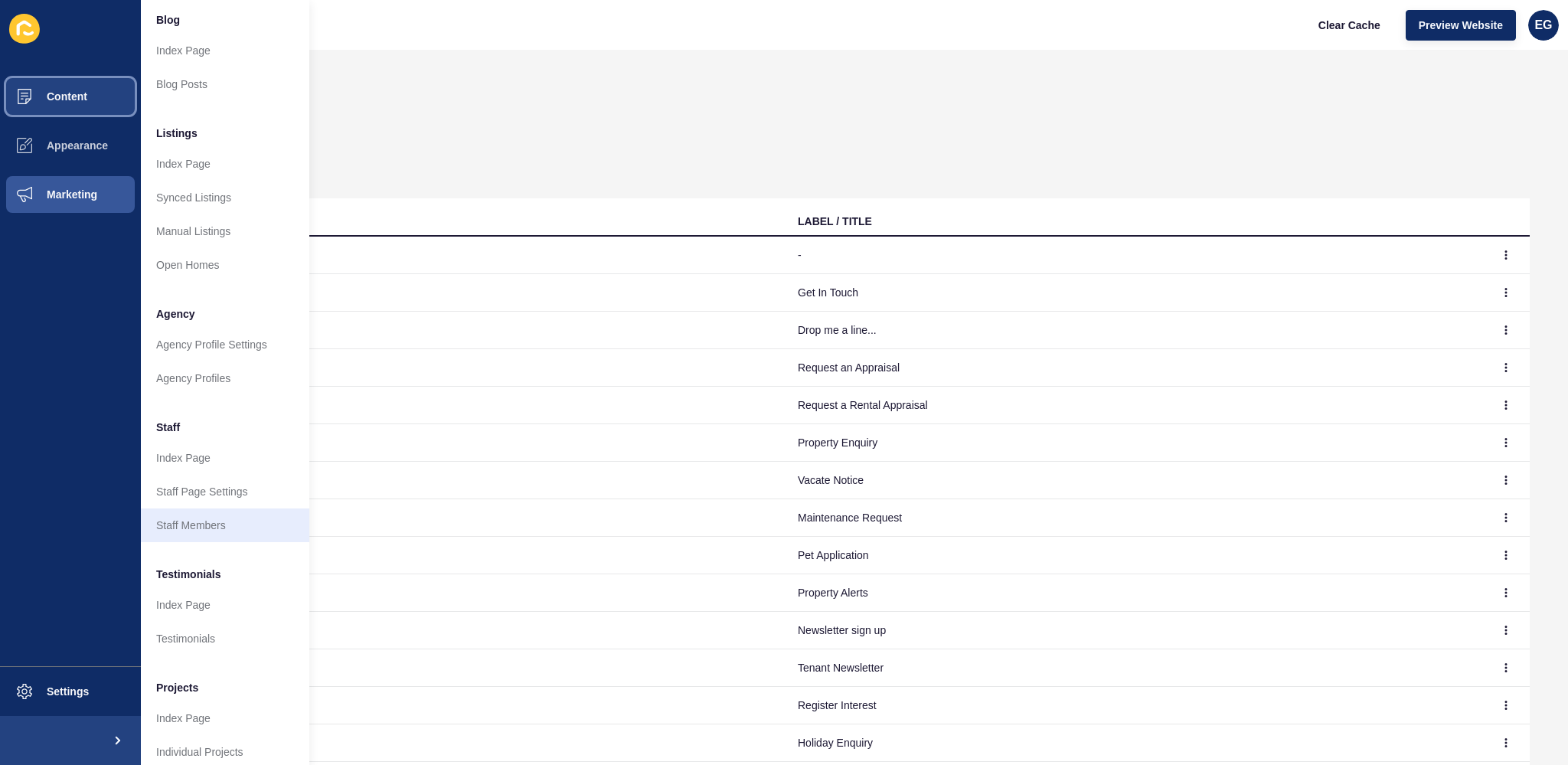
scroll to position [144, 0]
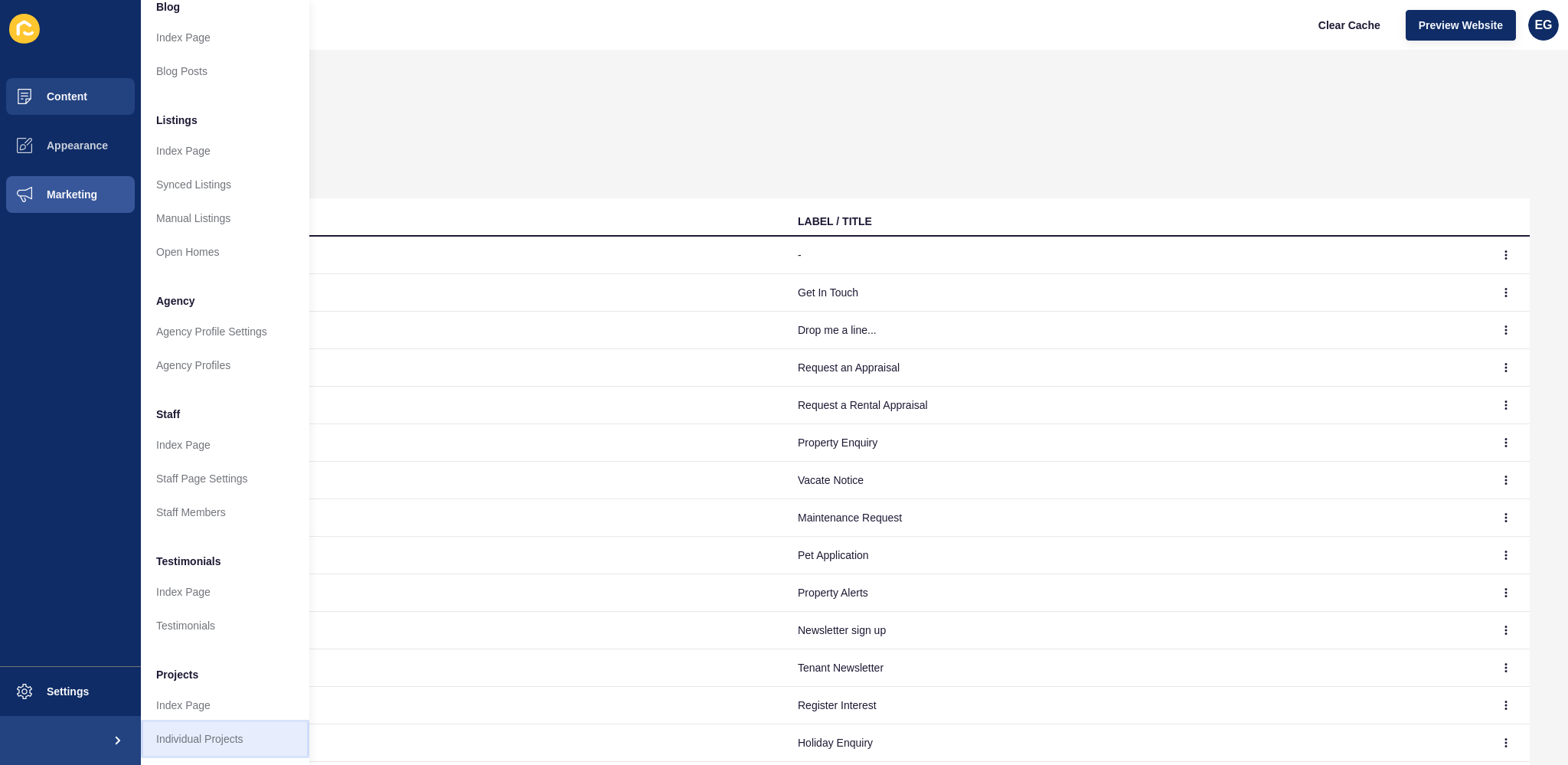
click at [187, 723] on link "Individual Projects" at bounding box center [224, 739] width 168 height 34
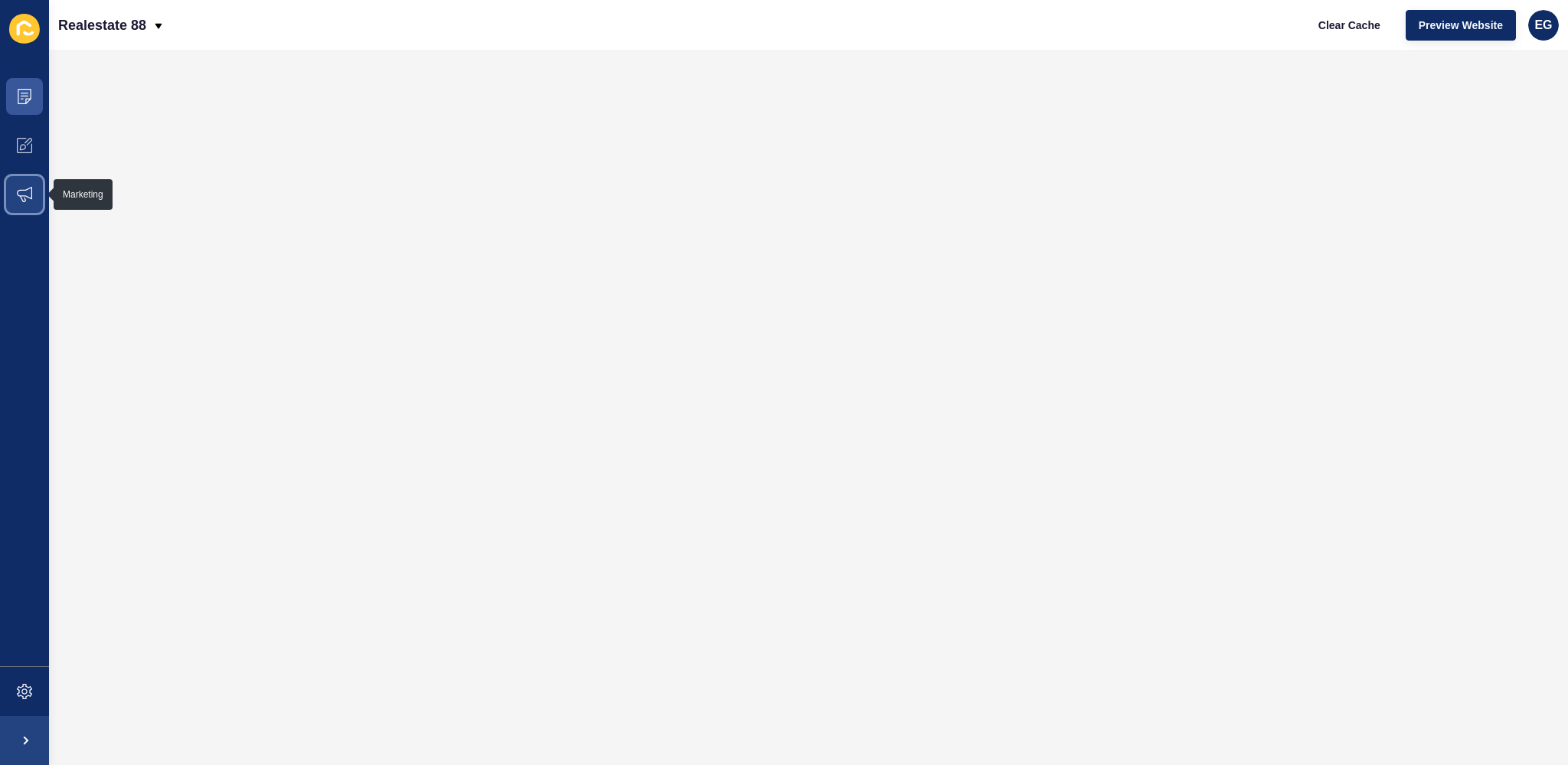
click at [22, 197] on icon at bounding box center [24, 194] width 15 height 15
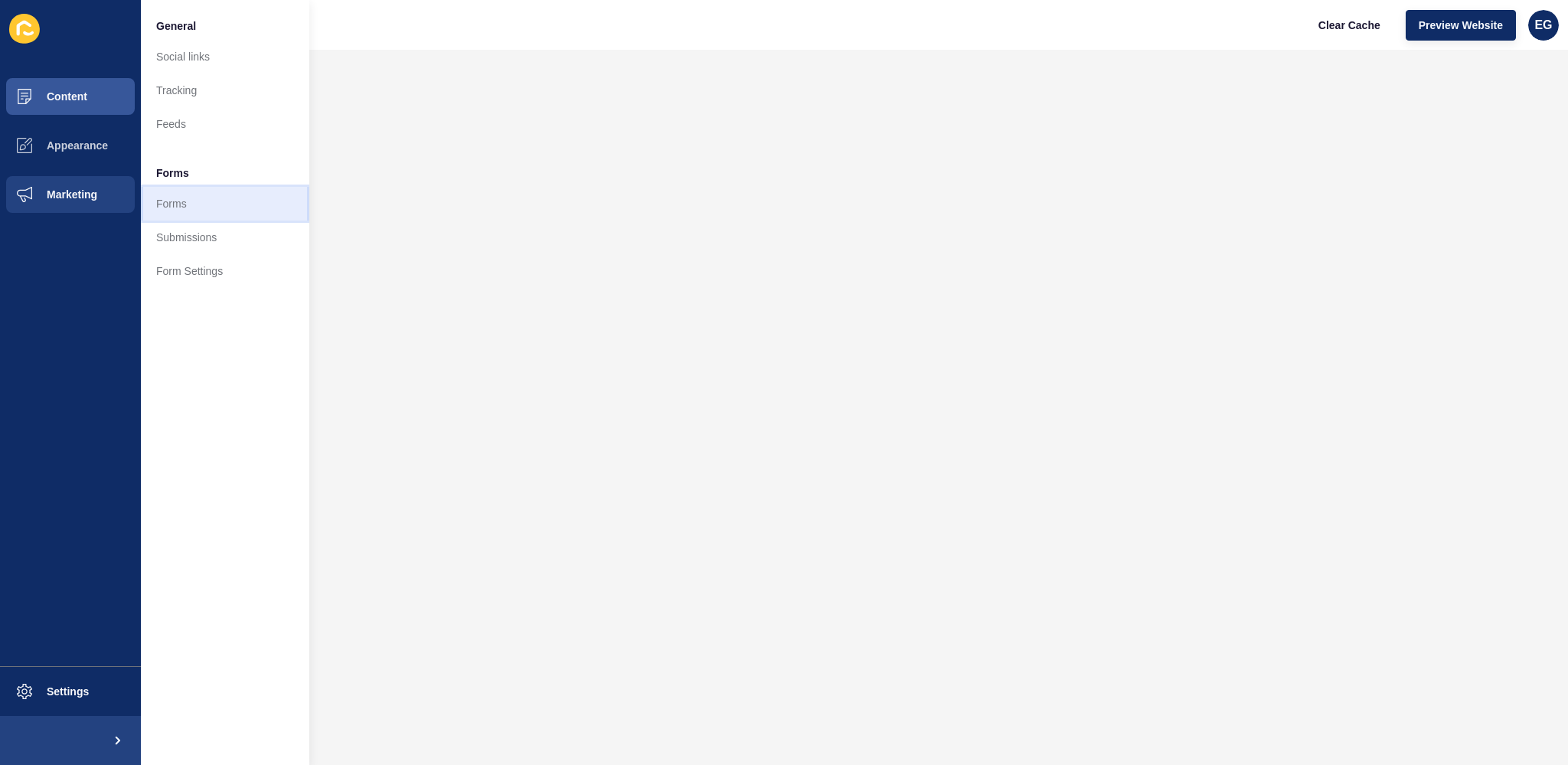
click at [184, 204] on link "Forms" at bounding box center [224, 204] width 168 height 34
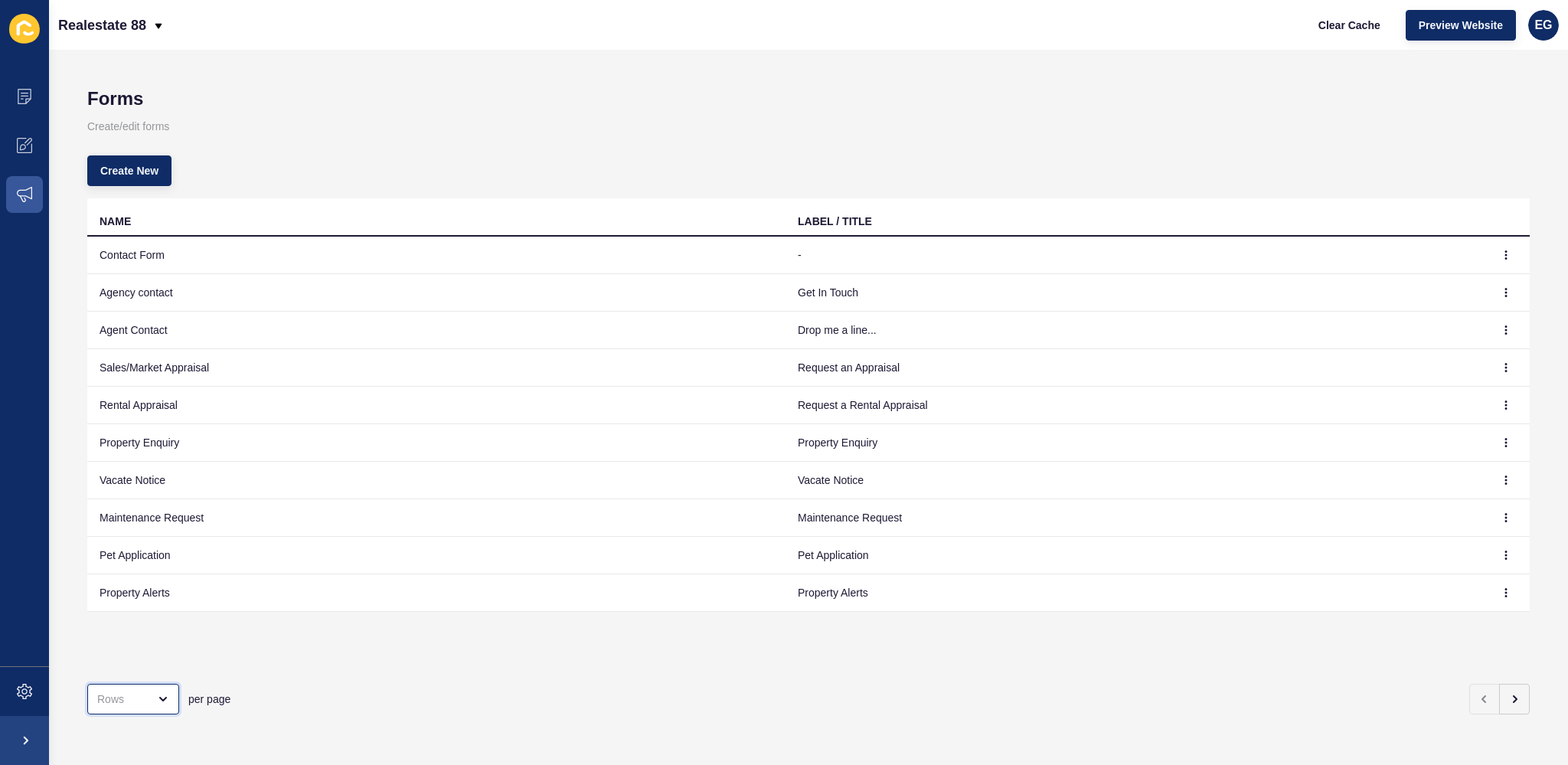
click at [120, 692] on div "open menu" at bounding box center [122, 699] width 51 height 15
click at [118, 654] on div "100 Rows" at bounding box center [137, 649] width 75 height 15
type input "100 Rows"
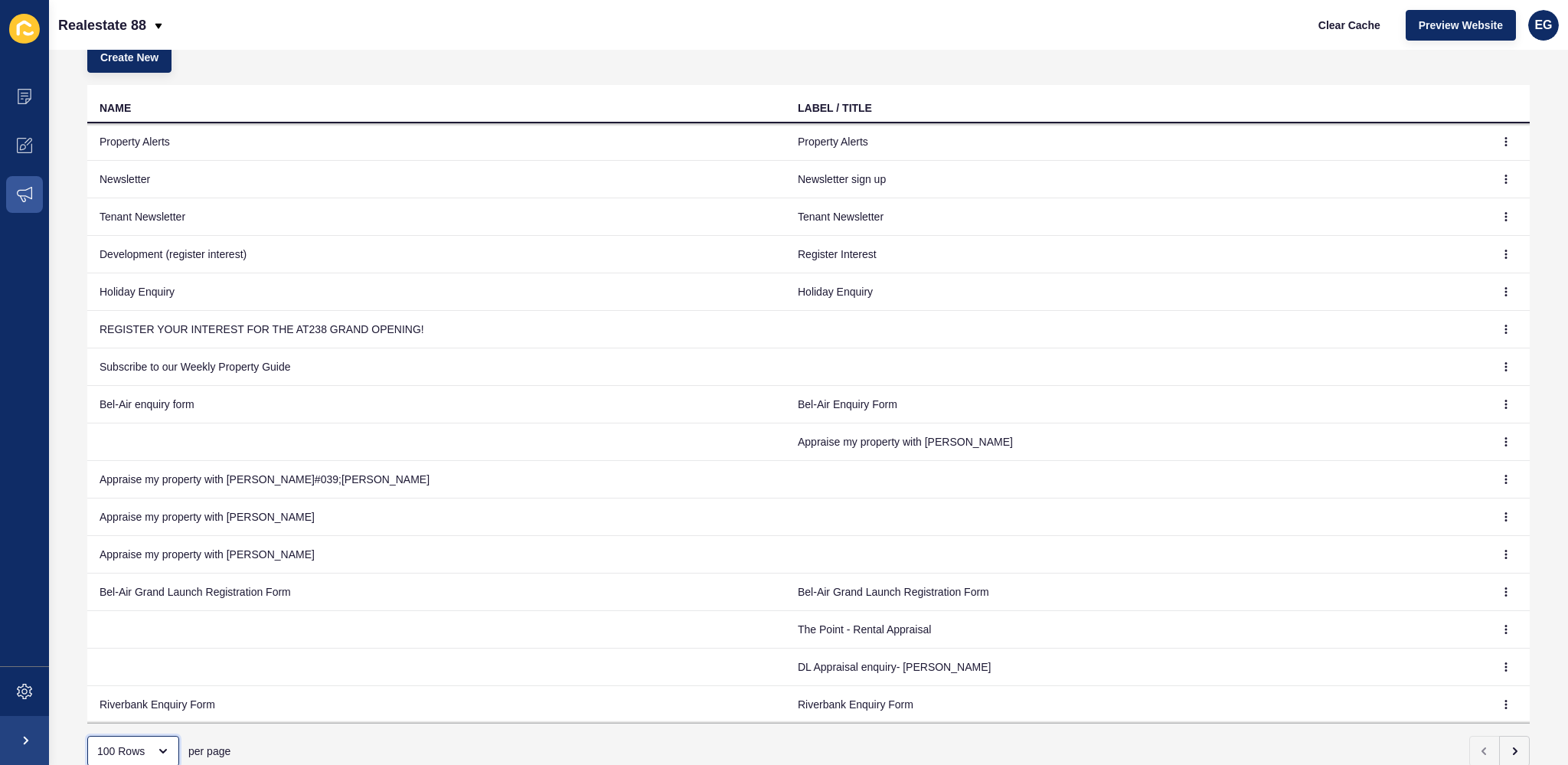
scroll to position [166, 0]
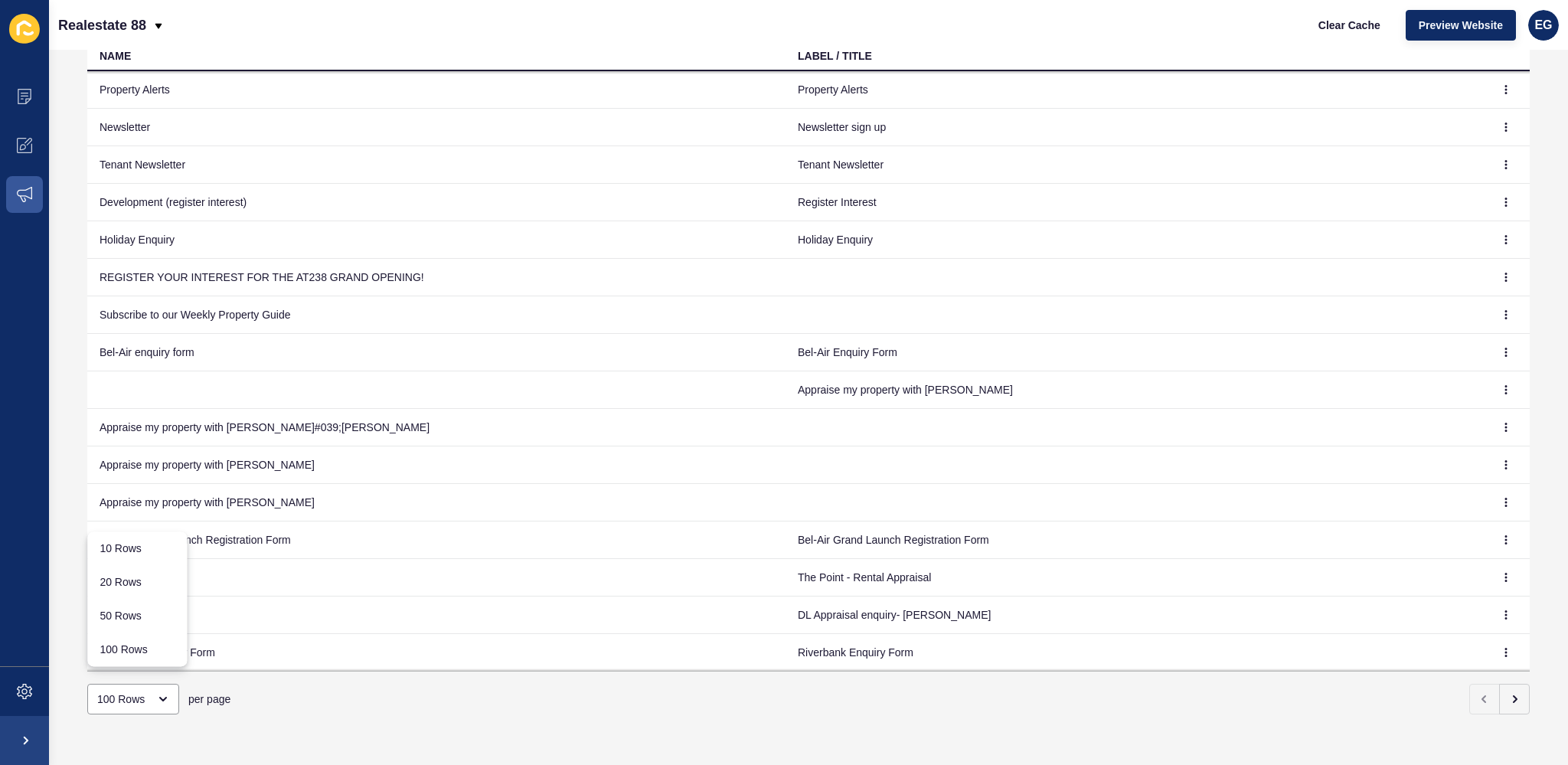
click at [578, 730] on div "Forms Create/edit forms Create New NAME LABEL / TITLE Contact Form - Agency con…" at bounding box center [808, 407] width 1519 height 715
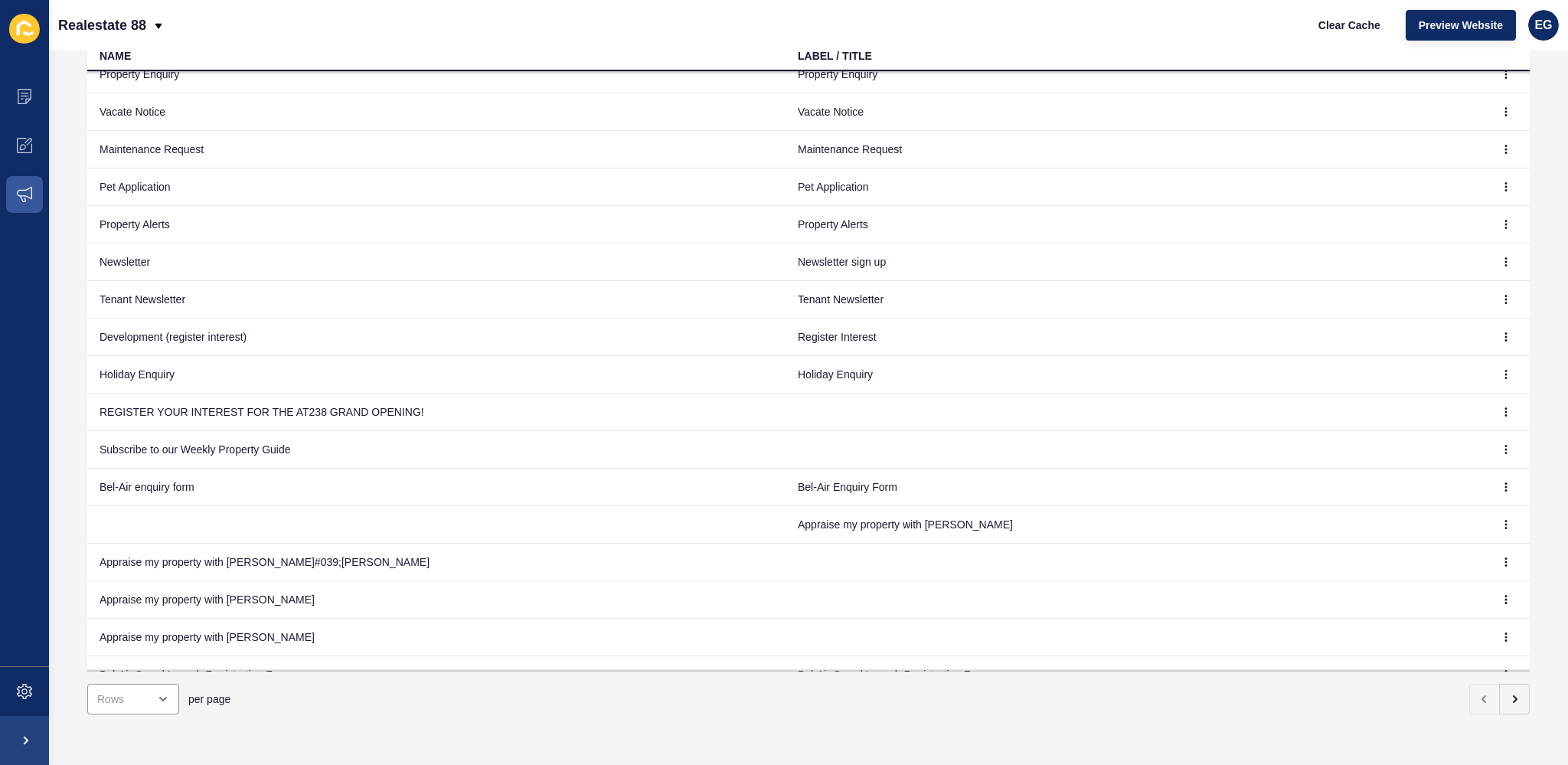
scroll to position [50, 0]
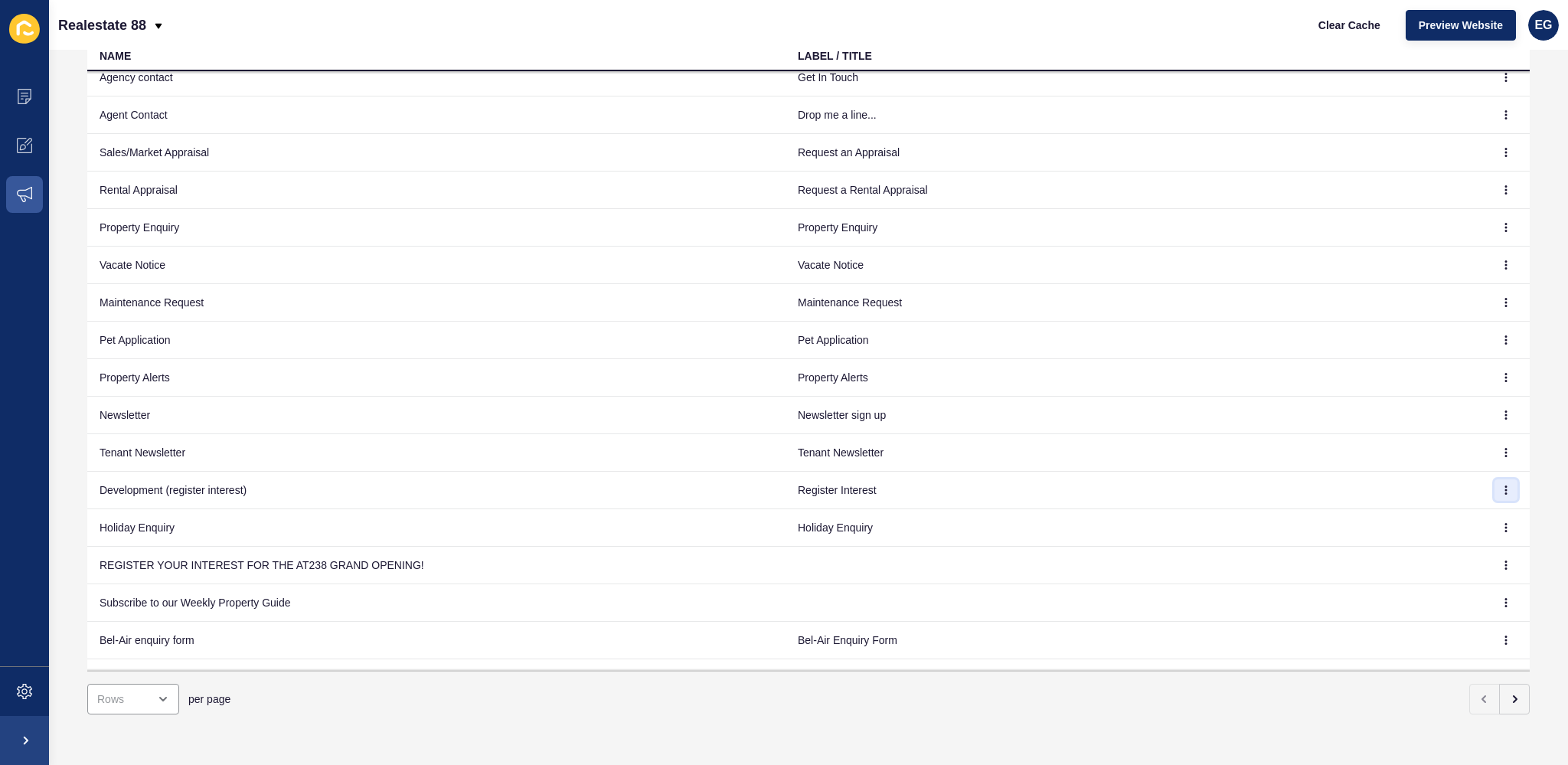
click at [1506, 486] on icon "button" at bounding box center [1506, 490] width 1 height 8
click at [1445, 508] on link "Edit" at bounding box center [1441, 517] width 107 height 34
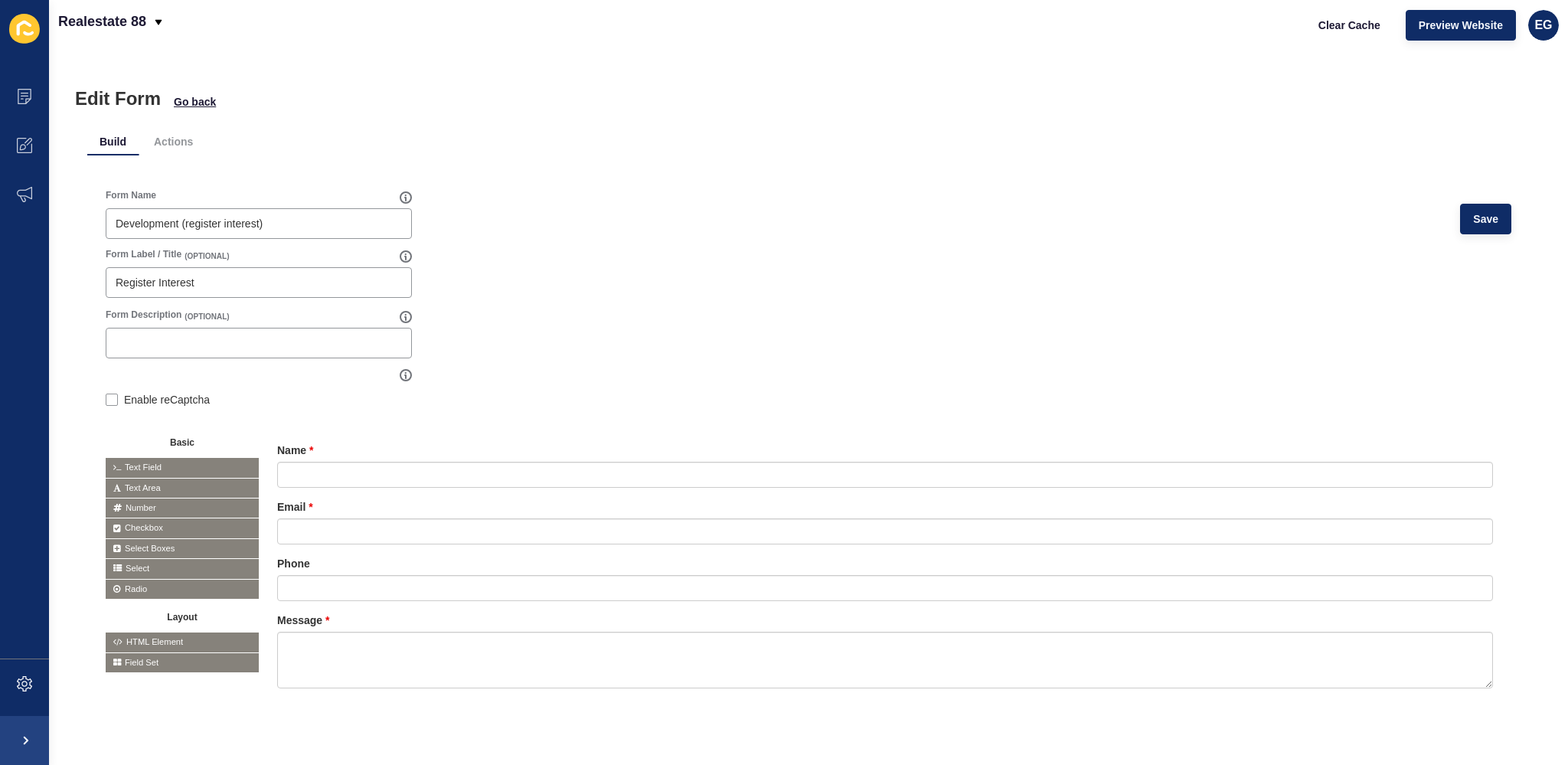
scroll to position [28, 0]
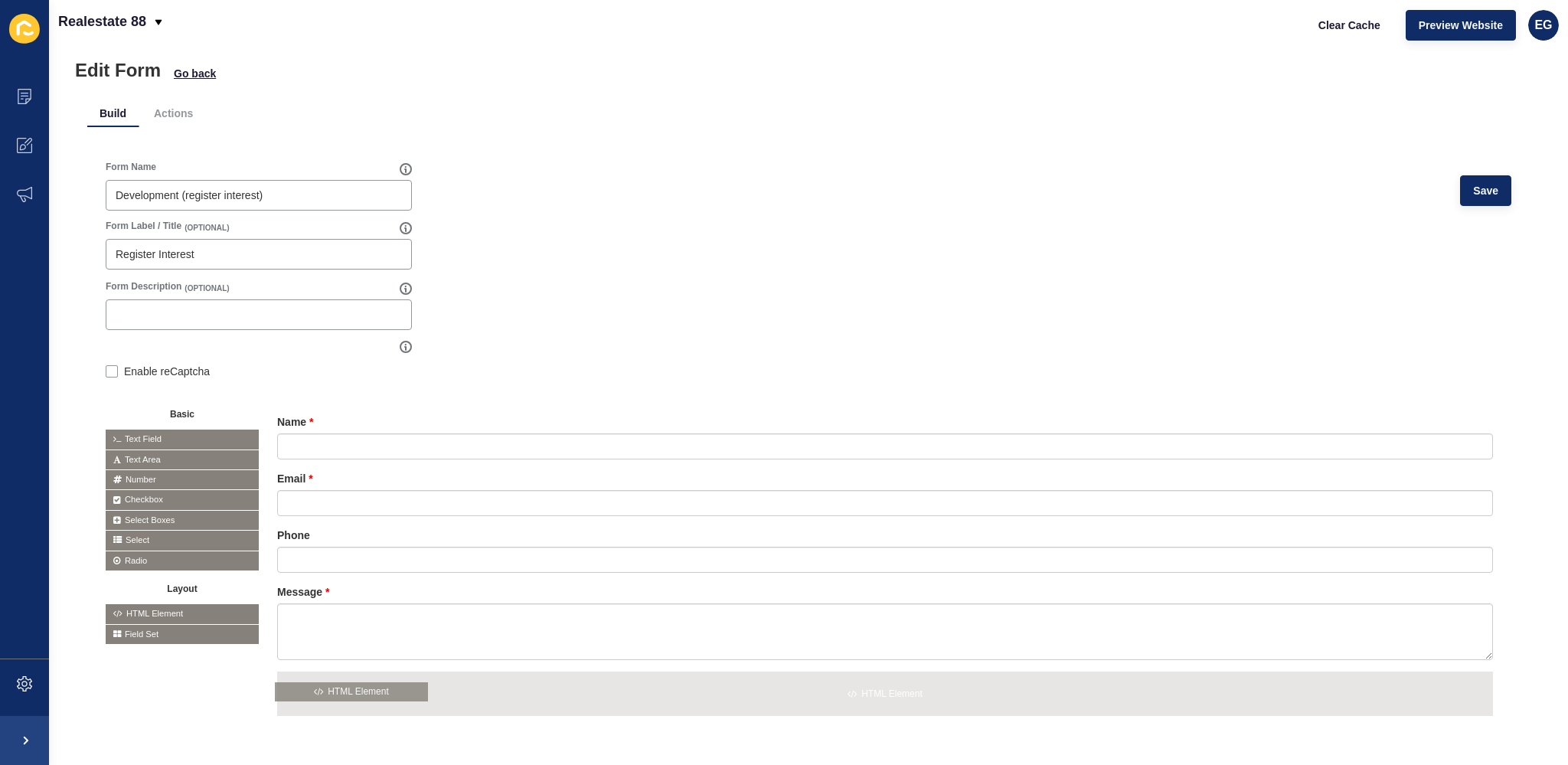
drag, startPoint x: 140, startPoint y: 608, endPoint x: 324, endPoint y: 688, distance: 200.6
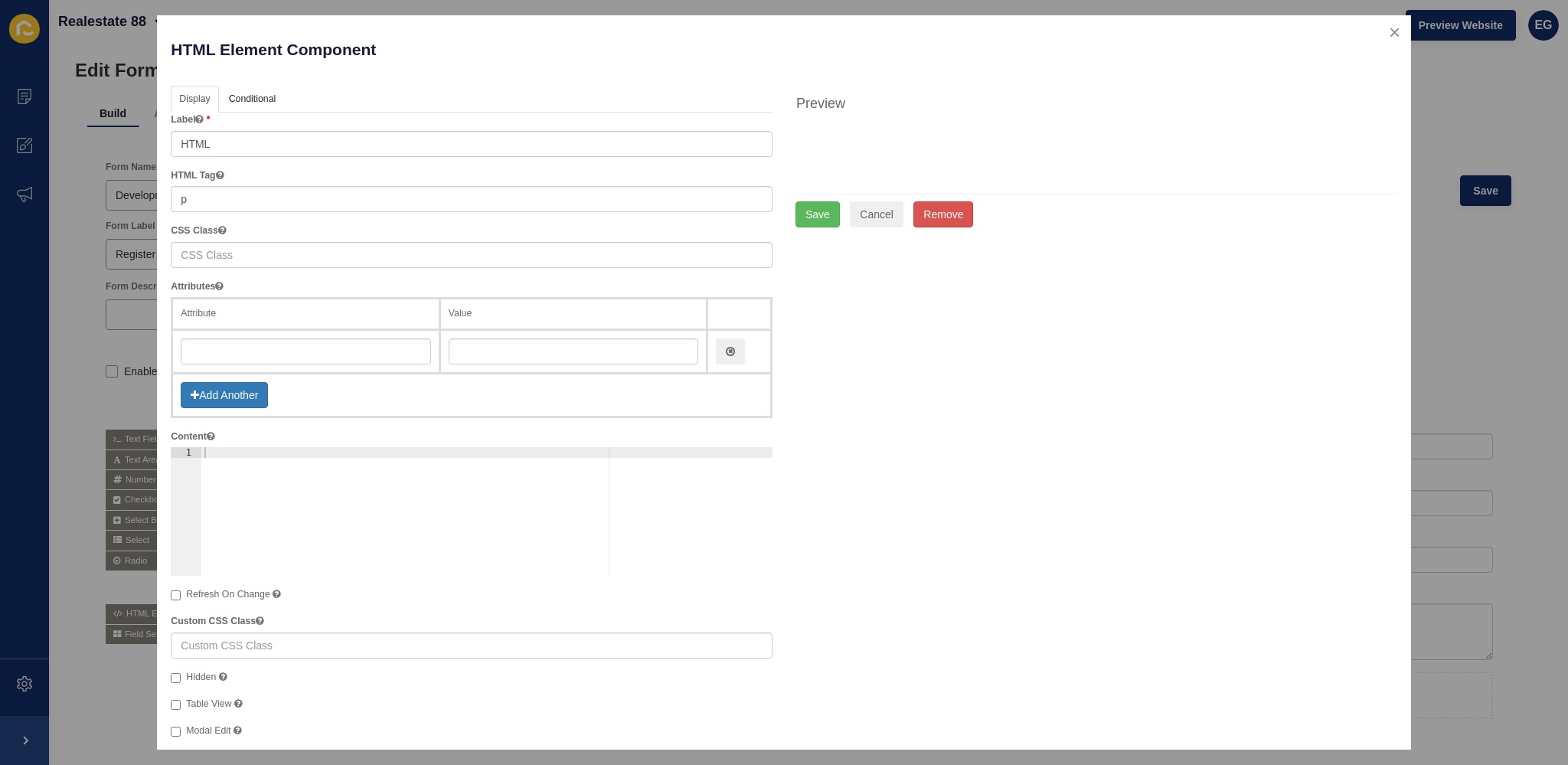
click at [247, 451] on div at bounding box center [487, 523] width 571 height 150
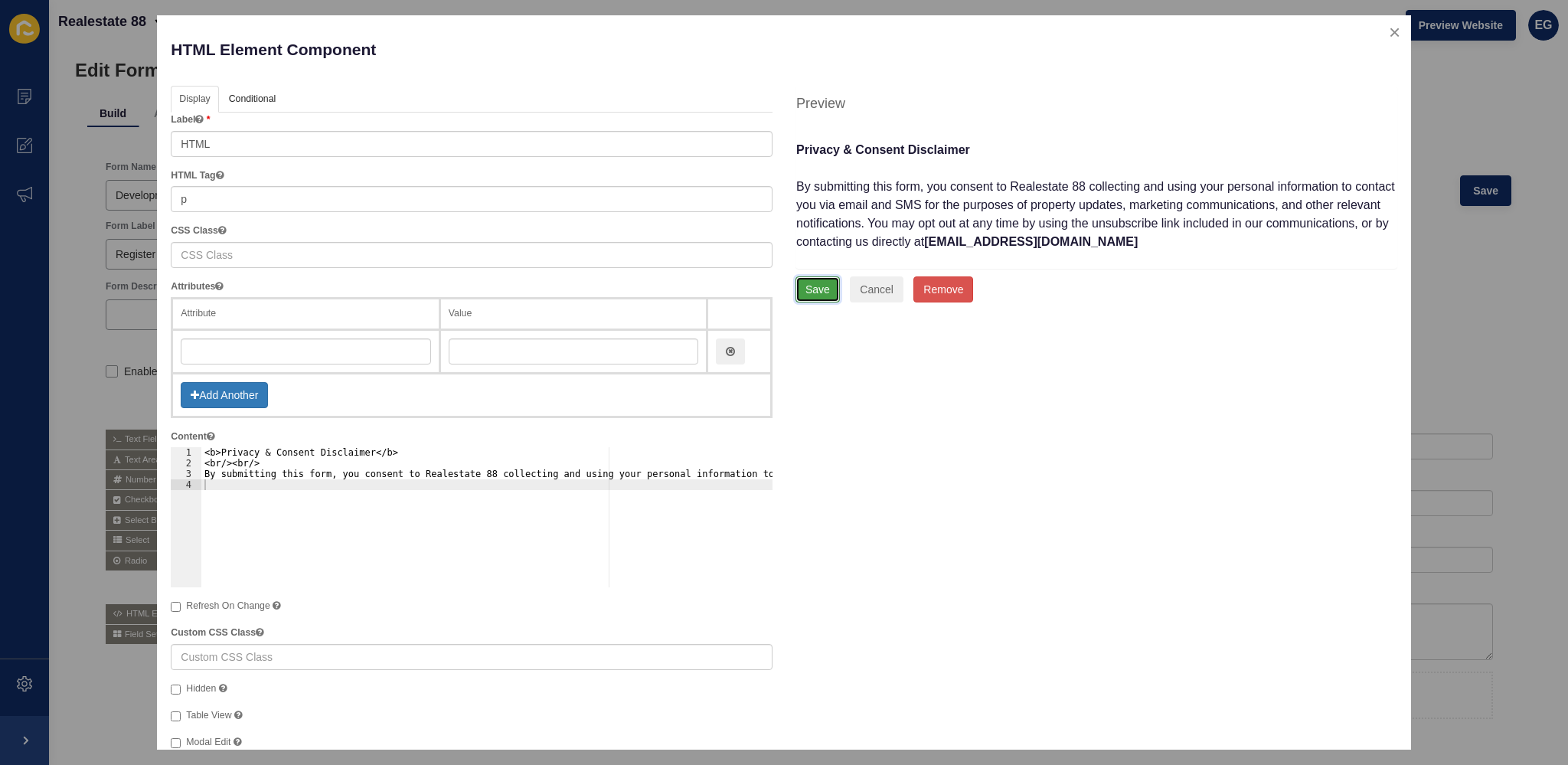
click at [808, 285] on button "Save" at bounding box center [818, 289] width 44 height 26
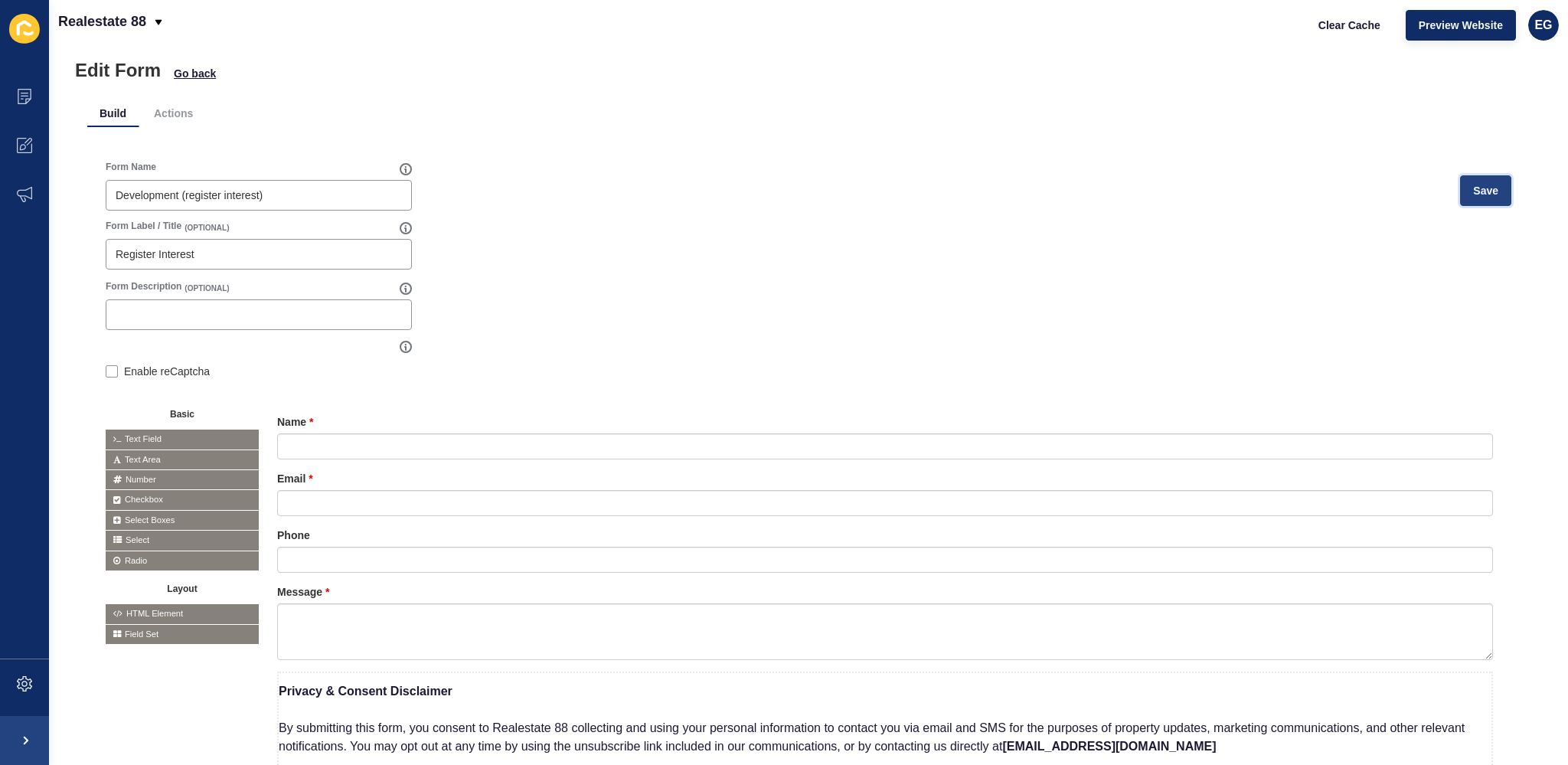
click at [1473, 184] on span "Save" at bounding box center [1485, 190] width 25 height 15
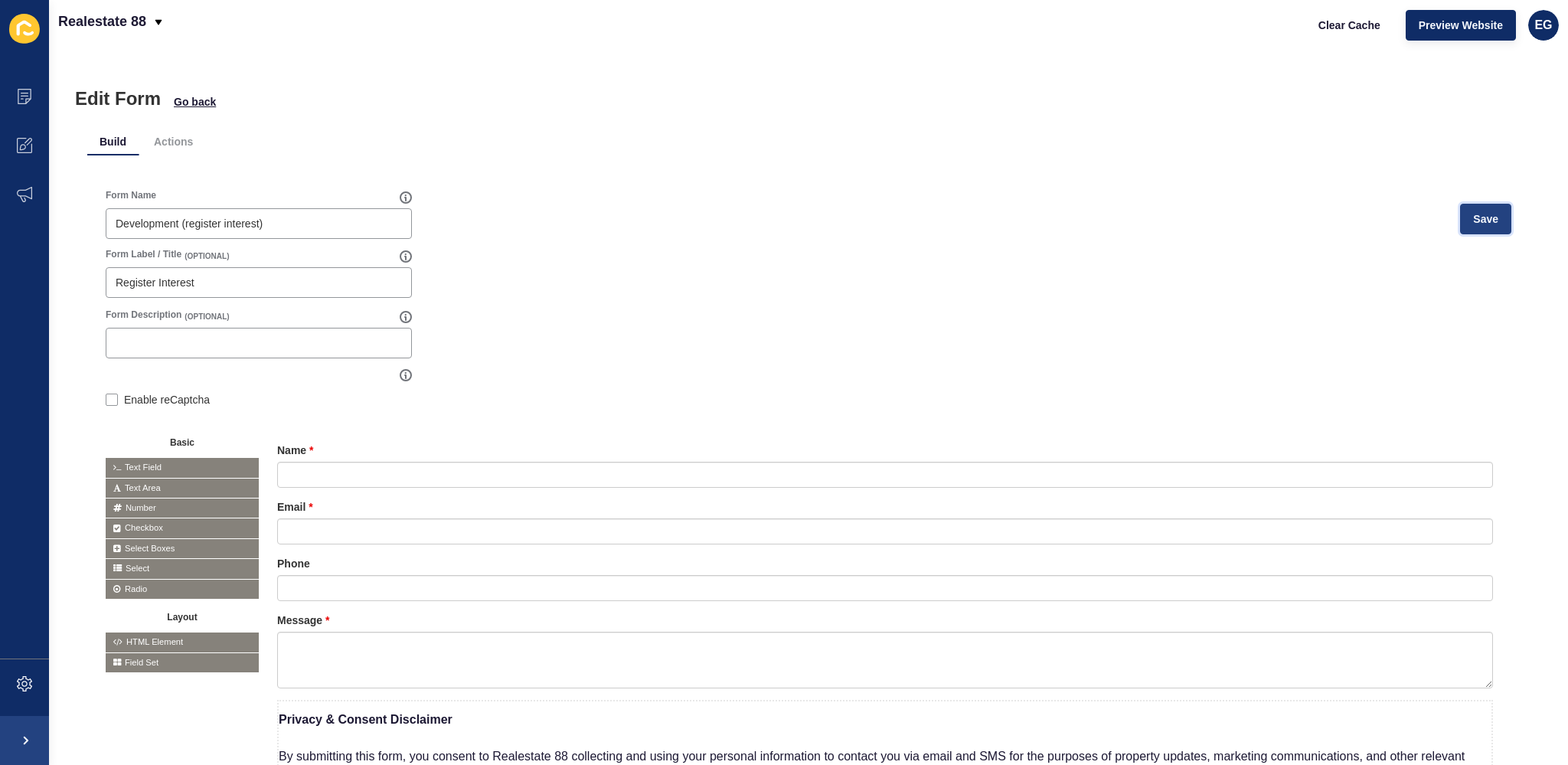
click at [1491, 212] on button "Save" at bounding box center [1485, 219] width 51 height 31
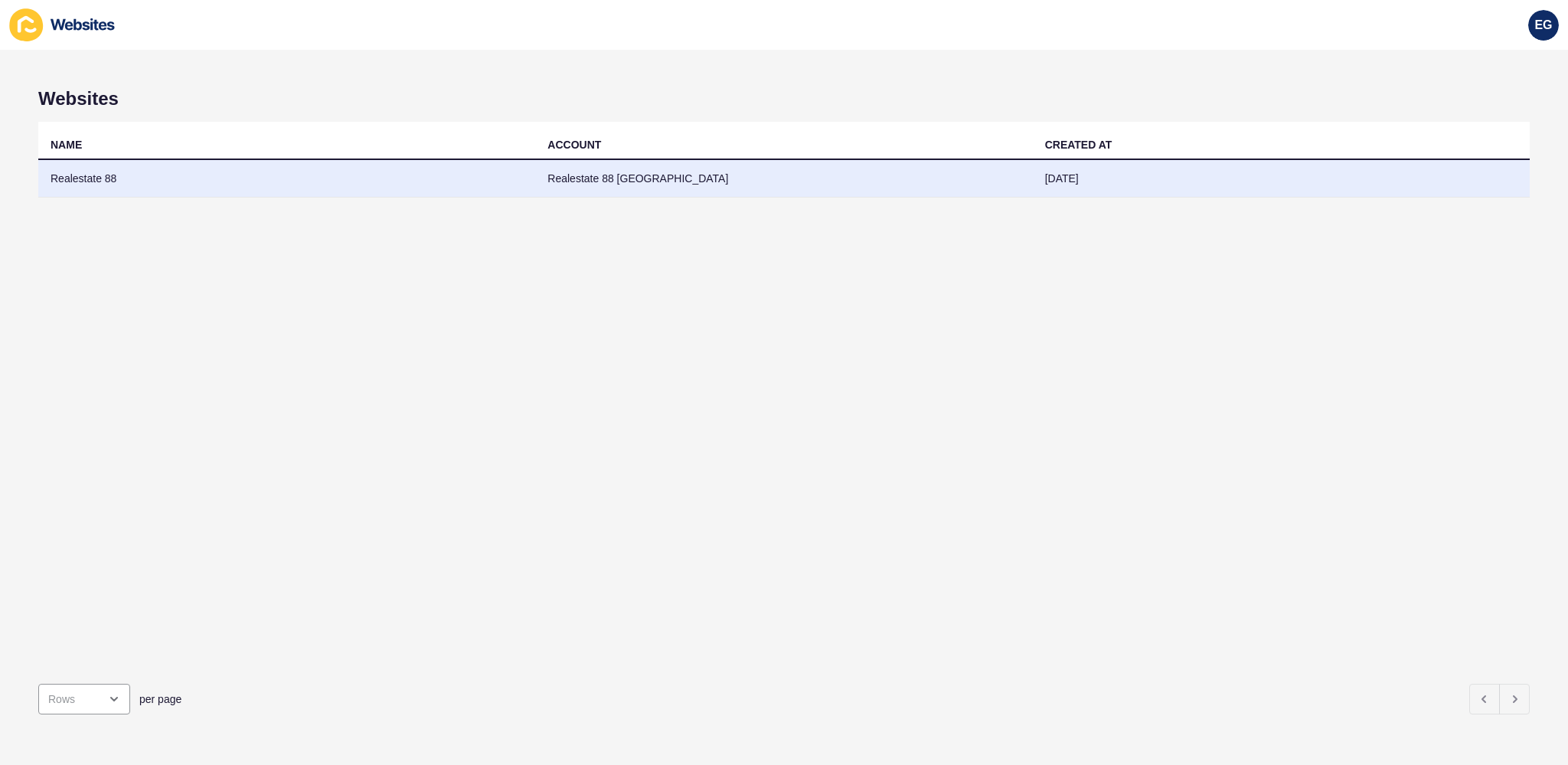
click at [639, 166] on td "Realestate 88 East Perth" at bounding box center [784, 179] width 497 height 38
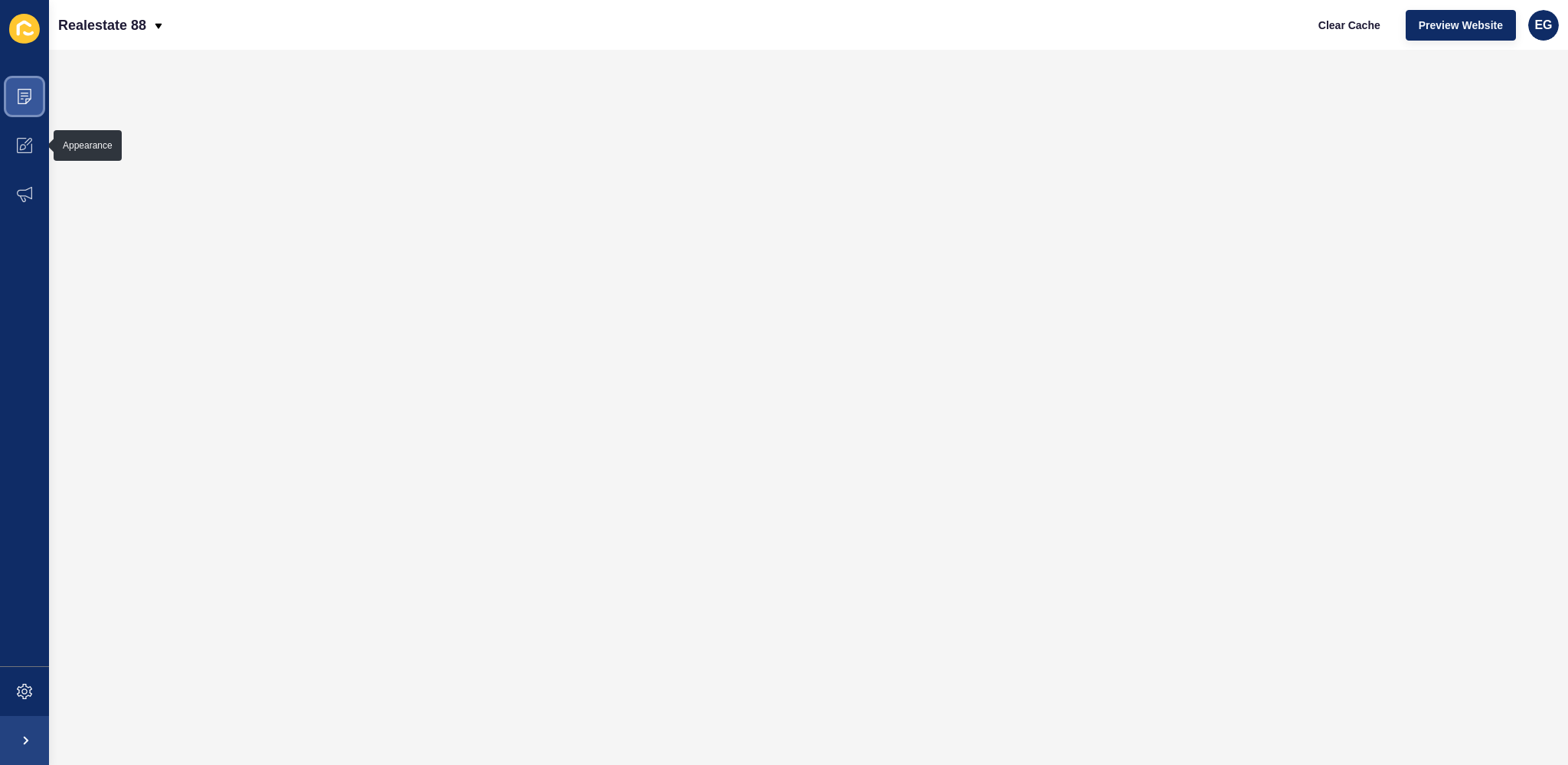
click at [20, 79] on span at bounding box center [24, 96] width 49 height 49
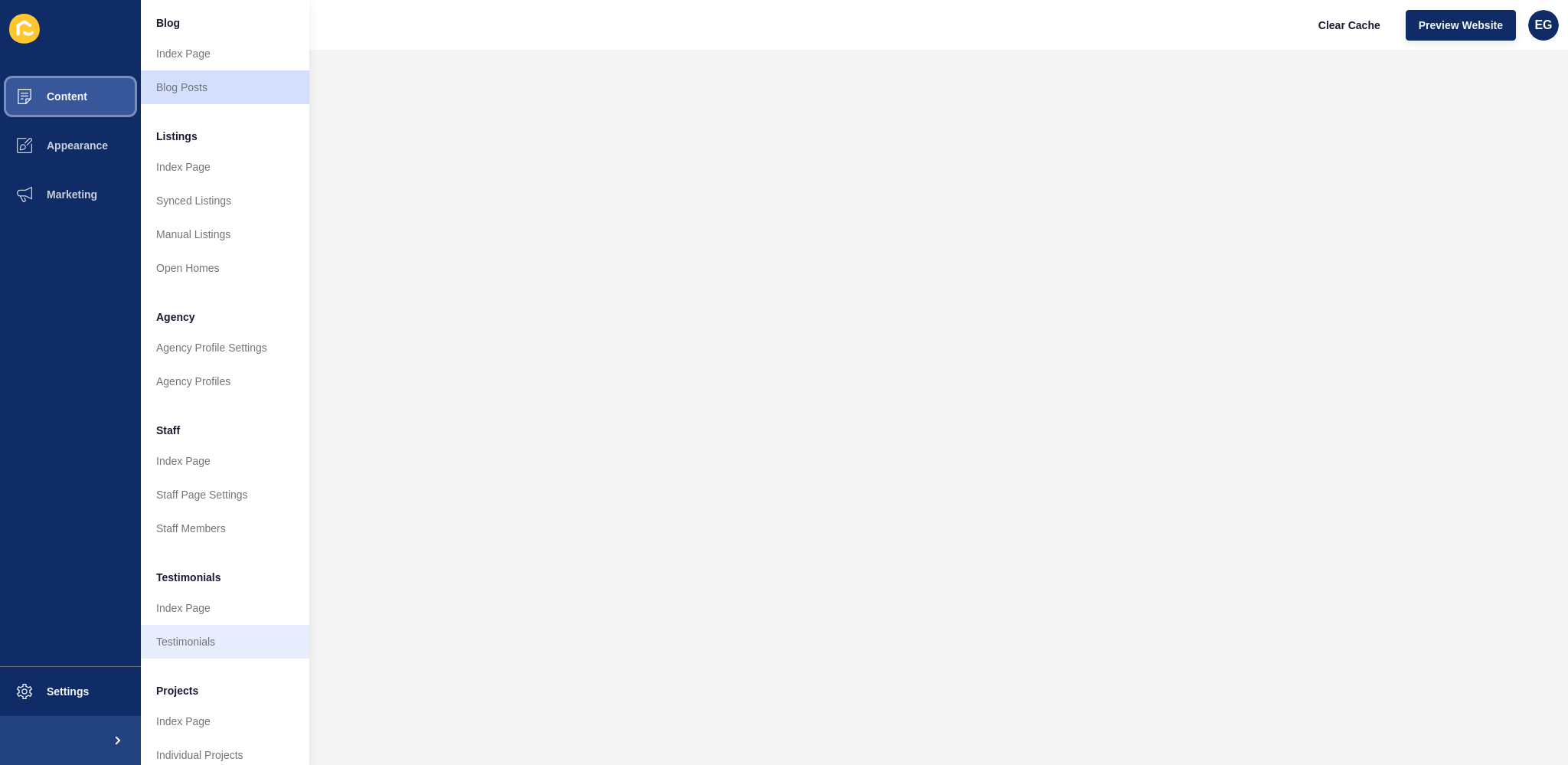
scroll to position [144, 0]
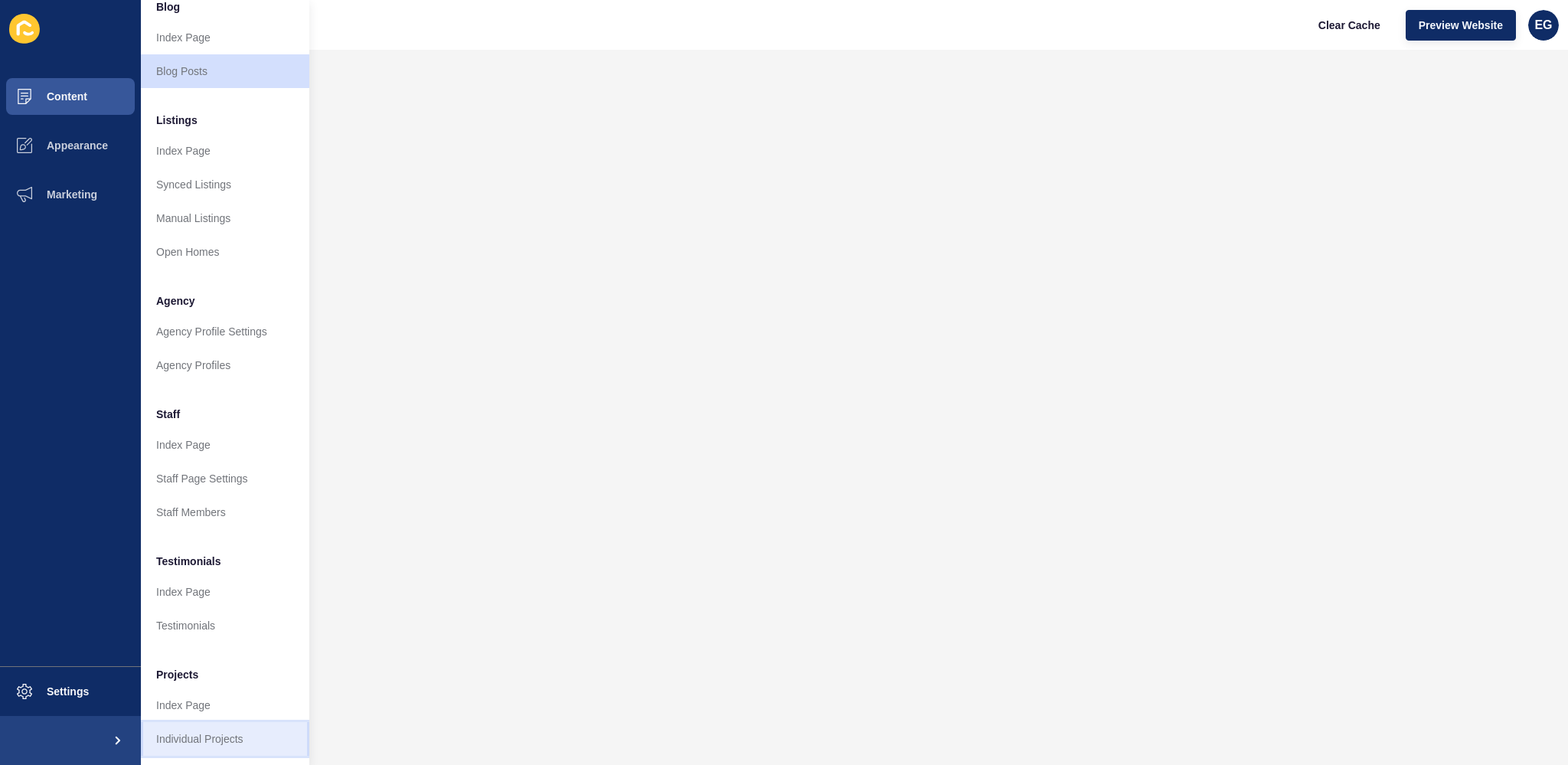
click at [226, 722] on link "Individual Projects" at bounding box center [224, 739] width 168 height 34
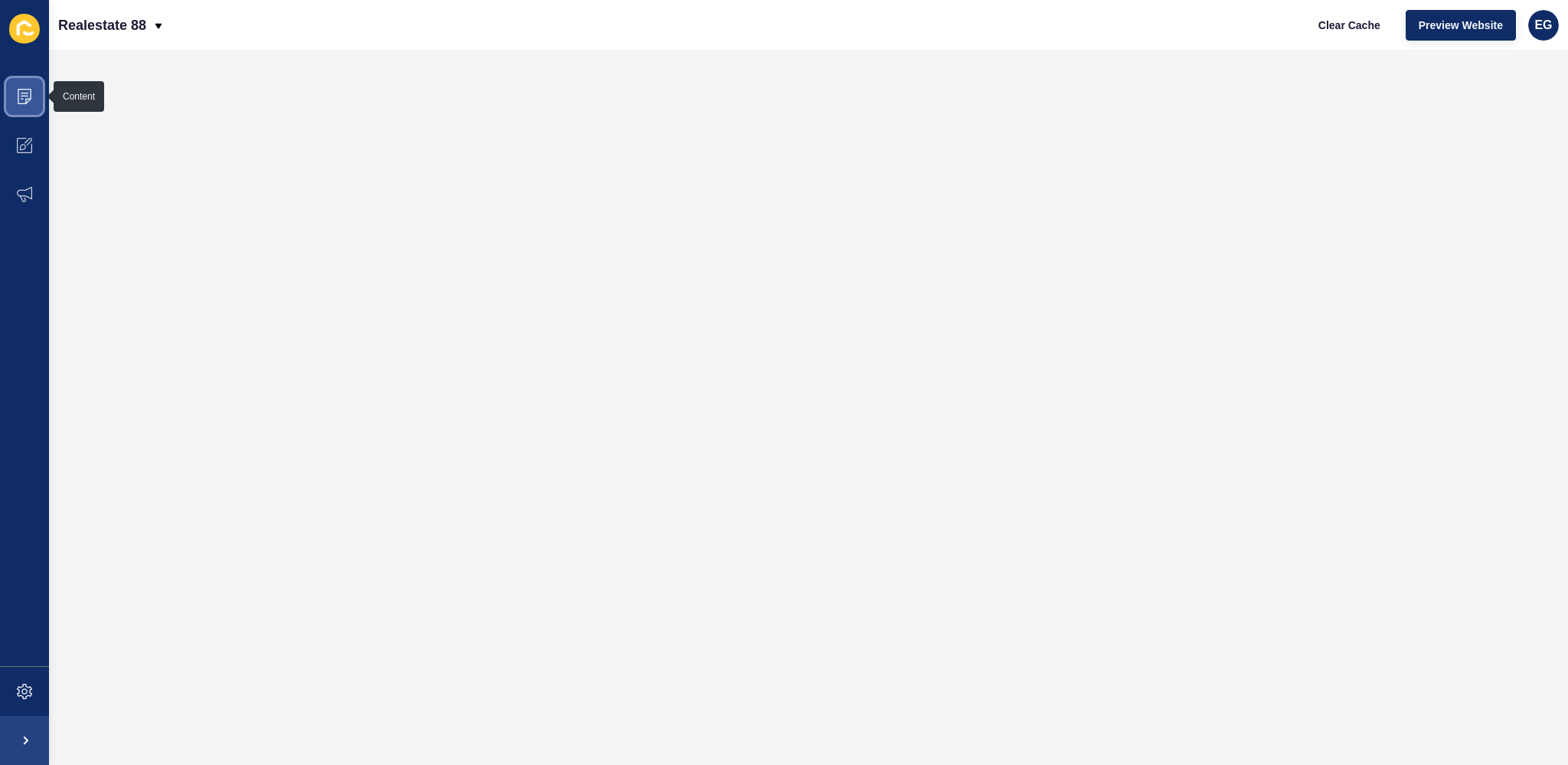
click at [25, 94] on icon at bounding box center [24, 96] width 15 height 15
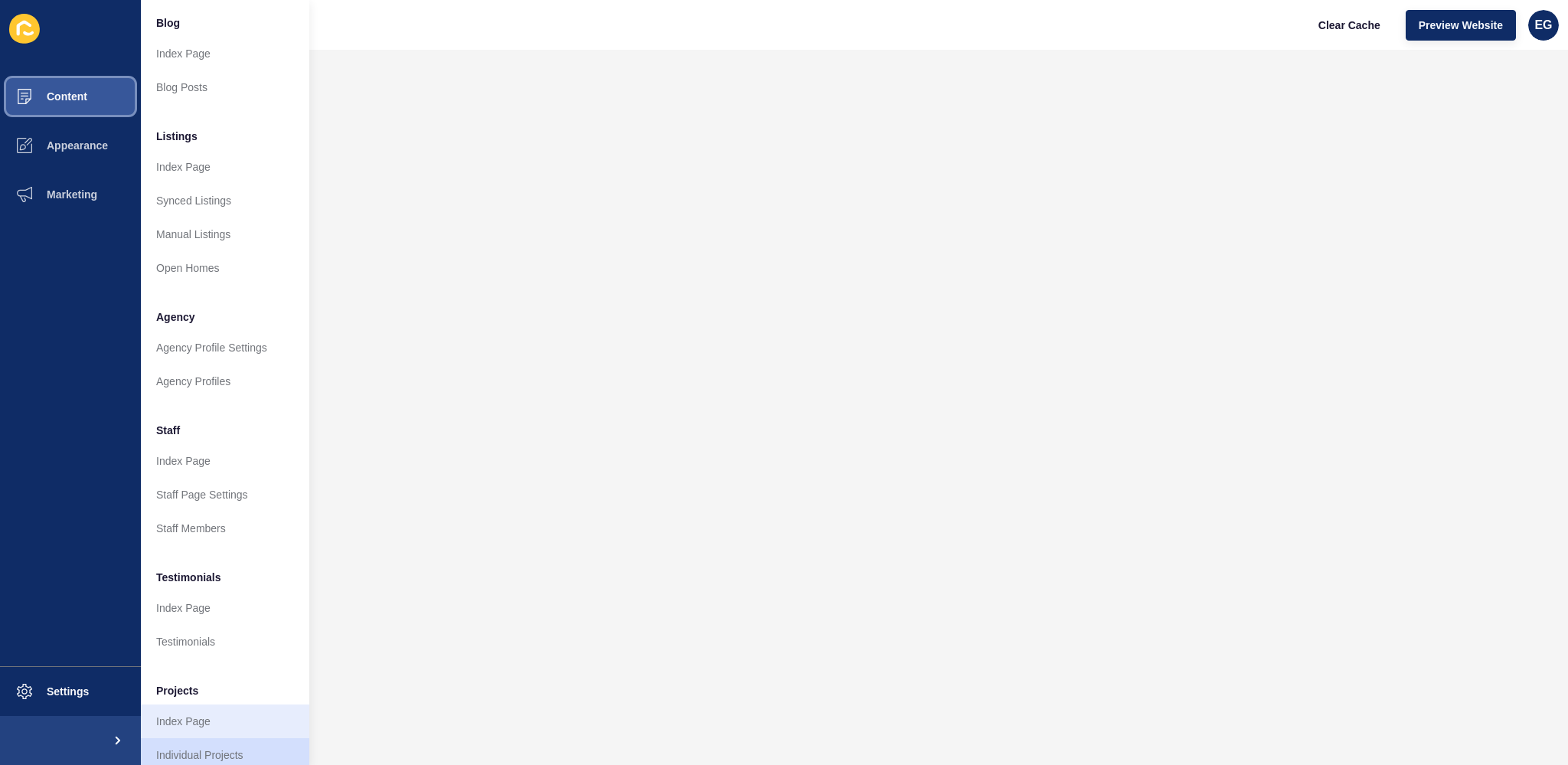
scroll to position [144, 0]
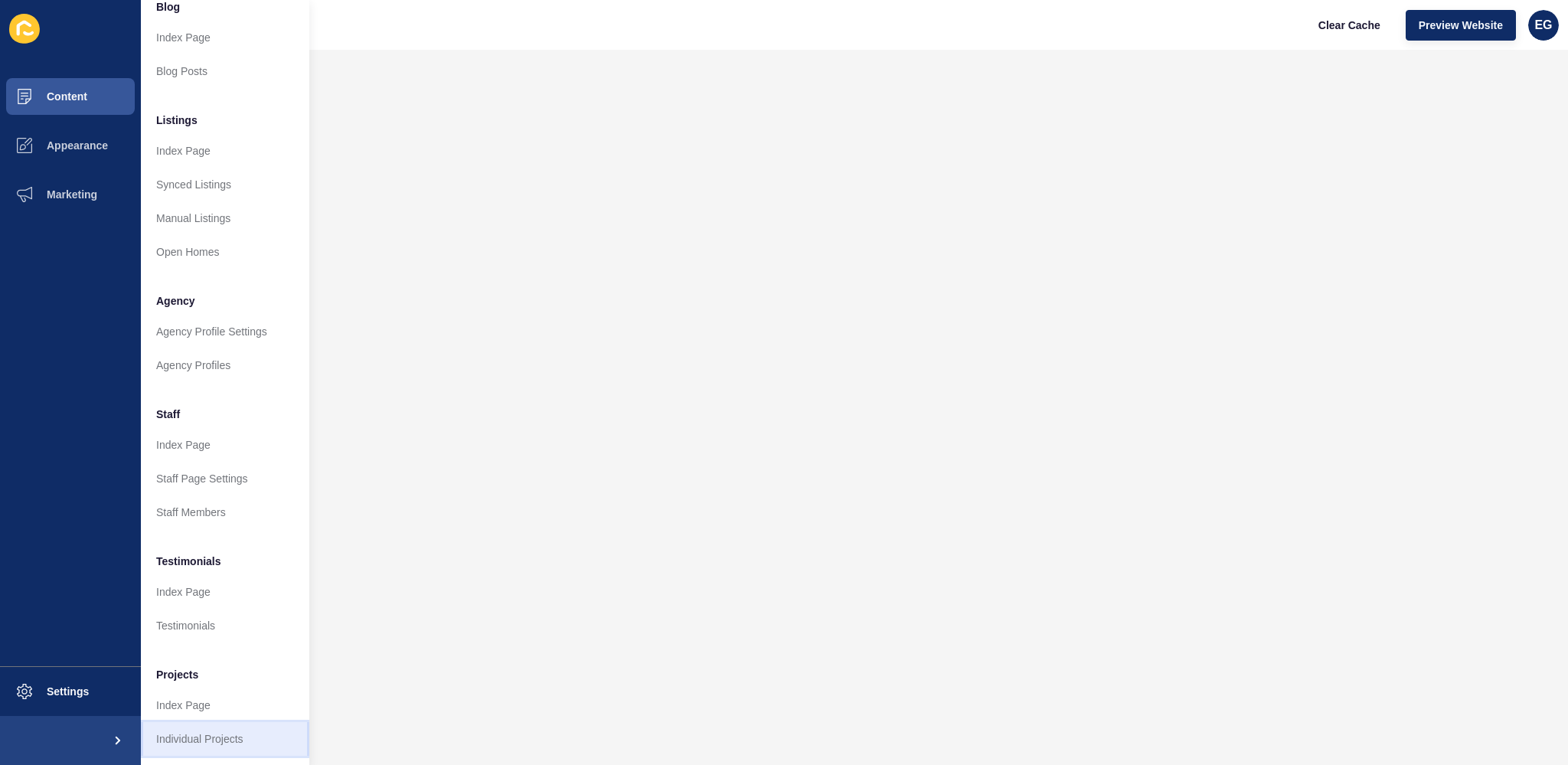
click at [223, 726] on link "Individual Projects" at bounding box center [224, 739] width 168 height 34
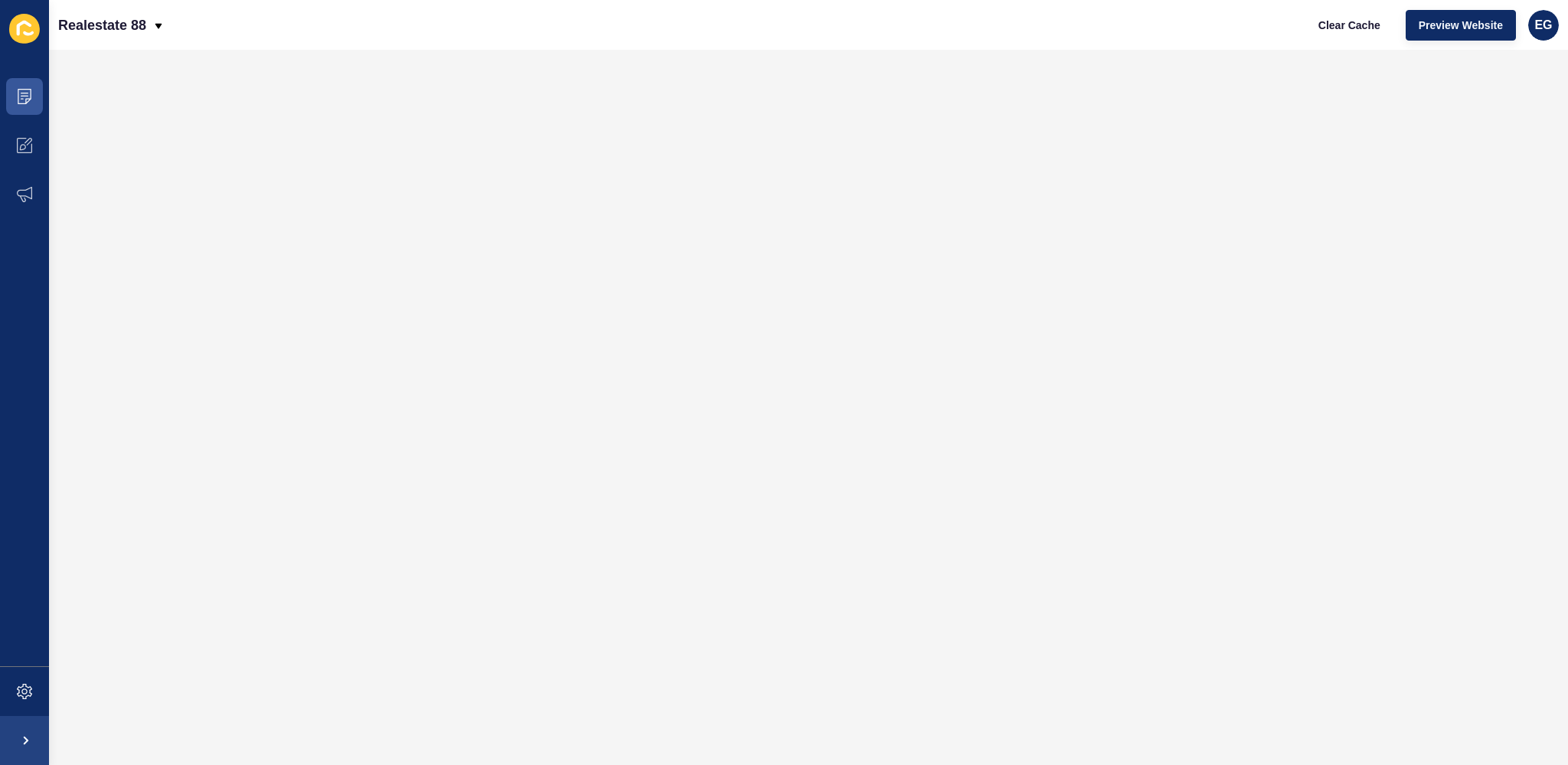
scroll to position [0, 0]
click at [1351, 17] on span "Clear Cache" at bounding box center [1349, 24] width 62 height 15
click at [1354, 24] on span "Clear Cache" at bounding box center [1349, 24] width 62 height 15
click at [1353, 23] on span "Clear Cache" at bounding box center [1349, 24] width 62 height 15
click at [37, 85] on span at bounding box center [24, 96] width 49 height 49
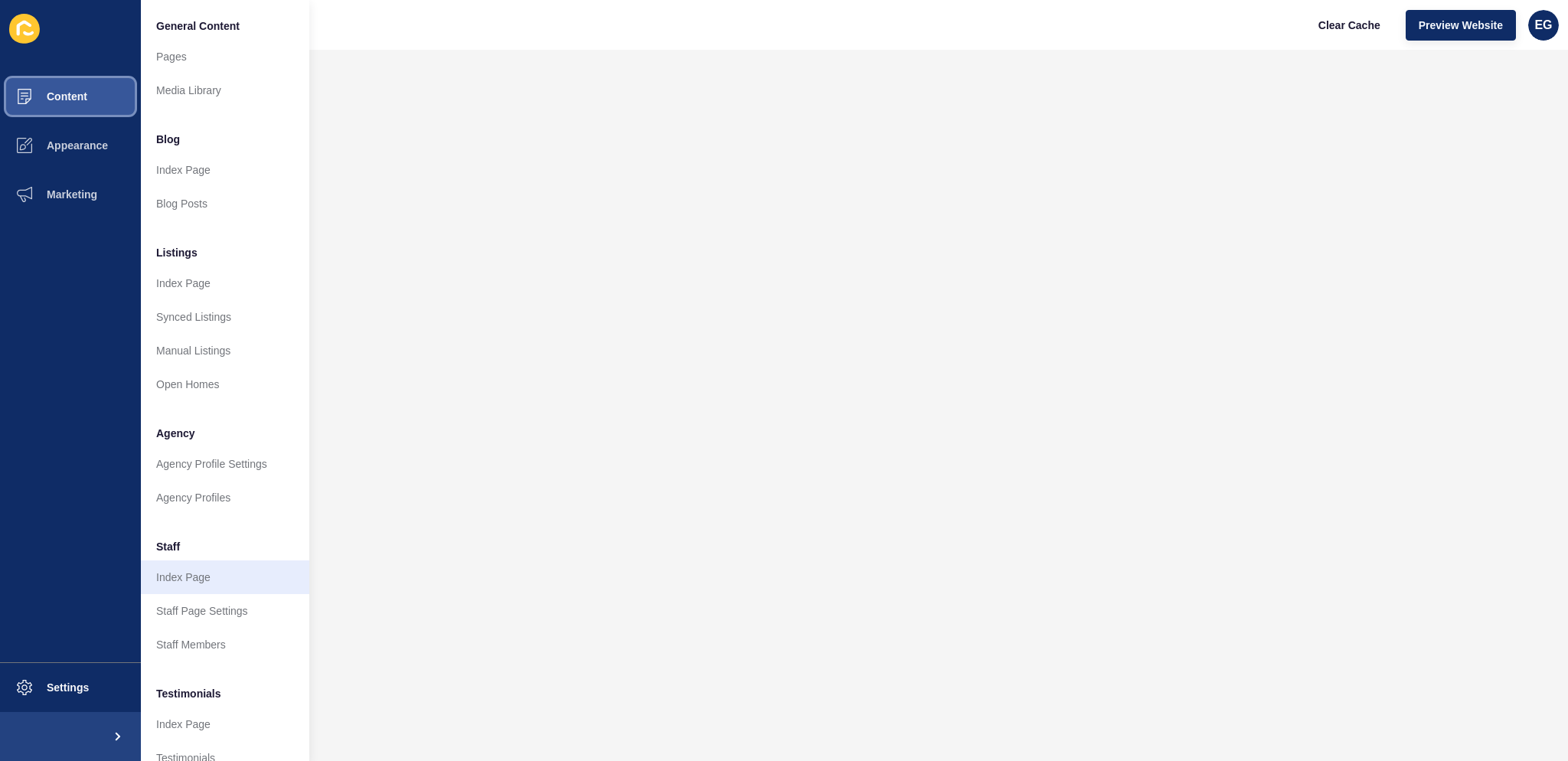
scroll to position [148, 0]
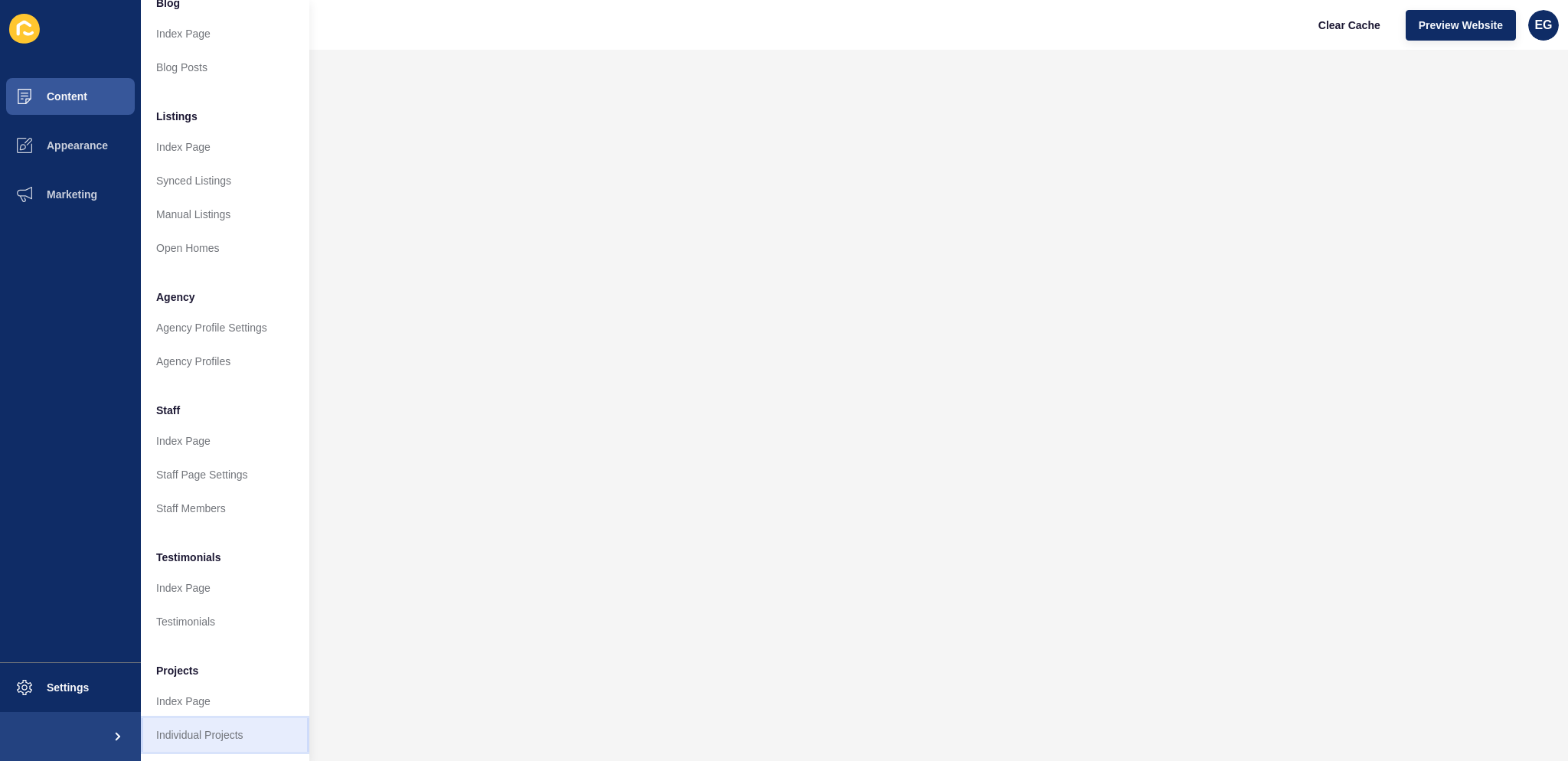
click at [191, 719] on link "Individual Projects" at bounding box center [224, 735] width 168 height 34
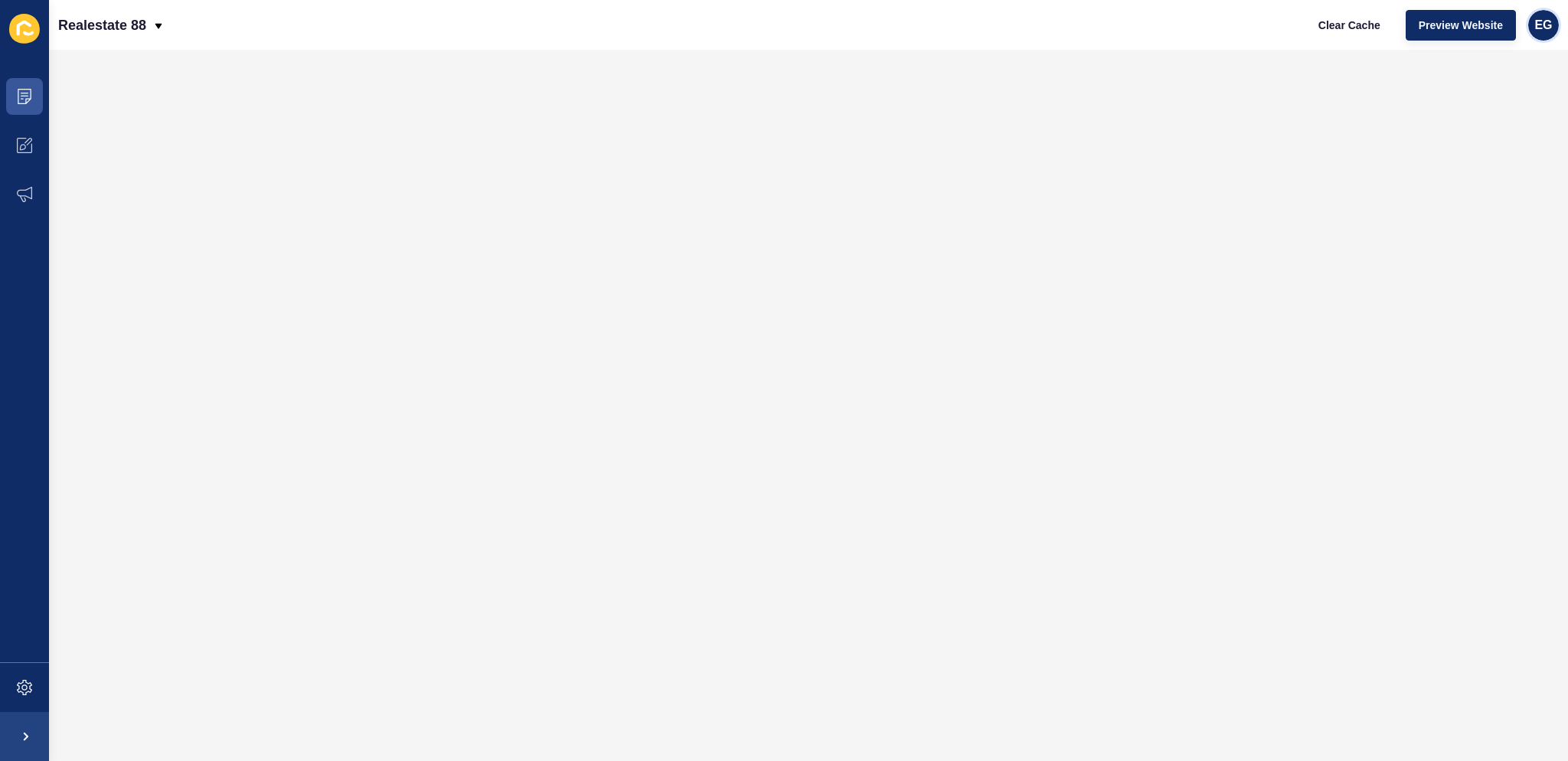
click at [1533, 22] on div "EG" at bounding box center [1543, 25] width 31 height 31
click at [1476, 88] on link "Contact Support" at bounding box center [1507, 94] width 113 height 34
click at [1544, 27] on span "EG" at bounding box center [1543, 24] width 17 height 15
click at [1517, 94] on link "Contact Support" at bounding box center [1507, 94] width 113 height 34
click at [28, 103] on span at bounding box center [24, 96] width 49 height 49
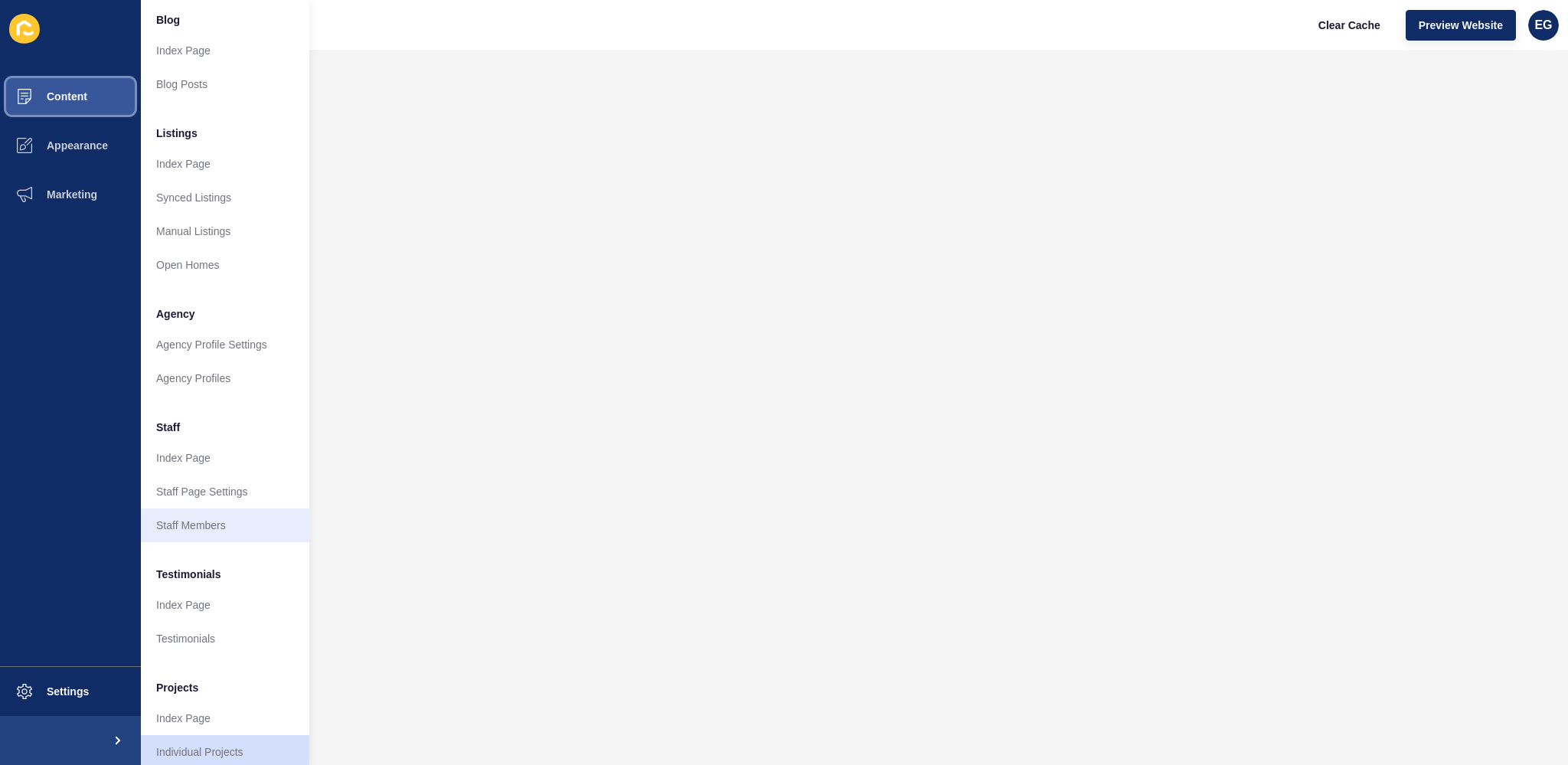
scroll to position [144, 0]
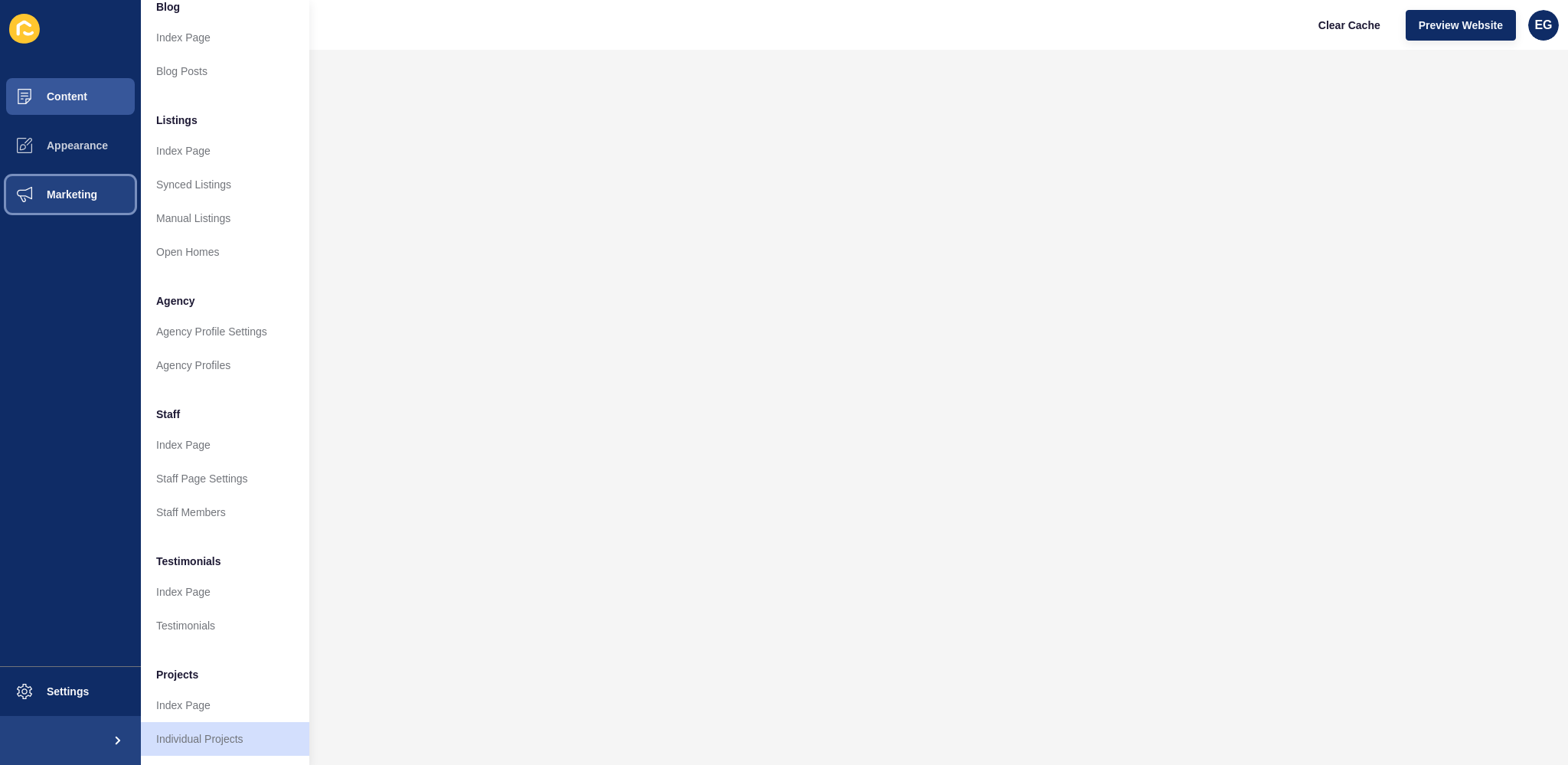
drag, startPoint x: 99, startPoint y: 187, endPoint x: 127, endPoint y: 172, distance: 31.8
click at [99, 187] on button "Marketing" at bounding box center [70, 194] width 140 height 49
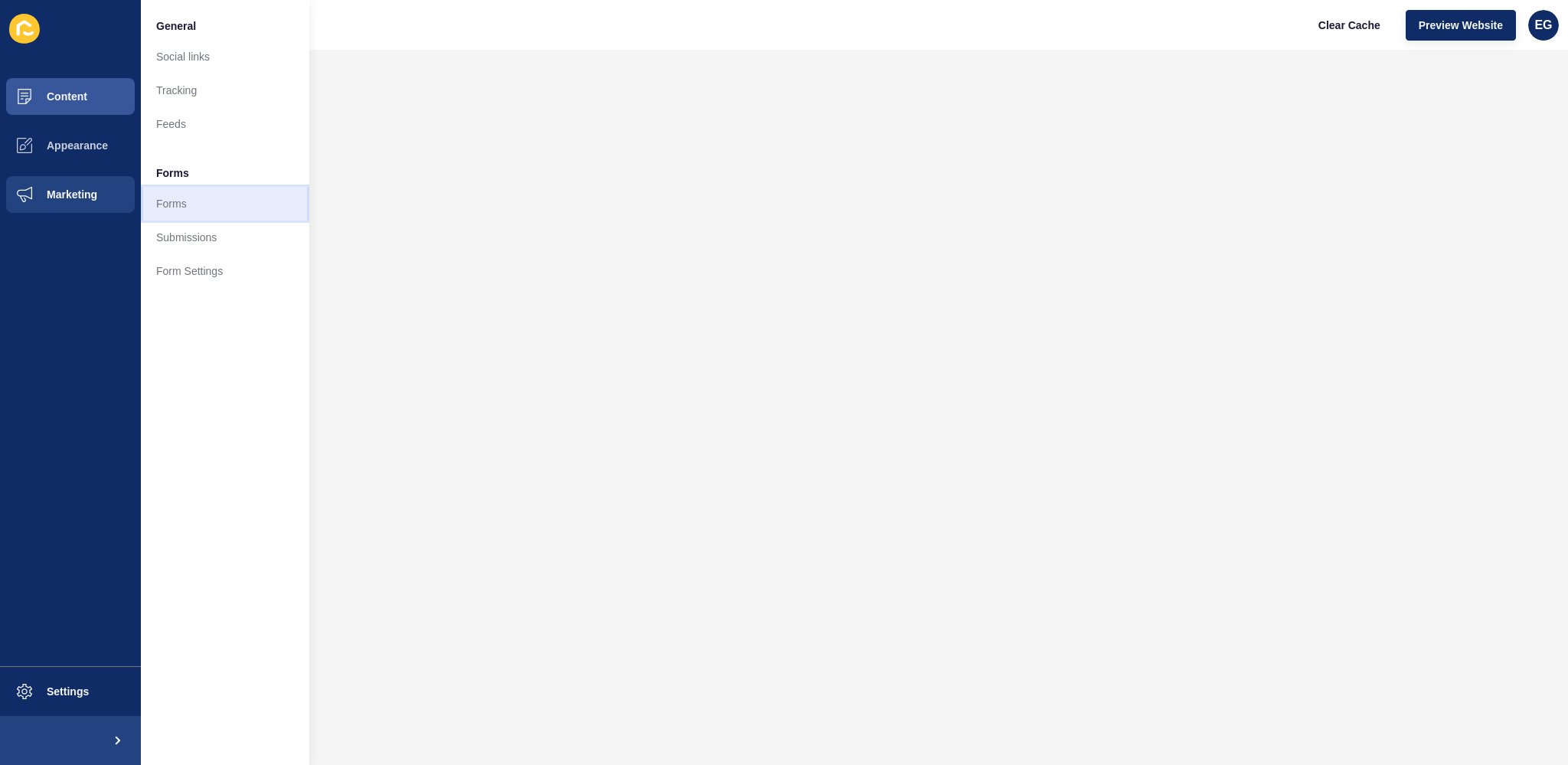
click at [196, 198] on link "Forms" at bounding box center [224, 204] width 168 height 34
